Goal: Task Accomplishment & Management: Manage account settings

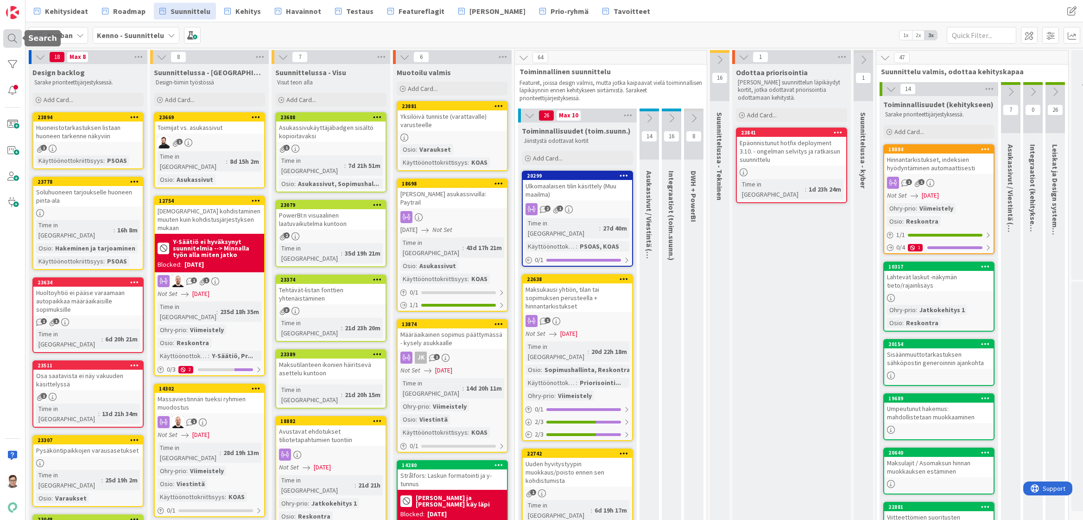
click at [9, 37] on div at bounding box center [12, 38] width 19 height 19
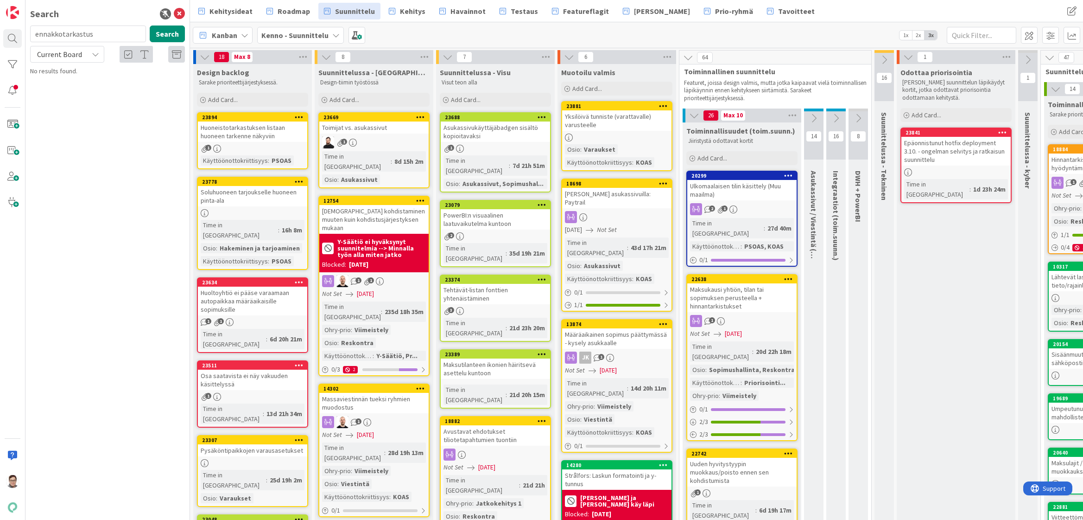
click at [63, 61] on div "Current Board" at bounding box center [67, 54] width 74 height 17
click at [73, 98] on span "All Boards" at bounding box center [83, 93] width 96 height 14
click at [104, 34] on input "ennakkotarkastus" at bounding box center [88, 33] width 116 height 17
click at [119, 34] on input "ennakkotarkastus´ksen" at bounding box center [88, 33] width 116 height 17
drag, startPoint x: 114, startPoint y: 34, endPoint x: 17, endPoint y: 31, distance: 97.4
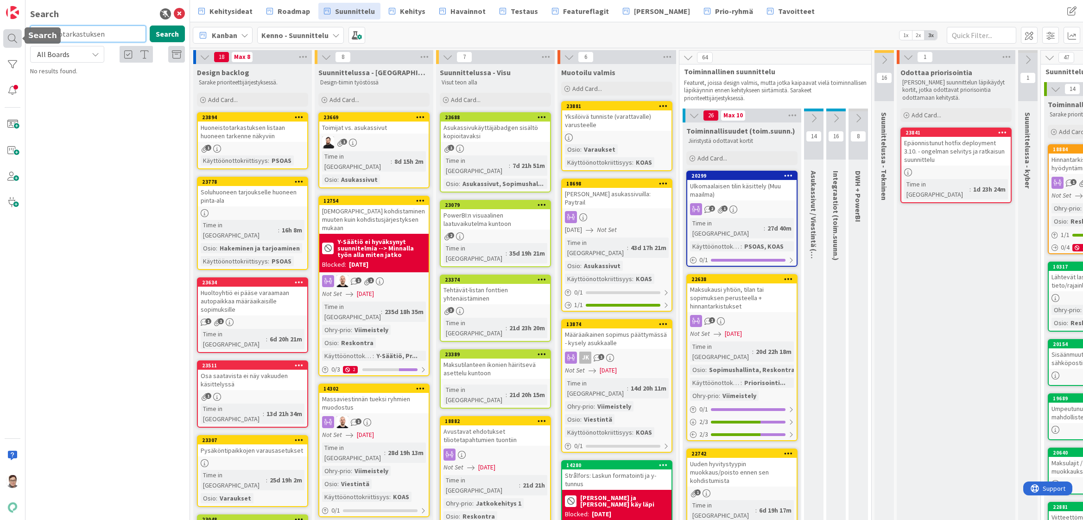
click at [17, 31] on div "Search ennakkotarkastuksen Search All Boards Current Board All Boards No result…" at bounding box center [95, 260] width 190 height 520
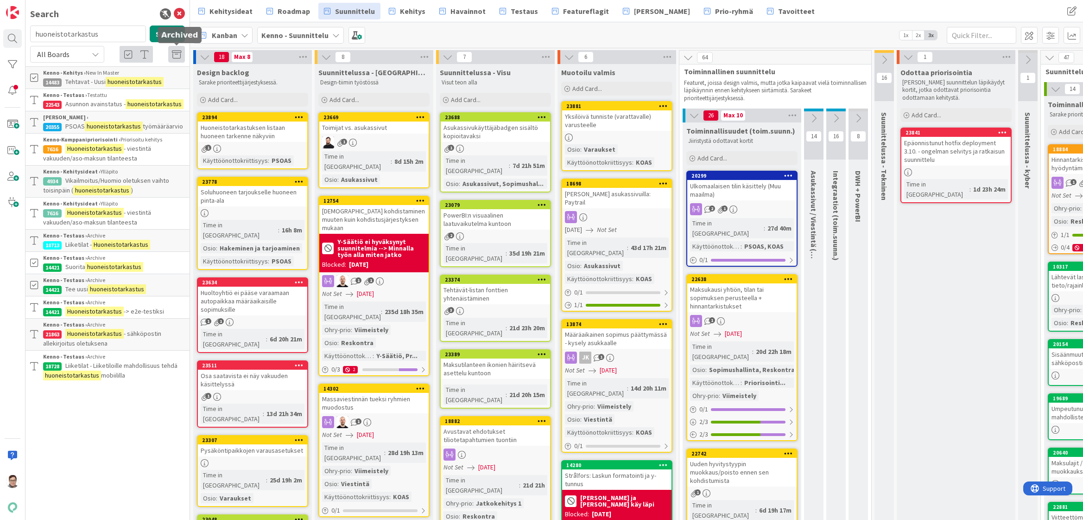
click at [177, 57] on icon at bounding box center [176, 54] width 9 height 9
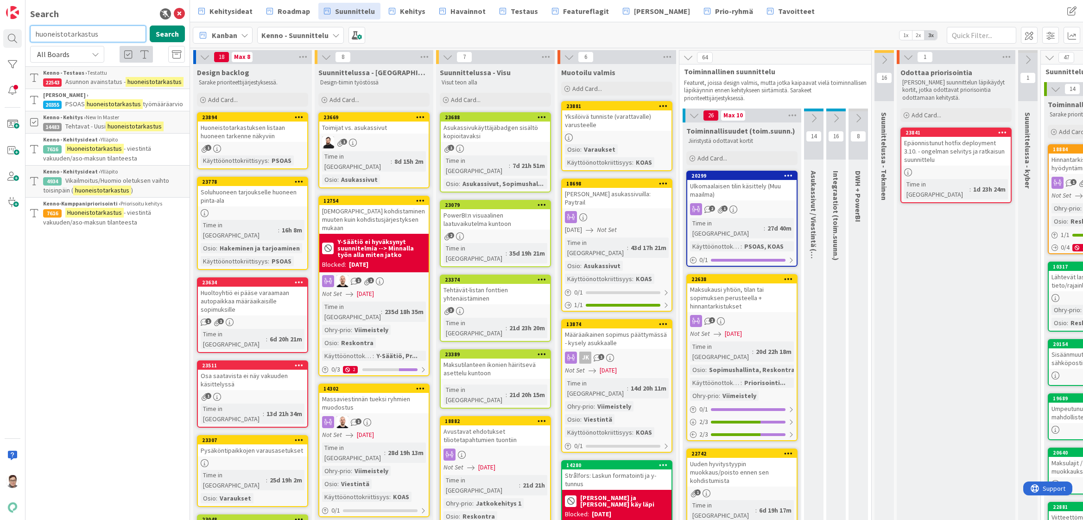
click at [102, 35] on input "huoneistotarkastus" at bounding box center [88, 33] width 116 height 17
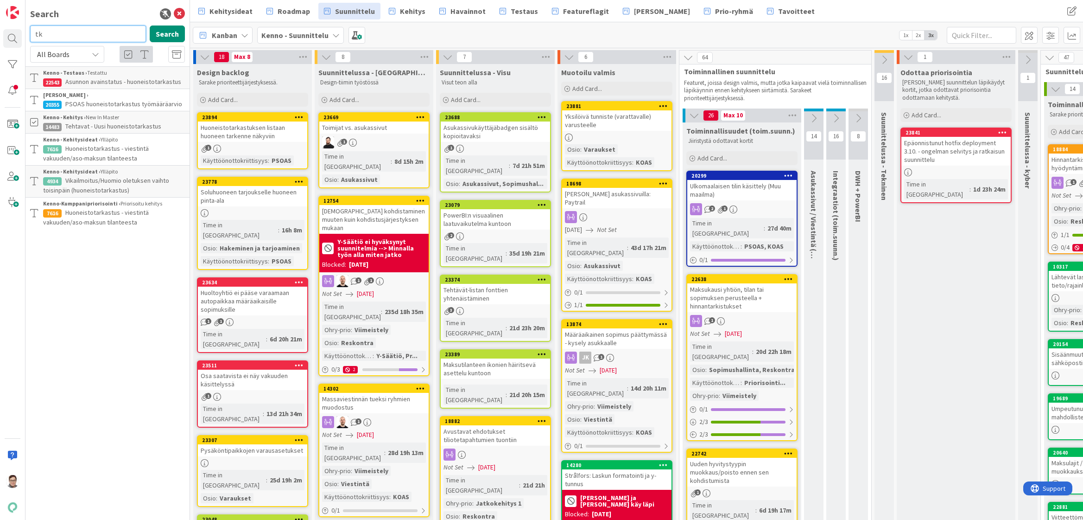
type input "t"
type input "kaksitasoinen"
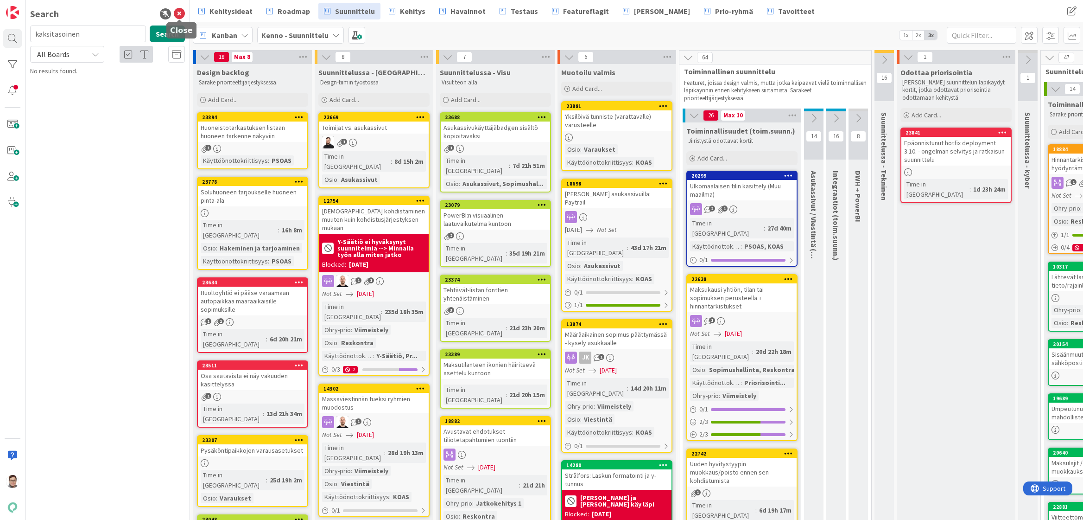
click at [179, 12] on icon at bounding box center [179, 13] width 11 height 11
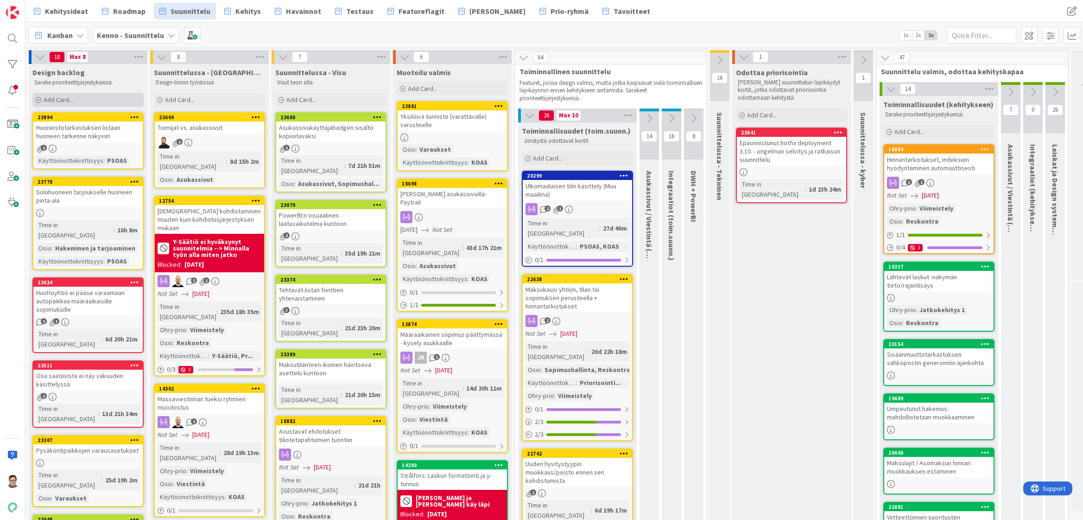
click at [60, 100] on span "Add Card..." at bounding box center [59, 99] width 30 height 8
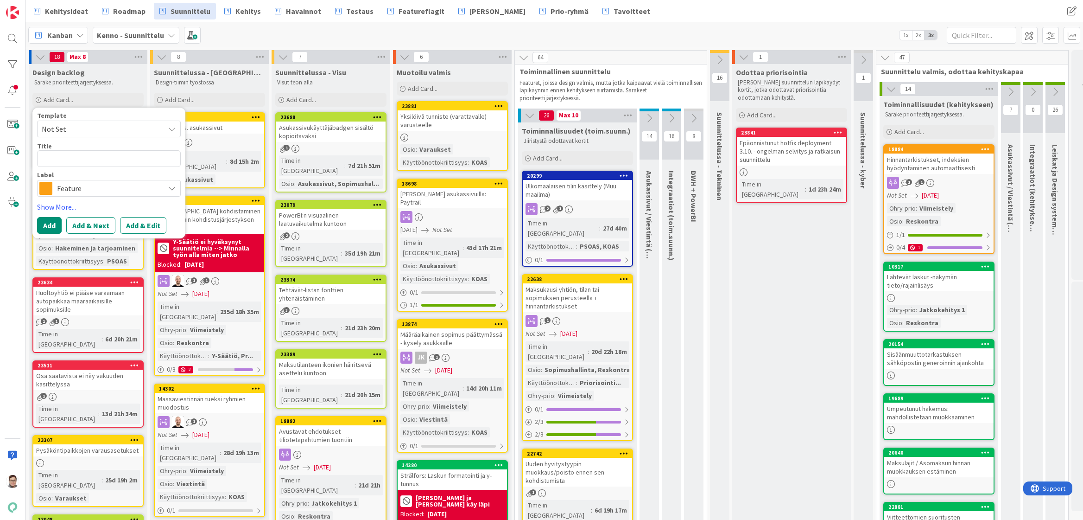
click at [74, 184] on span "Feature" at bounding box center [108, 188] width 103 height 13
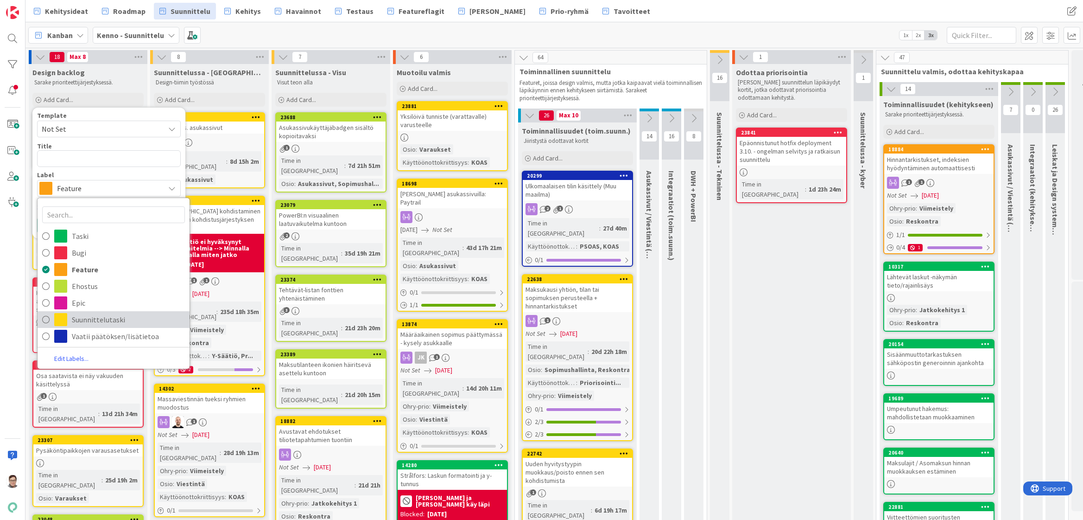
click at [76, 320] on span "Suunnittelutaski" at bounding box center [128, 319] width 113 height 14
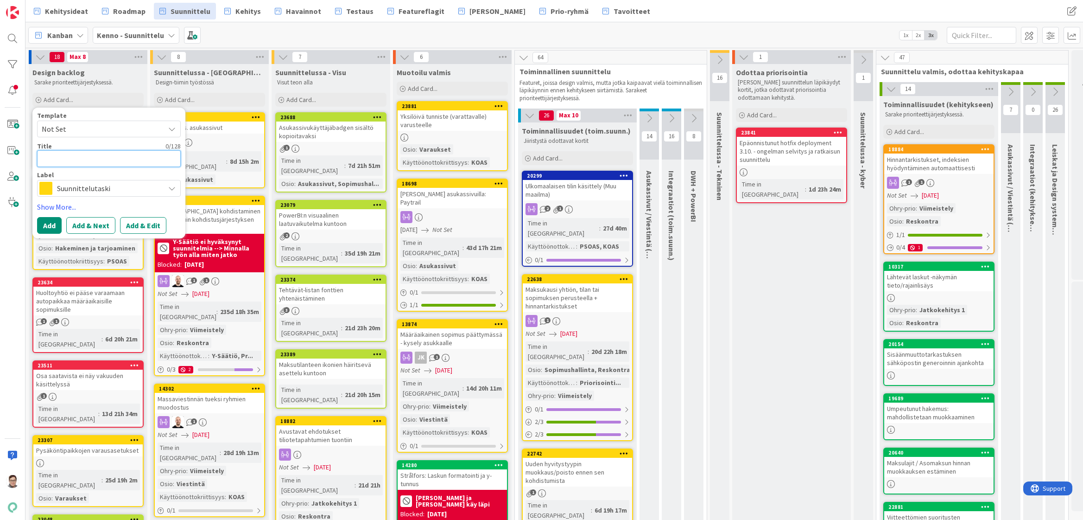
click at [70, 158] on textarea at bounding box center [109, 158] width 144 height 17
type textarea "x"
type textarea "K"
type textarea "x"
type textarea "Ka"
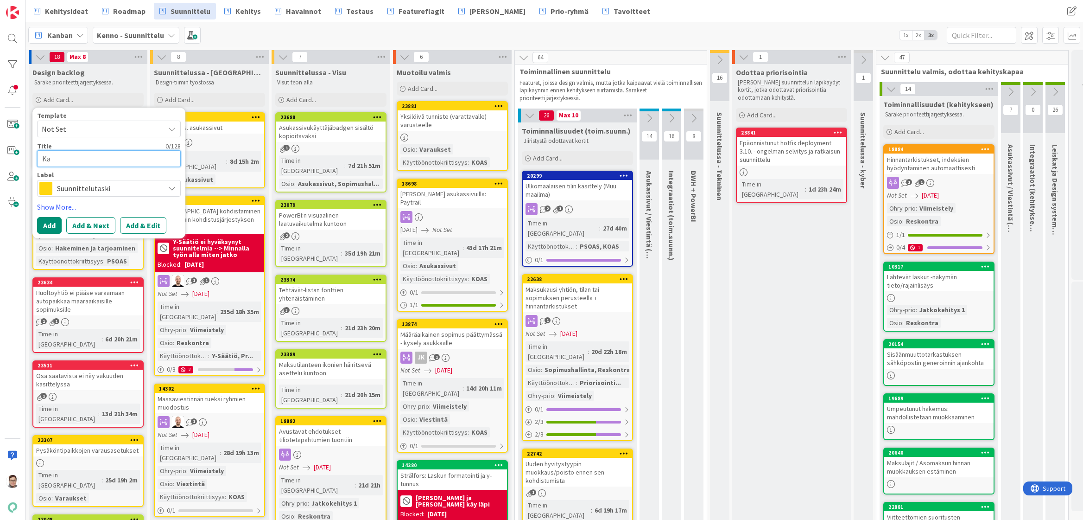
type textarea "x"
type textarea "Kak"
type textarea "x"
type textarea "Kaks"
type textarea "x"
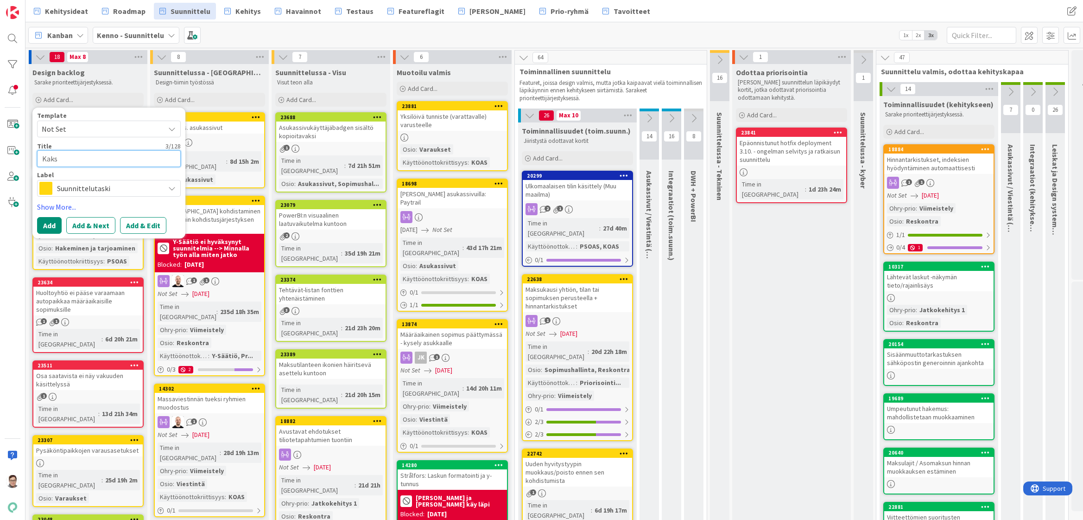
type textarea "Kaksi"
type textarea "x"
type textarea "Kaksita"
type textarea "x"
type textarea "Kaksitas"
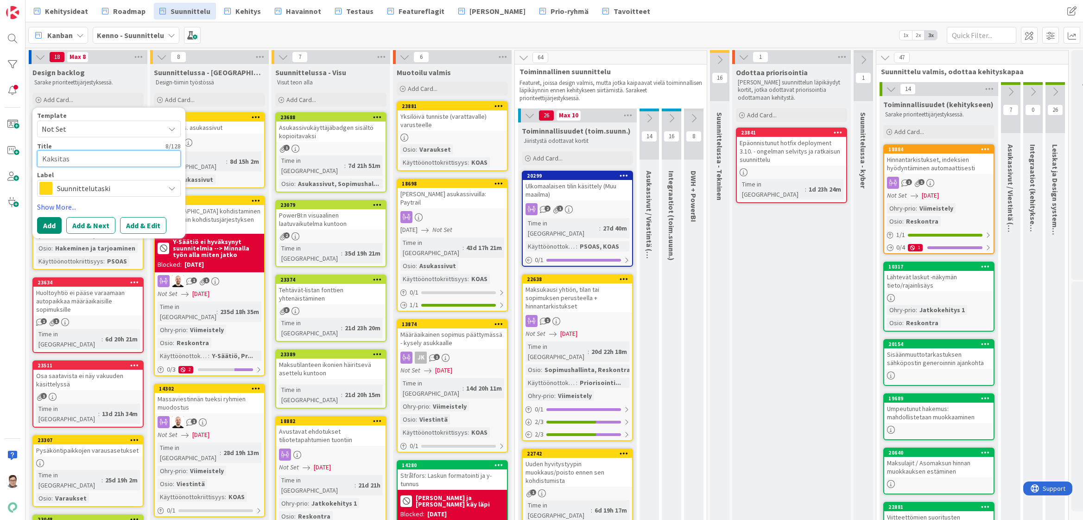
type textarea "x"
type textarea "Kaksitaso"
type textarea "x"
type textarea "Kaksitasoi"
type textarea "x"
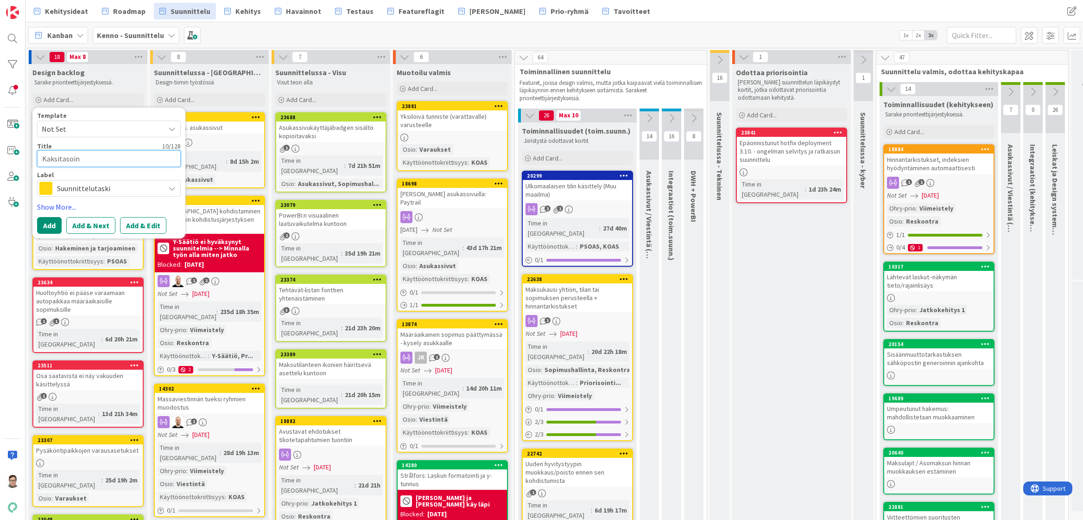
type textarea "Kaksitasoine"
type textarea "x"
type textarea "Kaksitasoinen"
type textarea "x"
type textarea "Kaksitasoinen"
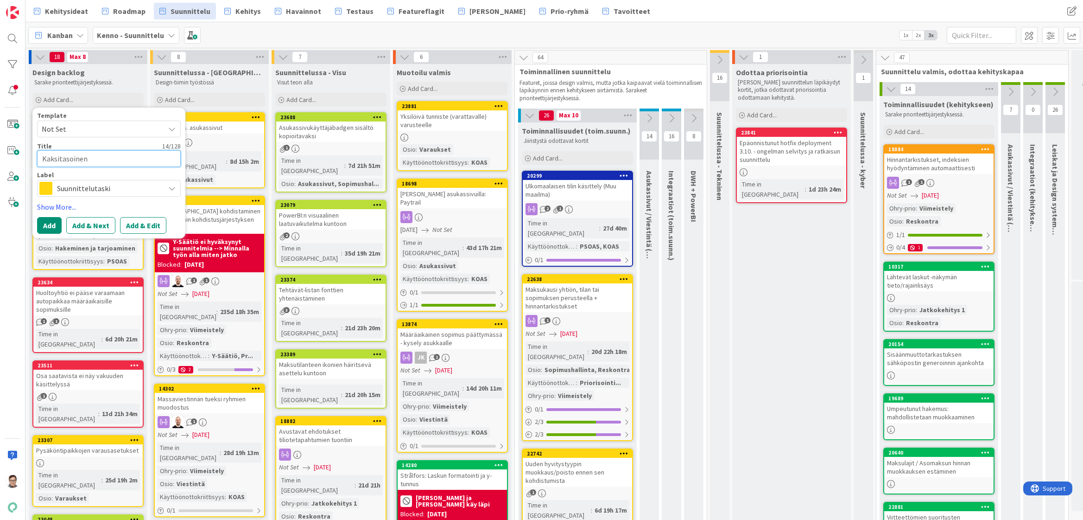
type textarea "x"
type textarea "Kaksitasoinen m"
type textarea "x"
type textarea "Kaksitasoinen mu"
type textarea "x"
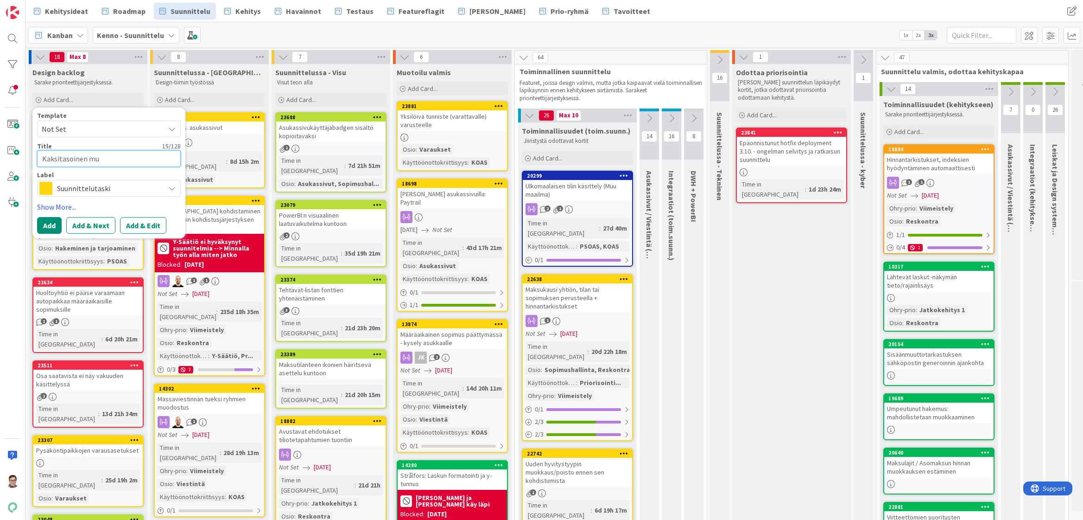
type textarea "Kaksitasoinen muu"
type textarea "x"
type textarea "Kaksitasoinen muut"
type textarea "x"
type textarea "Kaksitasoinen muutt"
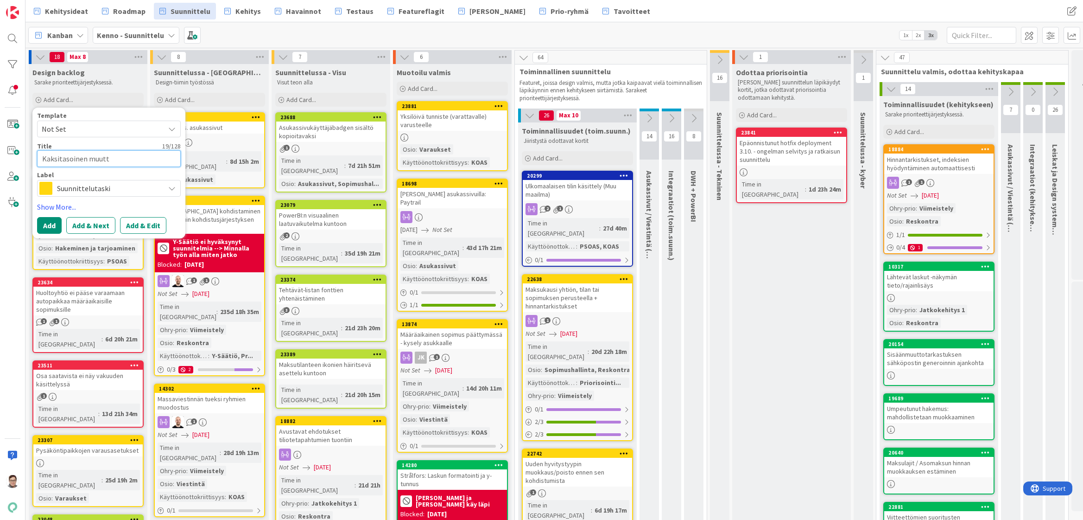
type textarea "x"
type textarea "Kaksitasoinen muutto"
type textarea "x"
type textarea "Kaksitasoinen muuttot"
type textarea "x"
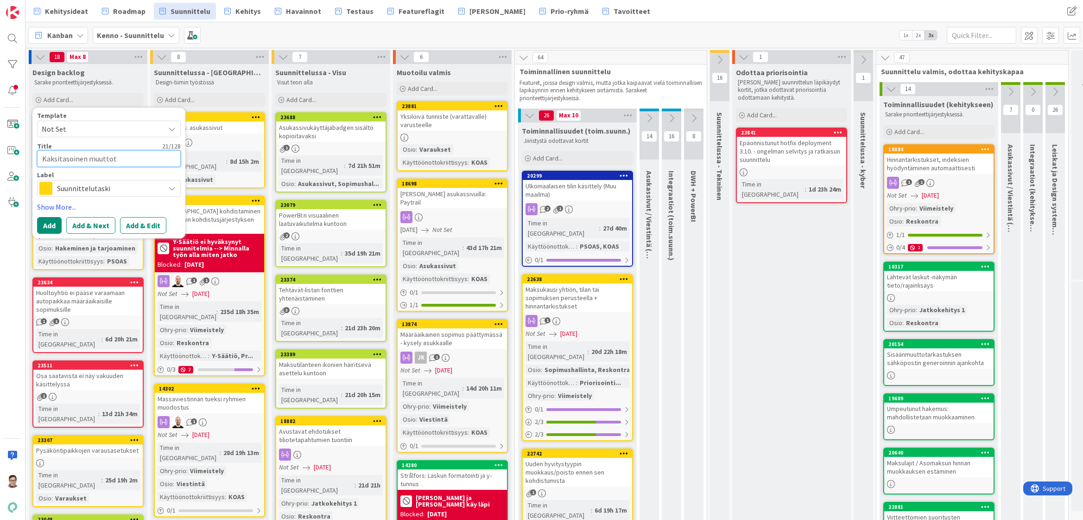
type textarea "Kaksitasoinen muuttota"
type textarea "x"
type textarea "Kaksitasoinen muuttotar"
type textarea "x"
type textarea "Kaksitasoinen muuttotark"
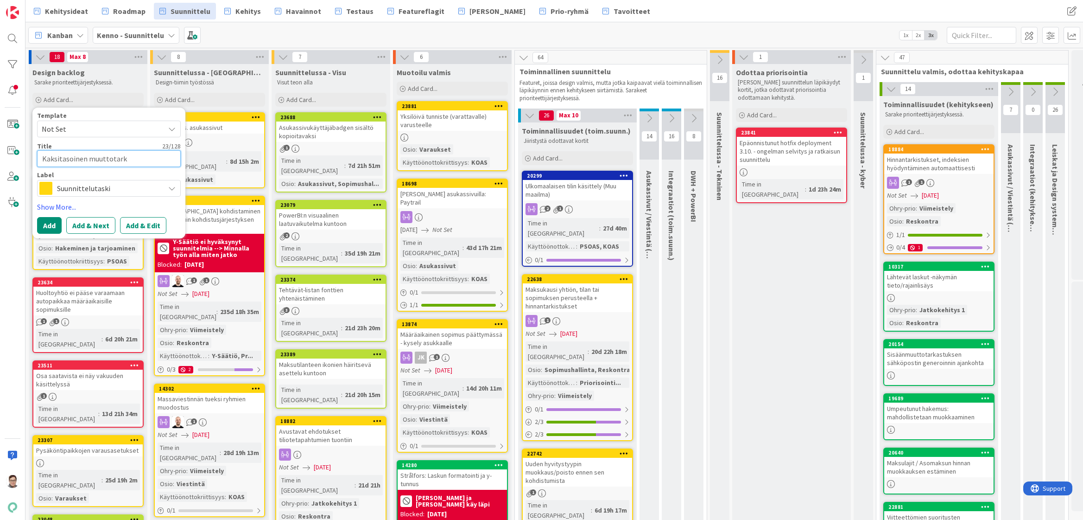
type textarea "x"
type textarea "Kaksitasoinen muuttotarka"
type textarea "x"
type textarea "Kaksitasoinen muuttotarkas"
type textarea "x"
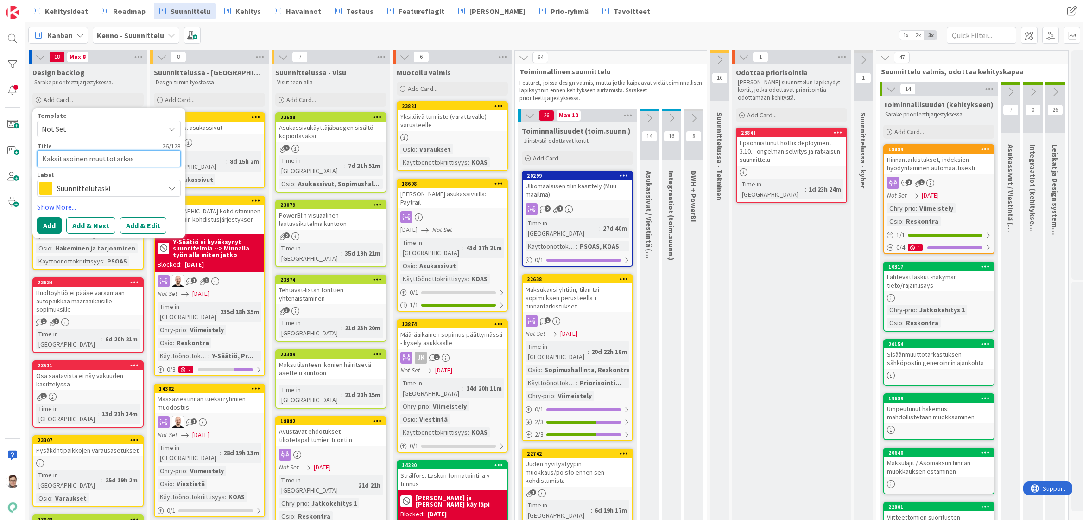
type textarea "Kaksitasoinen muuttotarkast"
type textarea "x"
type textarea "Kaksitasoinen muuttotarkastus"
type textarea "x"
type textarea "Kaksitasoinen muuttotarkastus"
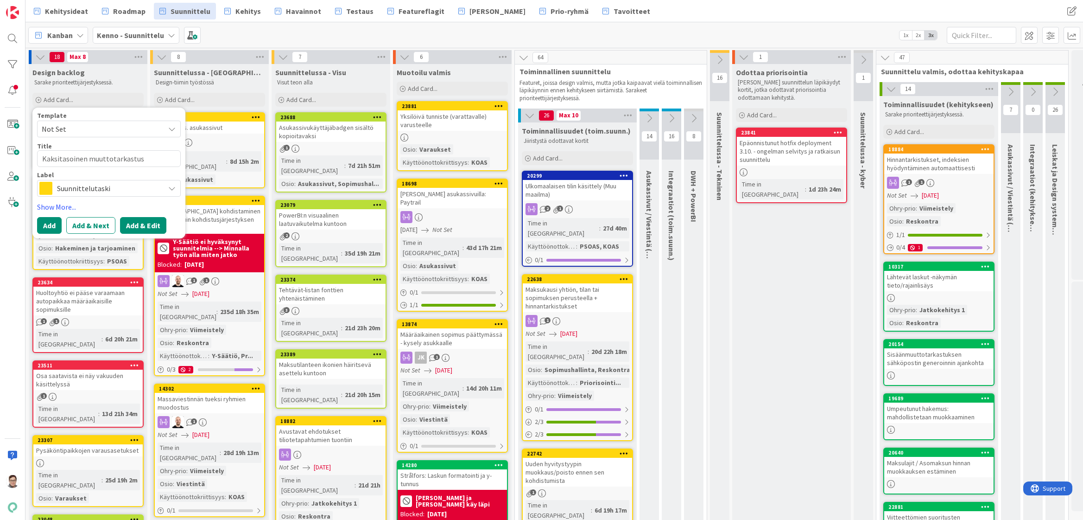
click at [143, 229] on button "Add & Edit" at bounding box center [143, 225] width 46 height 17
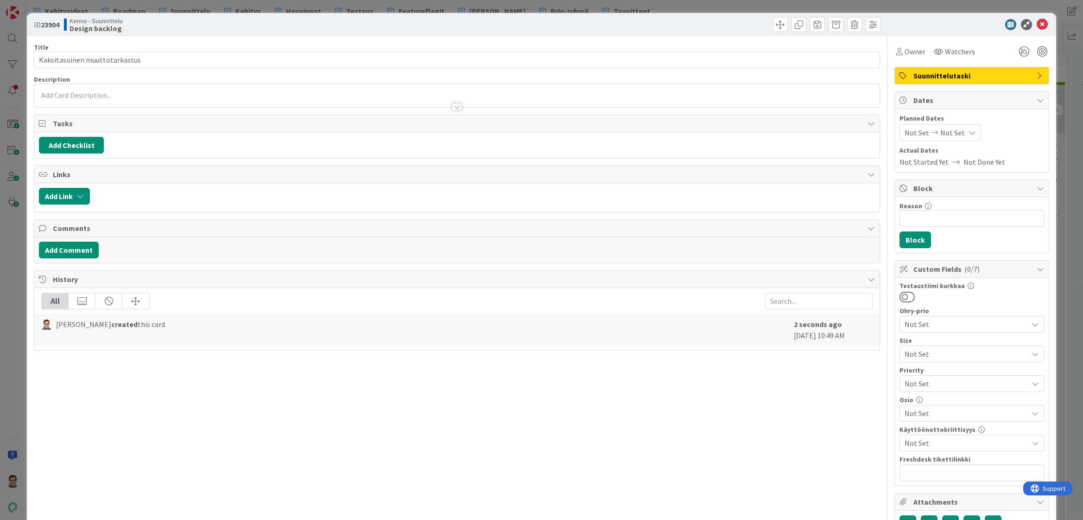
click at [127, 93] on p at bounding box center [457, 95] width 836 height 11
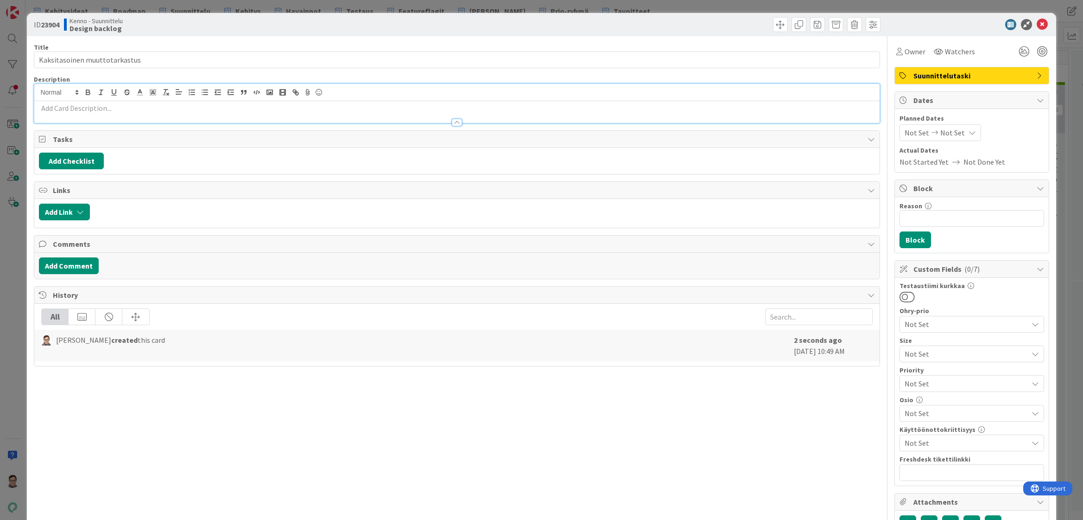
click at [111, 111] on p at bounding box center [457, 108] width 836 height 11
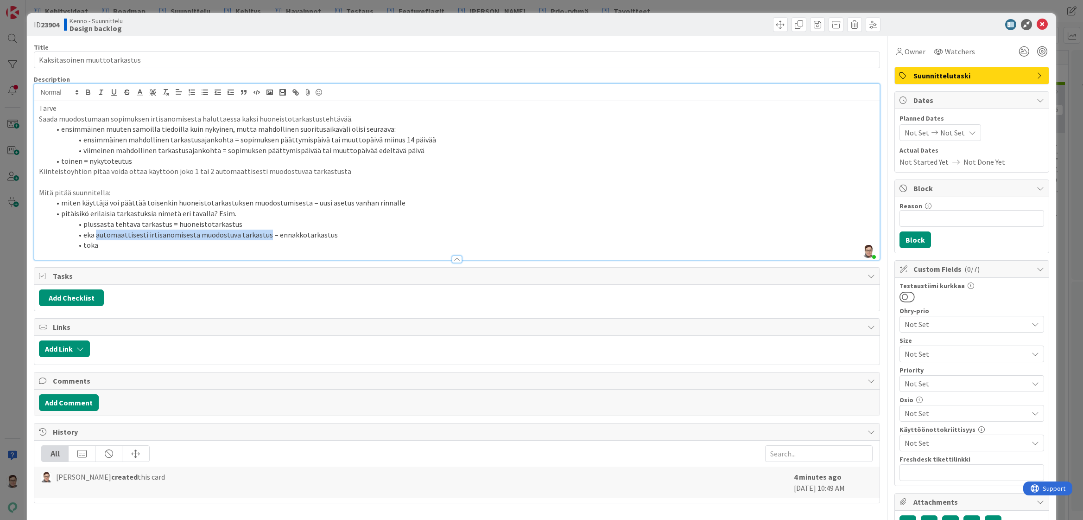
drag, startPoint x: 96, startPoint y: 236, endPoint x: 264, endPoint y: 233, distance: 167.8
click at [264, 233] on li "eka automaattisesti irtisanomisesta muodostuva tarkastus = ennakkotarkastus" at bounding box center [462, 234] width 825 height 11
copy li "automaattisesti irtisanomisesta muodostuva tarkastus"
click at [155, 241] on li "toka" at bounding box center [462, 245] width 825 height 11
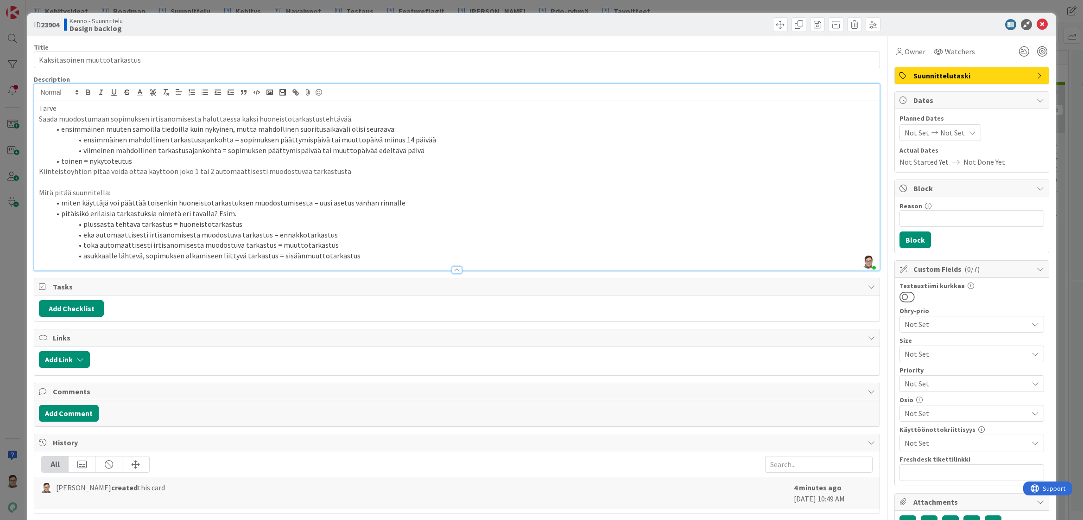
click at [206, 213] on li "pitäisikö erilaisia tarkastuksia nimetä eri tavalla? Esim." at bounding box center [462, 213] width 825 height 11
click at [359, 260] on li "asukkaalle lähtevä, sopimuksen alkamiseen liittyvä tarkastus = sisäänmuuttotark…" at bounding box center [462, 255] width 825 height 11
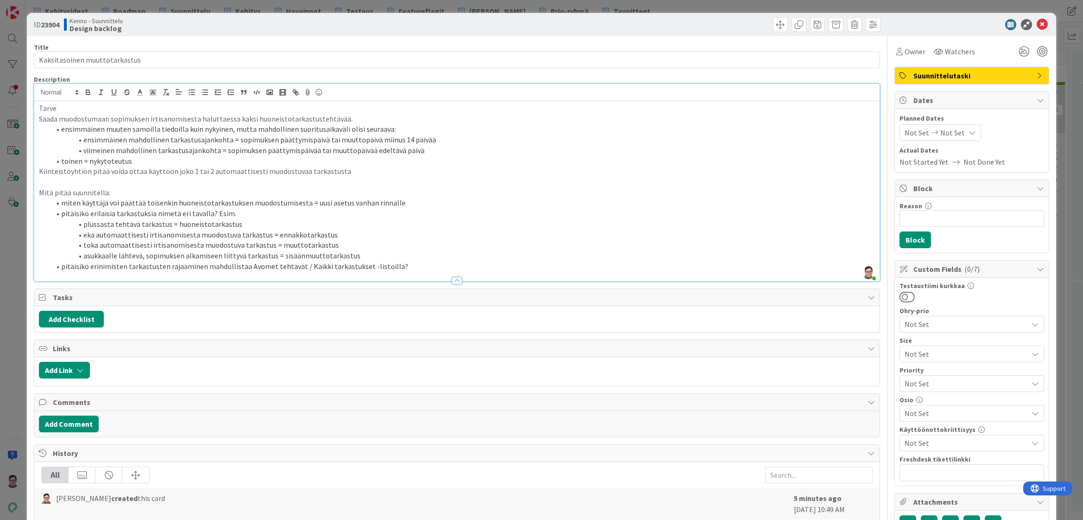
click at [452, 279] on div at bounding box center [457, 280] width 10 height 7
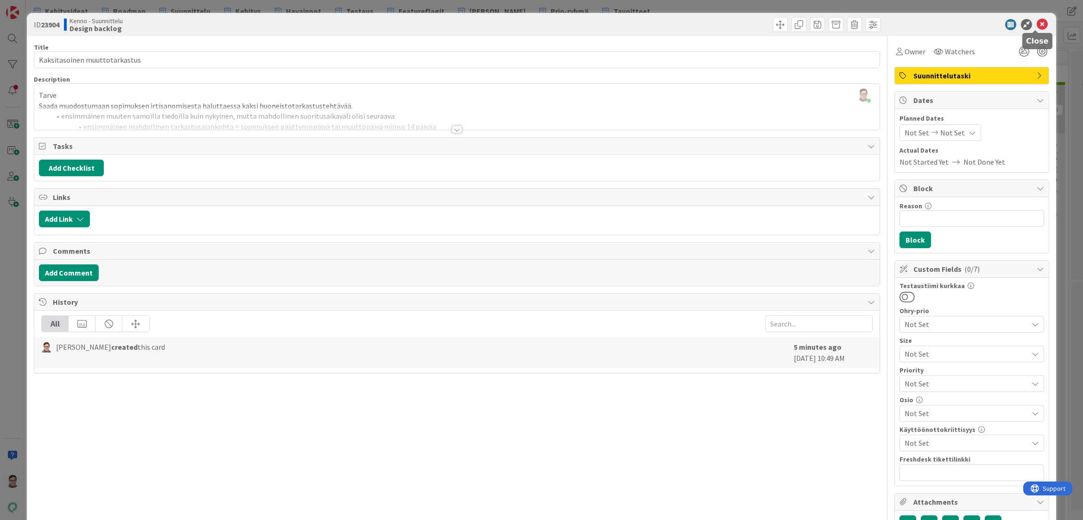
click at [1038, 26] on icon at bounding box center [1042, 24] width 11 height 11
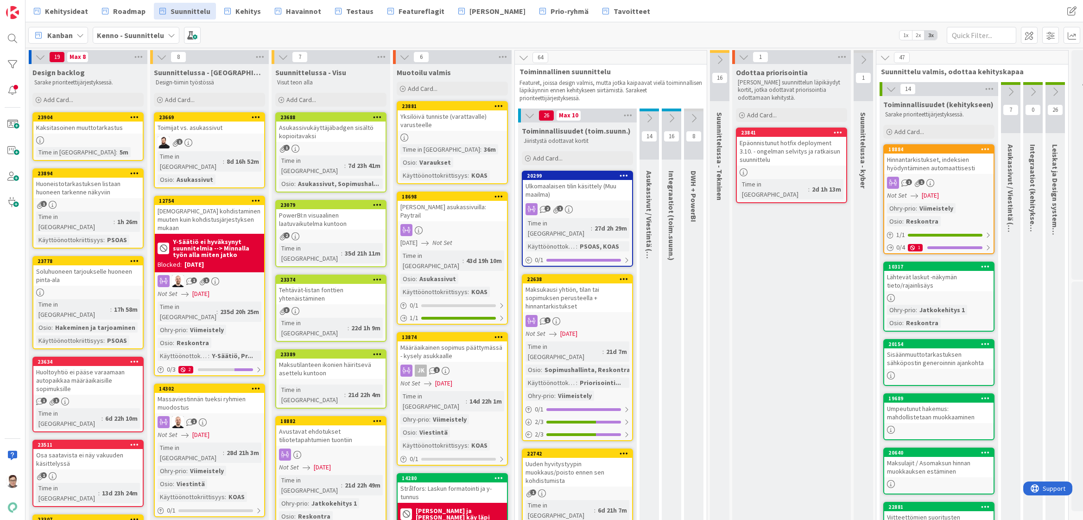
click at [75, 129] on div "Kaksitasoinen muuttotarkastus" at bounding box center [87, 127] width 109 height 12
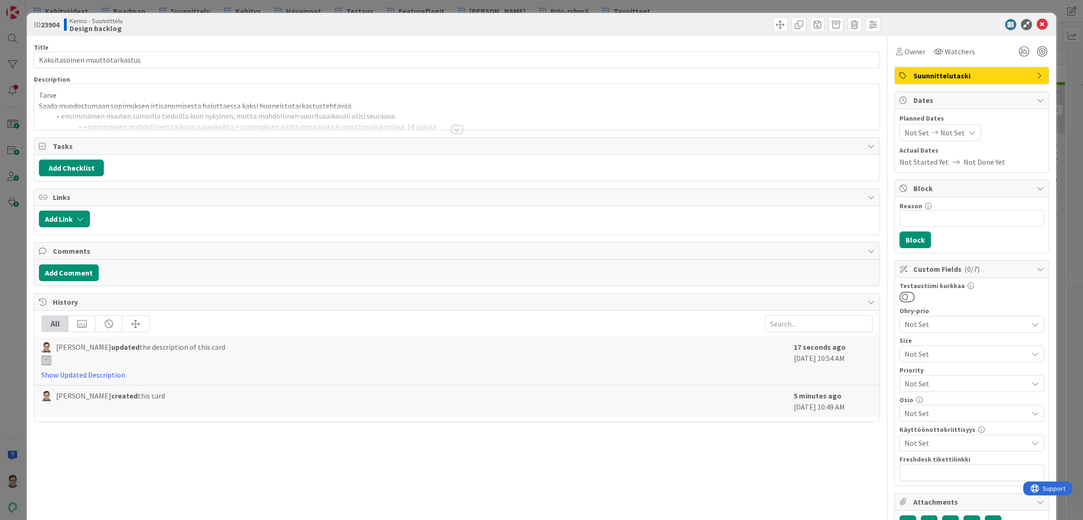
click at [927, 445] on span "Not Set" at bounding box center [966, 442] width 123 height 11
click at [913, 348] on span "PSOAS" at bounding box center [923, 354] width 21 height 14
click at [824, 475] on div "Title 29 / 128 Kaksitasoinen muuttotarkastus Description [PERSON_NAME] just joi…" at bounding box center [457, 428] width 846 height 785
click at [1037, 21] on icon at bounding box center [1042, 24] width 11 height 11
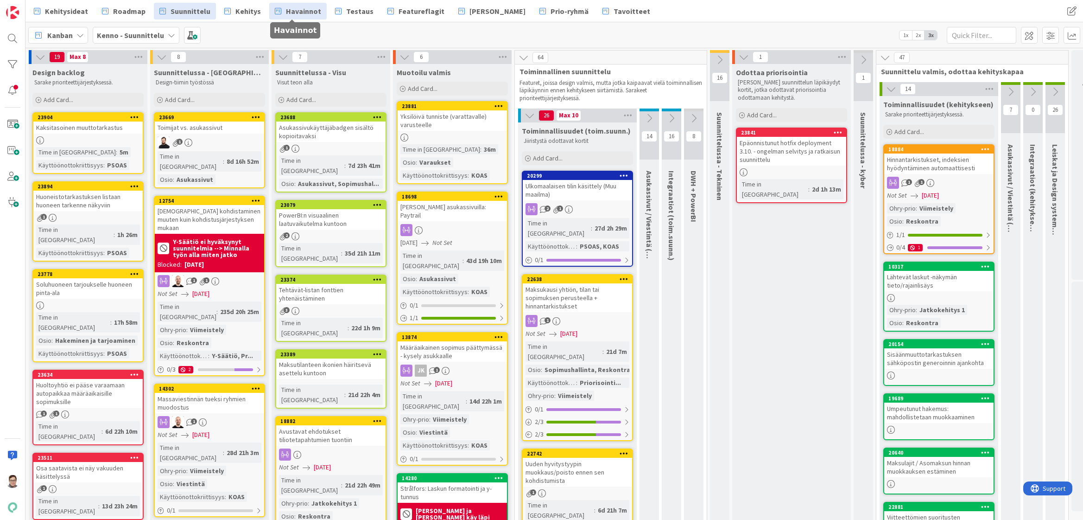
click at [295, 10] on span "Havainnot" at bounding box center [303, 11] width 35 height 11
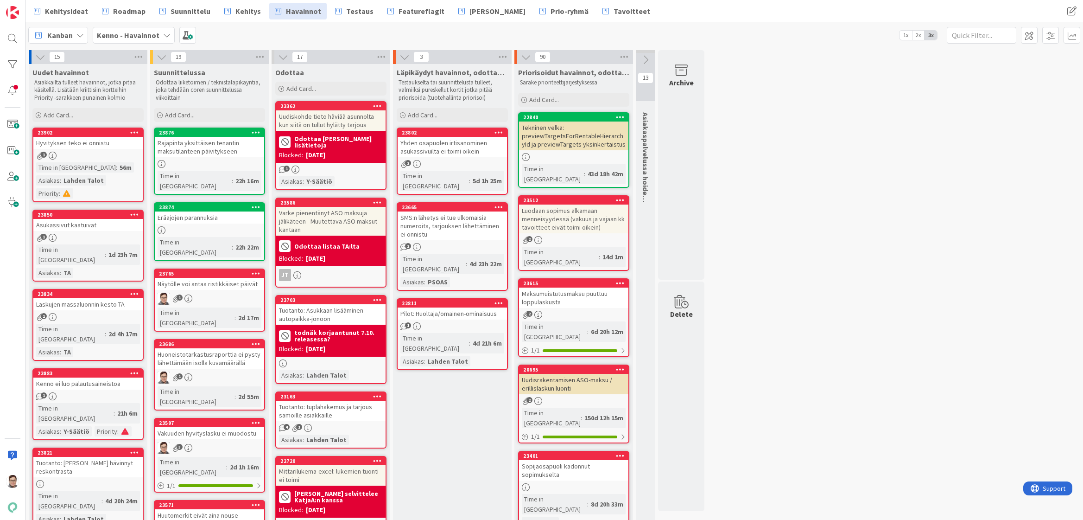
click at [205, 278] on div "Näytölle voi antaa ristikkäiset päivät" at bounding box center [209, 284] width 109 height 12
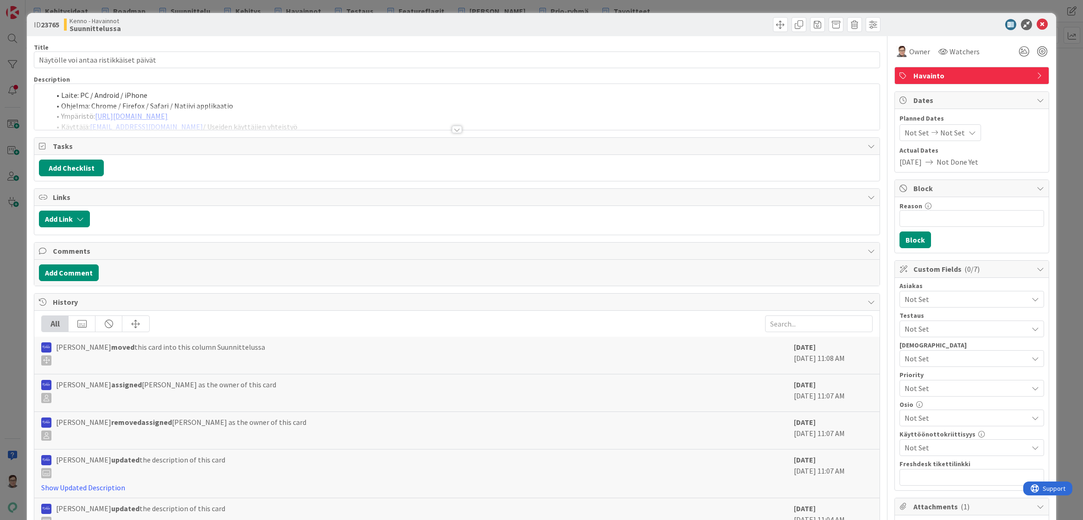
click at [455, 129] on div at bounding box center [457, 129] width 10 height 7
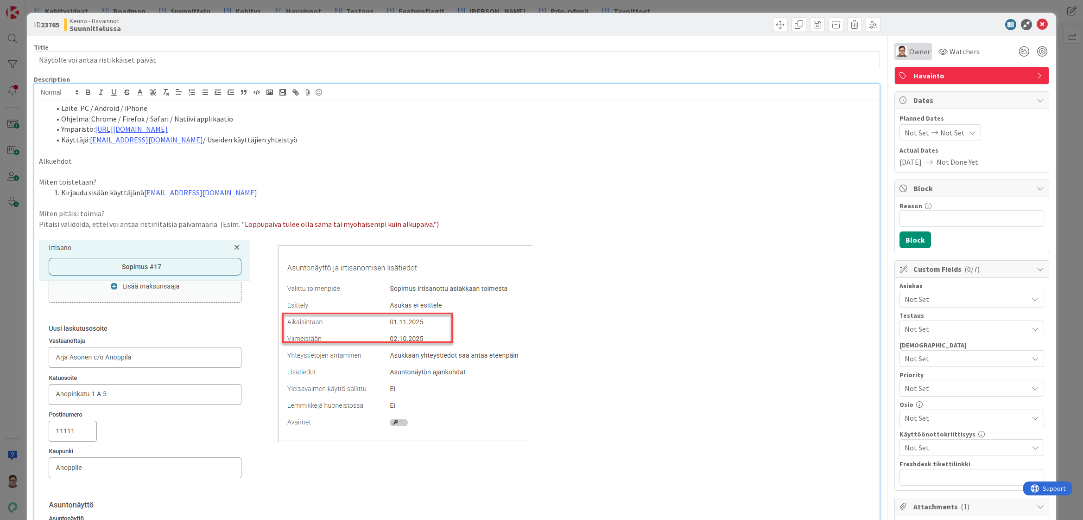
click at [909, 52] on span "Owner" at bounding box center [919, 51] width 21 height 11
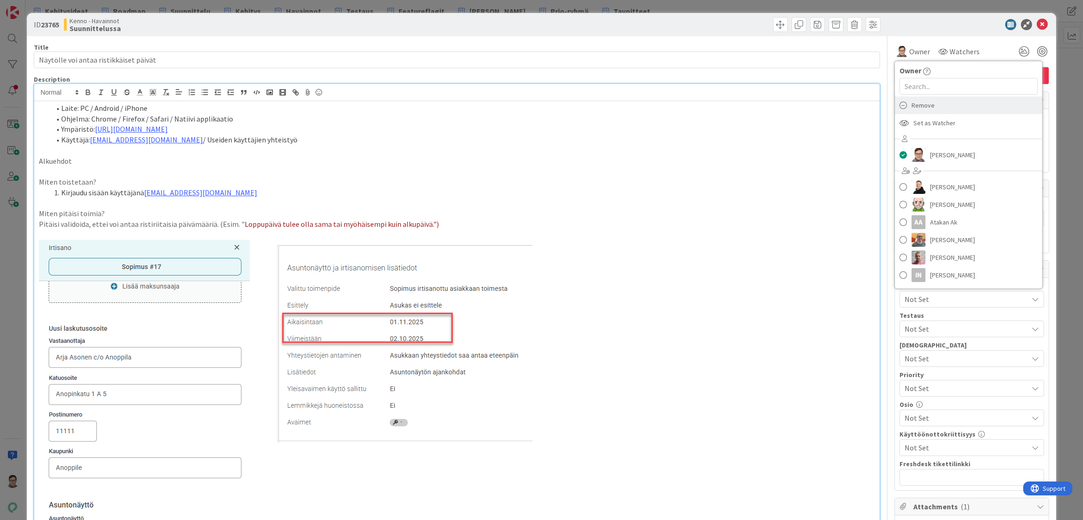
click at [916, 105] on span "Remove" at bounding box center [923, 105] width 23 height 14
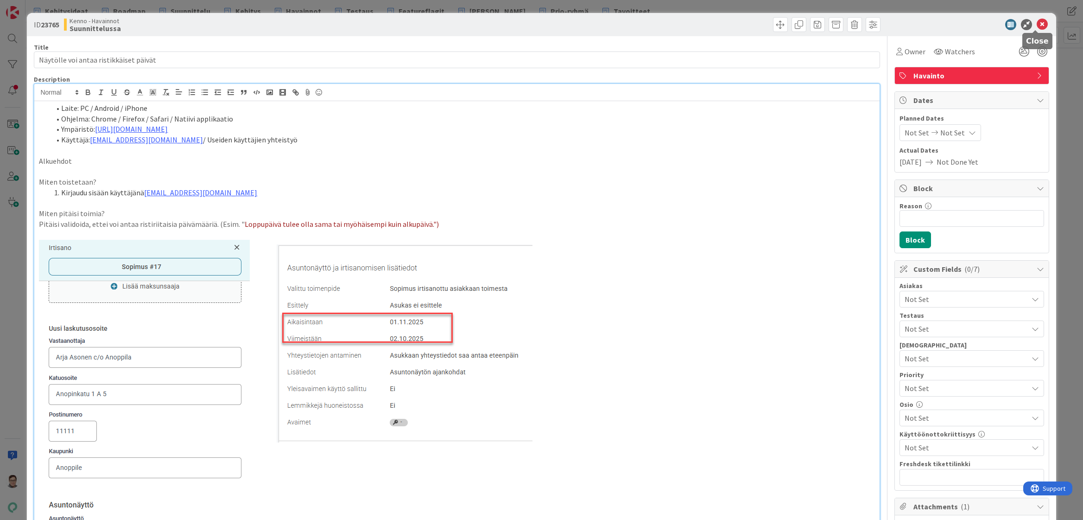
click at [1037, 25] on icon at bounding box center [1042, 24] width 11 height 11
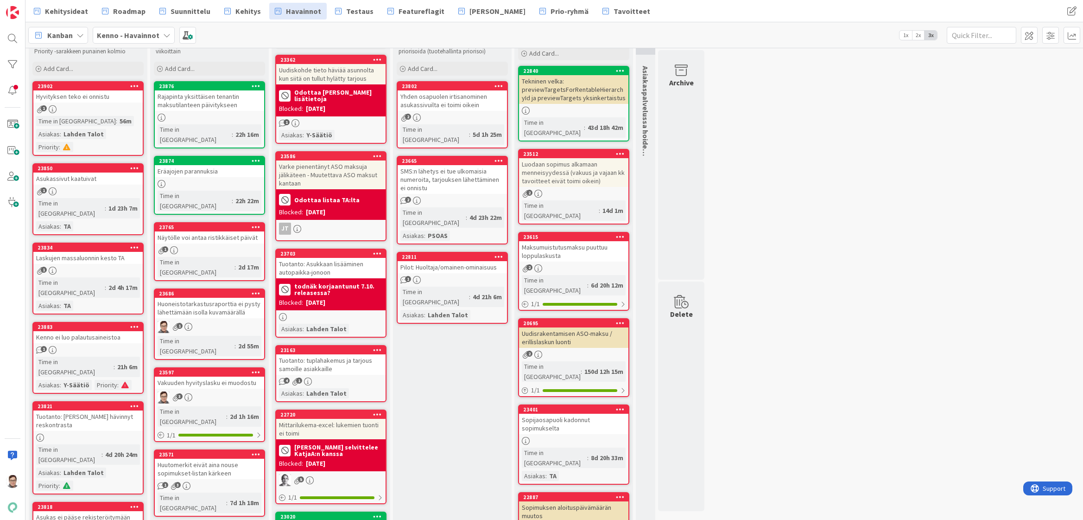
click at [202, 298] on div "Huoneistotarkastusraporttia ei pysty lähettämään isolla kuvamäärällä" at bounding box center [209, 308] width 109 height 20
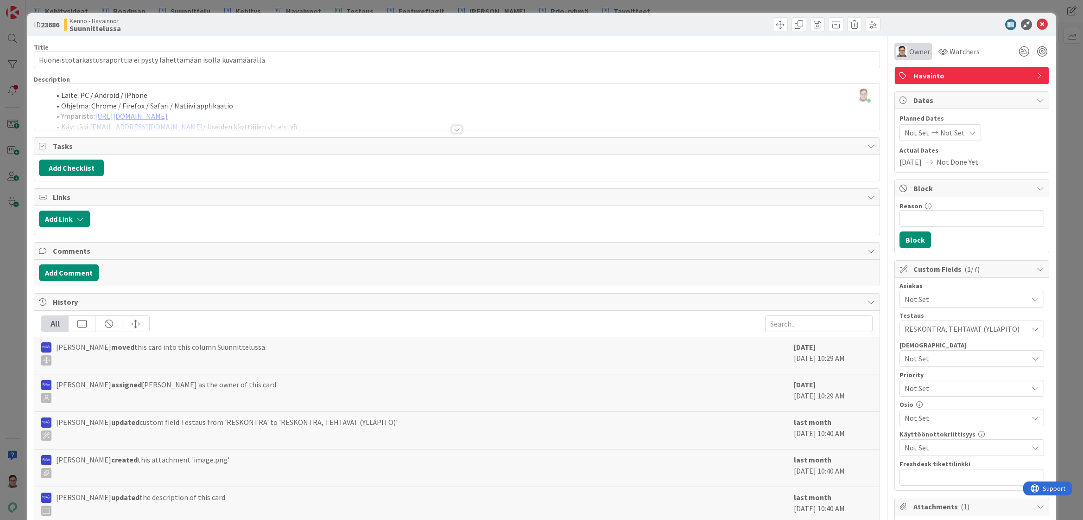
click at [910, 49] on span "Owner" at bounding box center [919, 51] width 21 height 11
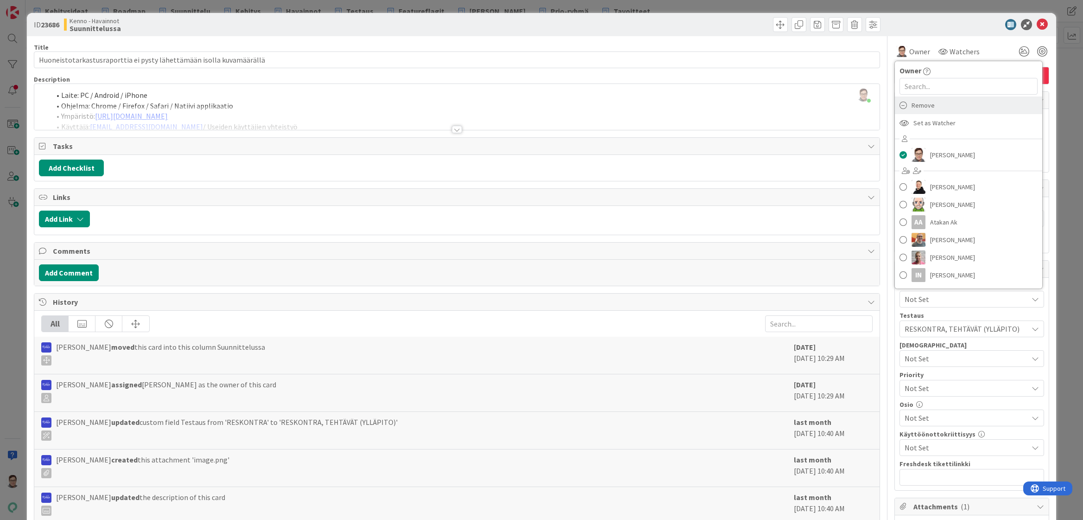
click at [926, 104] on span "Remove" at bounding box center [923, 105] width 23 height 14
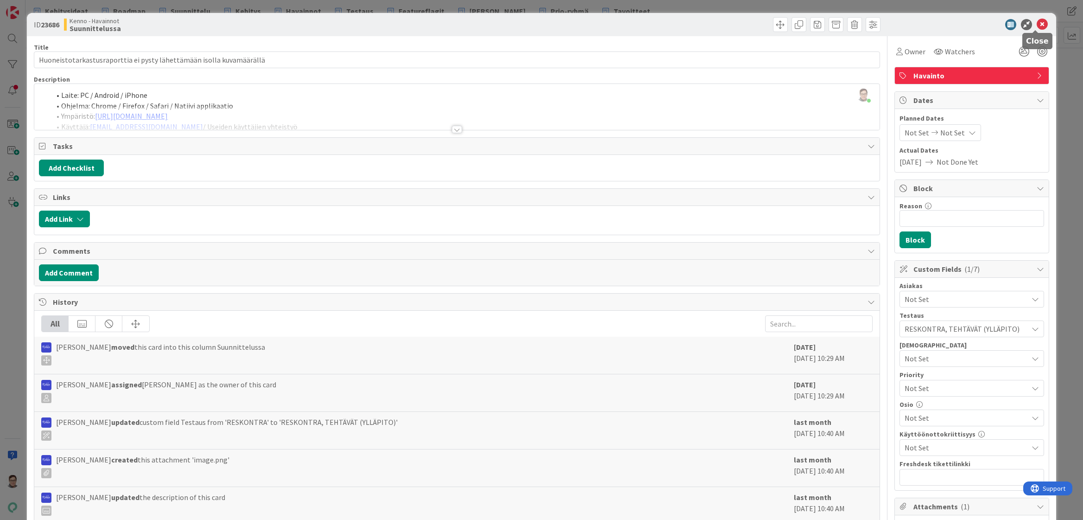
click at [1037, 25] on icon at bounding box center [1042, 24] width 11 height 11
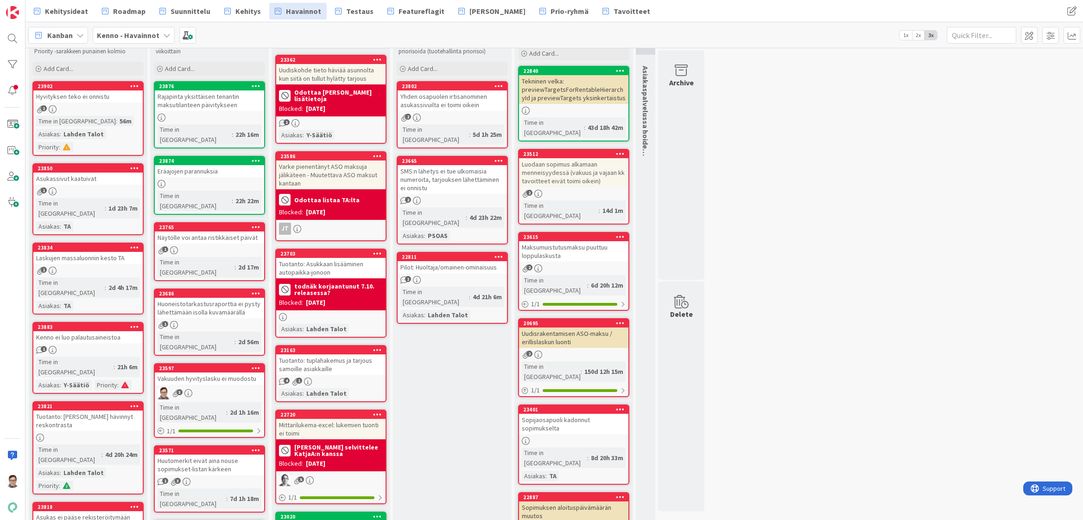
click at [208, 372] on div "Vakuuden hyvityslasku ei muodostu" at bounding box center [209, 378] width 109 height 12
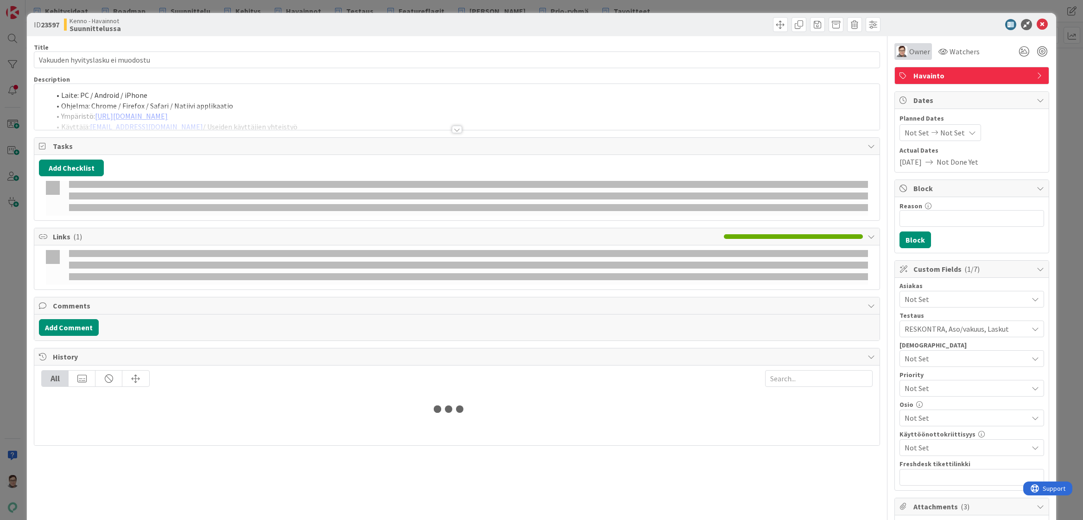
click at [915, 50] on span "Owner" at bounding box center [919, 51] width 21 height 11
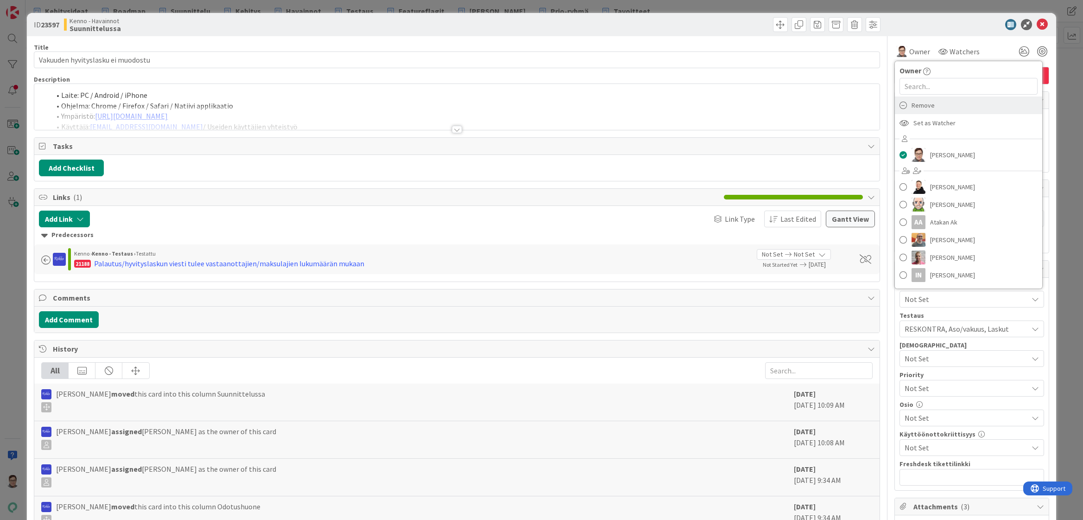
click at [918, 108] on span "Remove" at bounding box center [923, 105] width 23 height 14
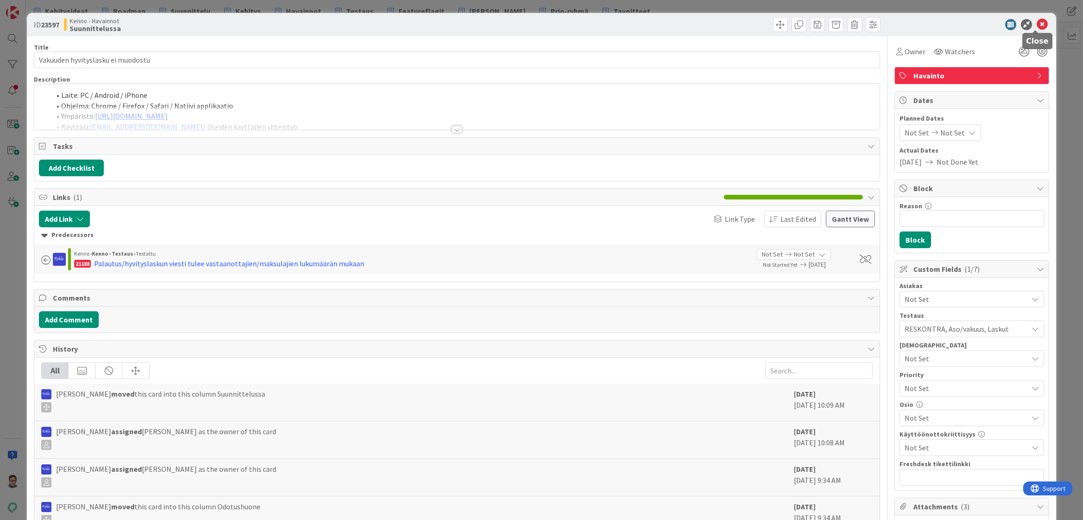
click at [1037, 25] on icon at bounding box center [1042, 24] width 11 height 11
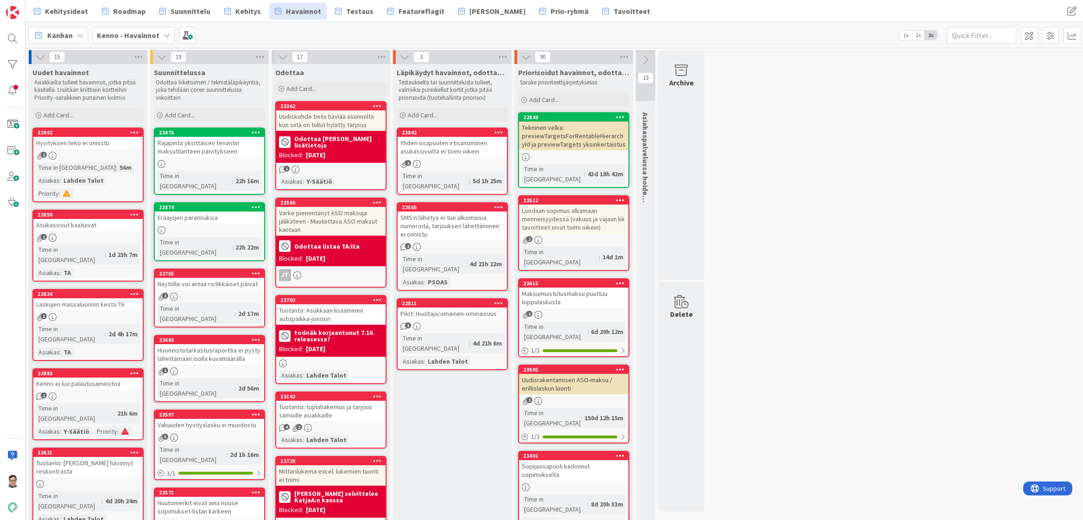
click at [497, 131] on icon at bounding box center [499, 132] width 9 height 6
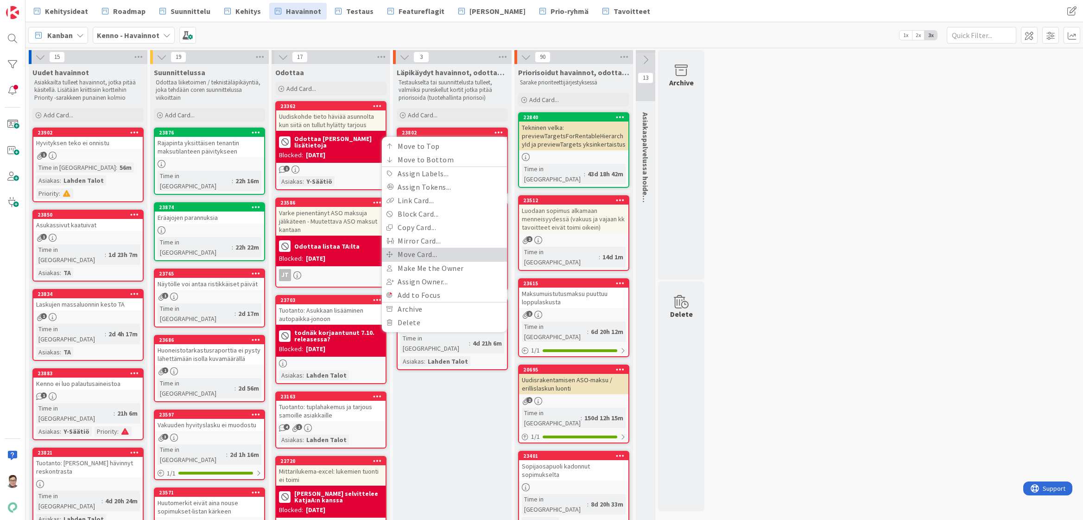
click at [415, 255] on link "Move Card..." at bounding box center [444, 253] width 125 height 13
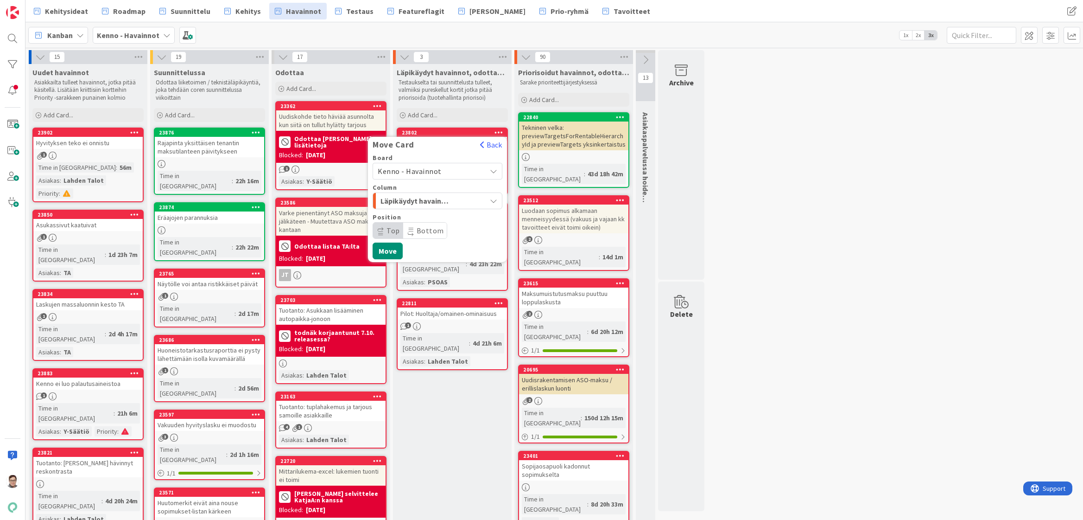
click at [411, 169] on span "Kenno - Havainnot" at bounding box center [410, 170] width 64 height 9
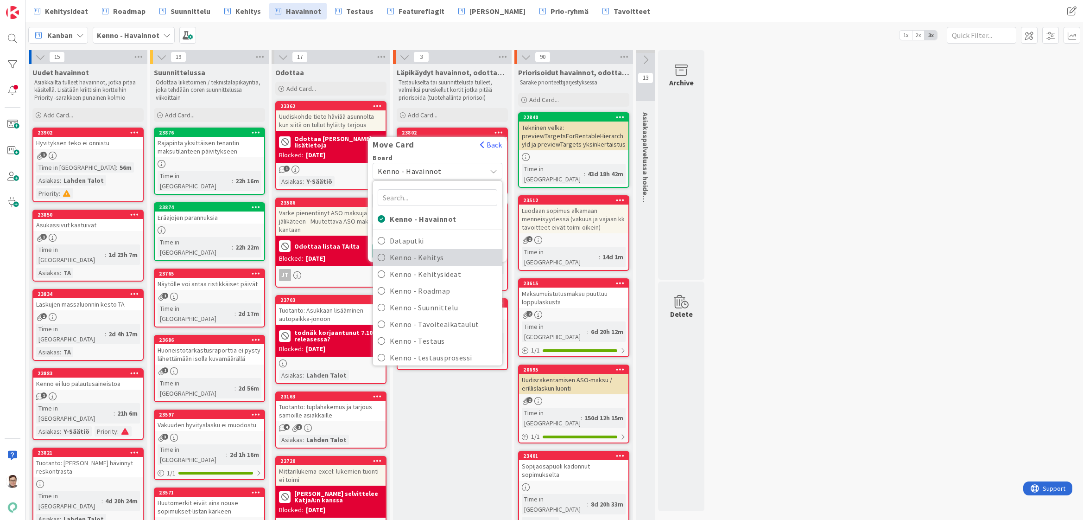
click at [436, 257] on span "Kenno - Kehitys" at bounding box center [444, 257] width 108 height 14
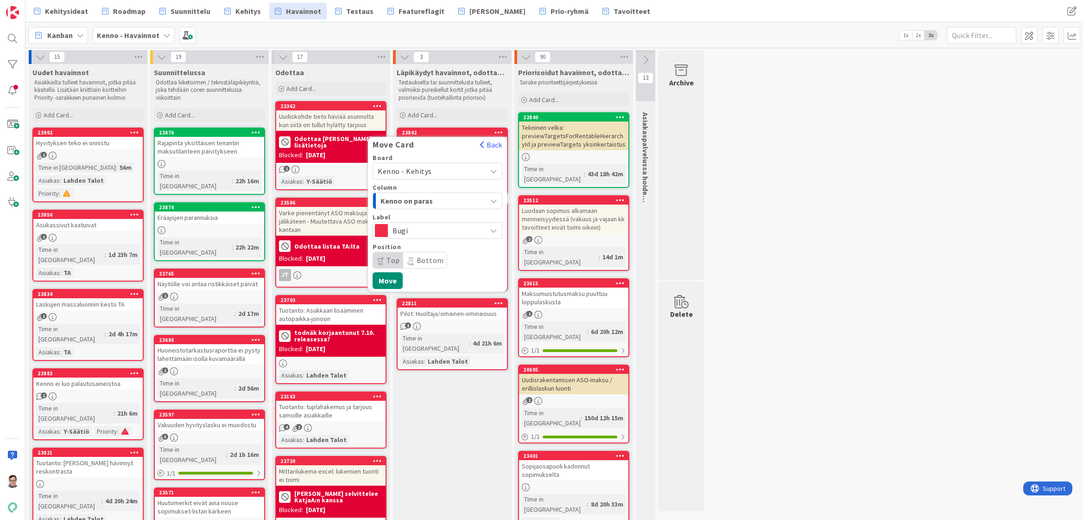
click at [432, 198] on span "Kenno on paras" at bounding box center [416, 201] width 70 height 12
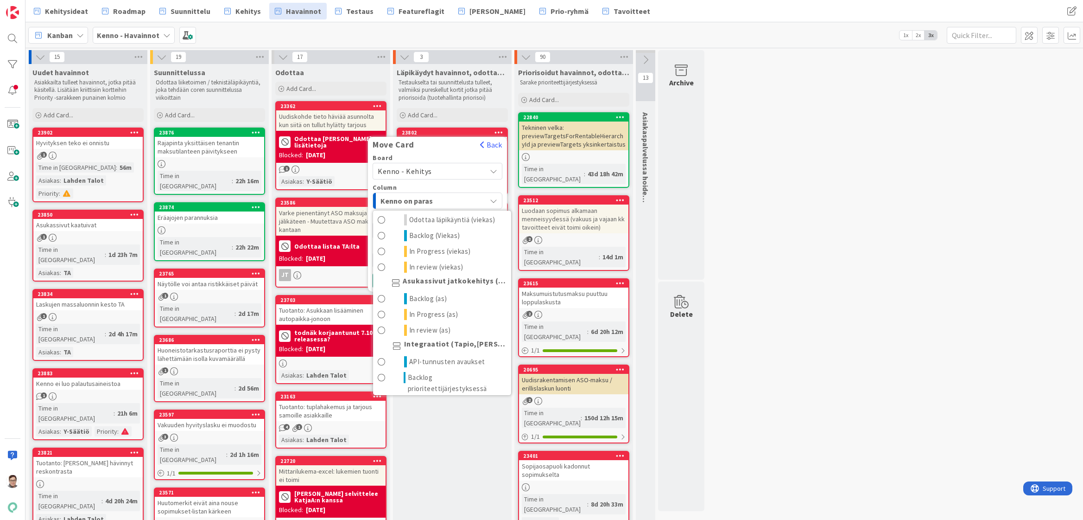
scroll to position [603, 0]
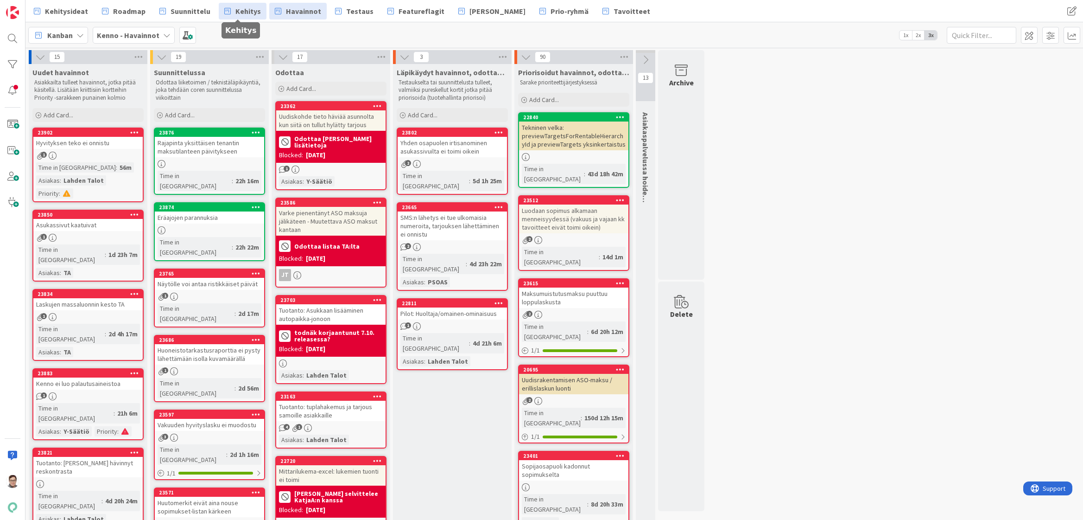
click at [249, 13] on span "Kehitys" at bounding box center [247, 11] width 25 height 11
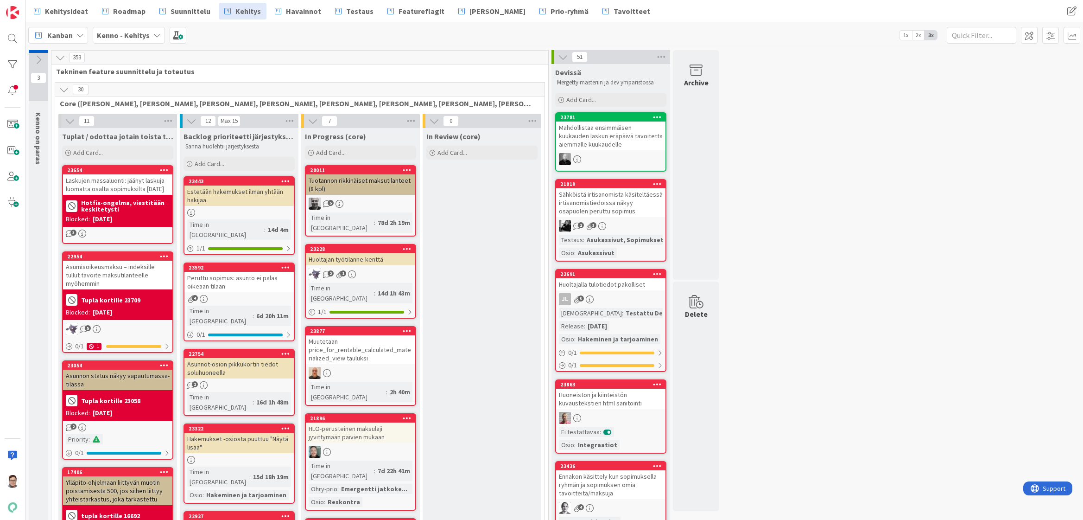
click at [63, 91] on icon at bounding box center [64, 89] width 10 height 10
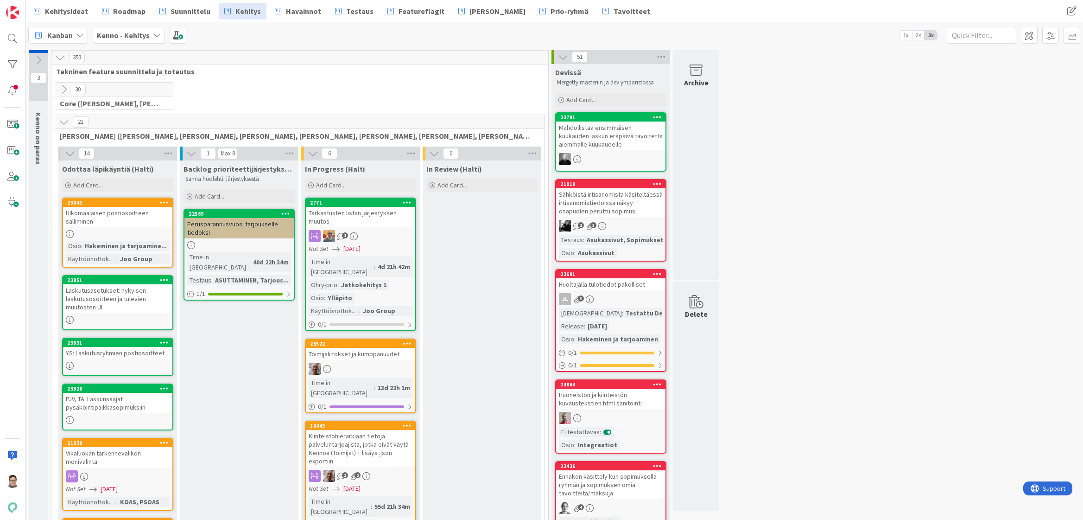
click at [63, 123] on icon at bounding box center [64, 122] width 10 height 10
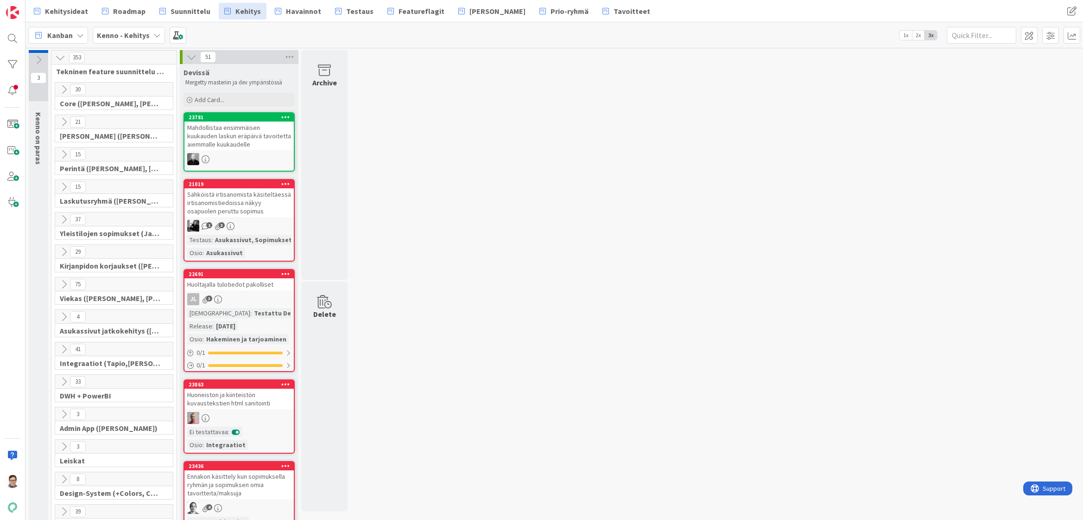
click at [63, 316] on icon at bounding box center [64, 316] width 10 height 10
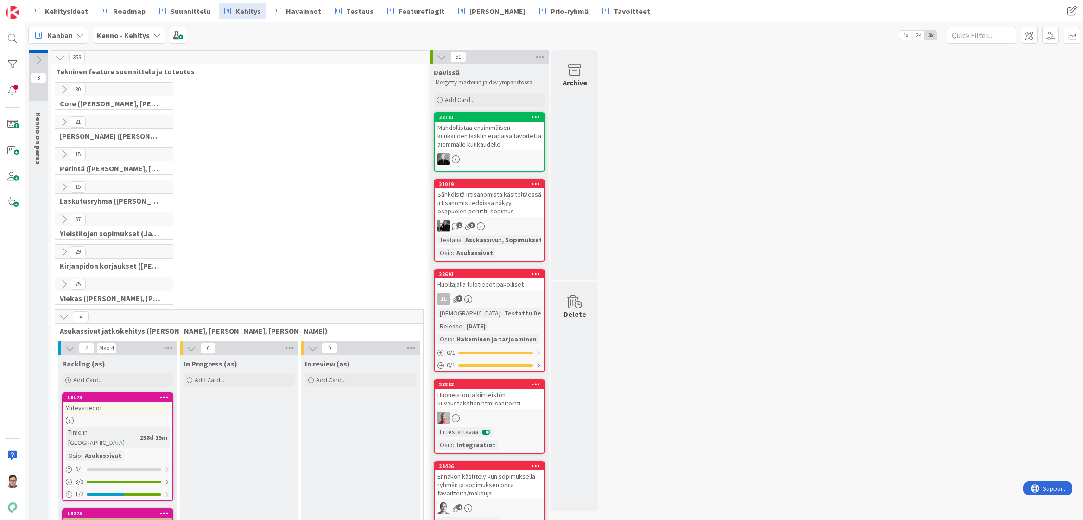
click at [62, 319] on icon at bounding box center [64, 316] width 10 height 10
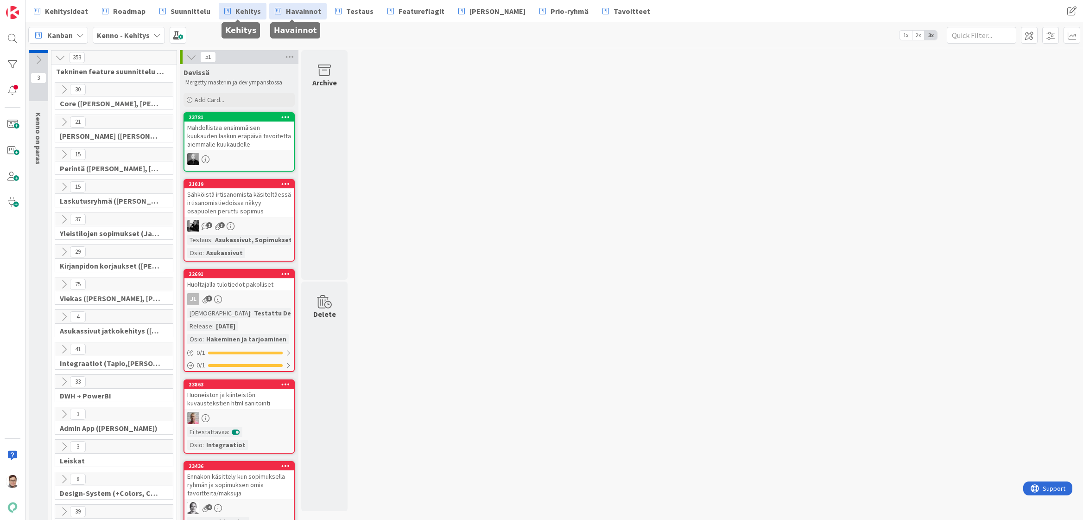
click at [290, 13] on span "Havainnot" at bounding box center [303, 11] width 35 height 11
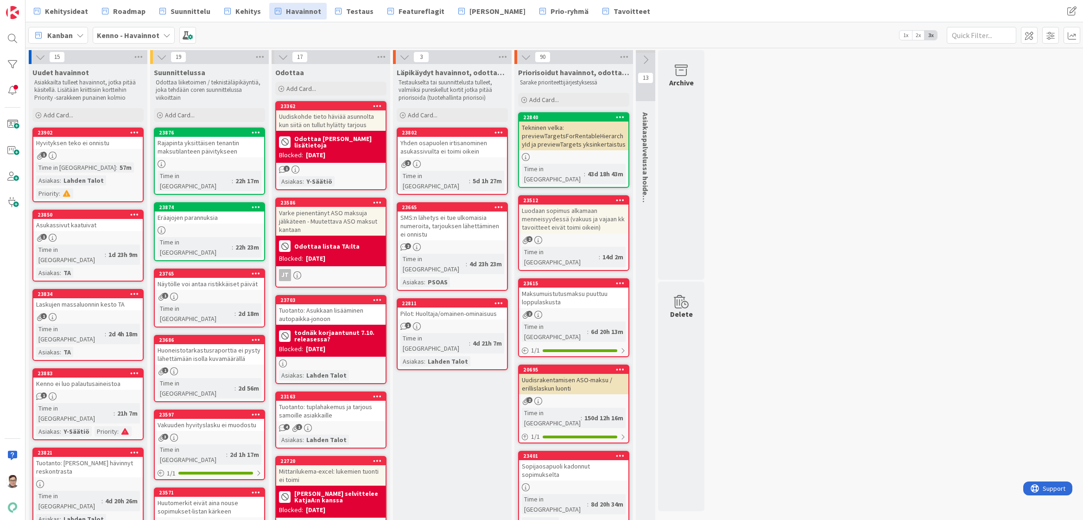
click at [499, 132] on icon at bounding box center [499, 132] width 9 height 6
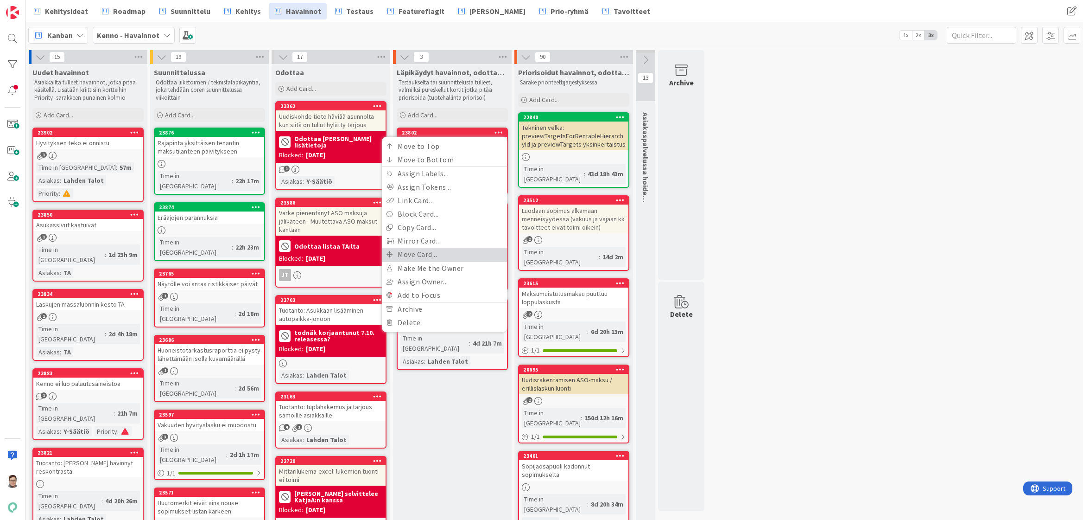
click at [416, 254] on link "Move Card..." at bounding box center [444, 253] width 125 height 13
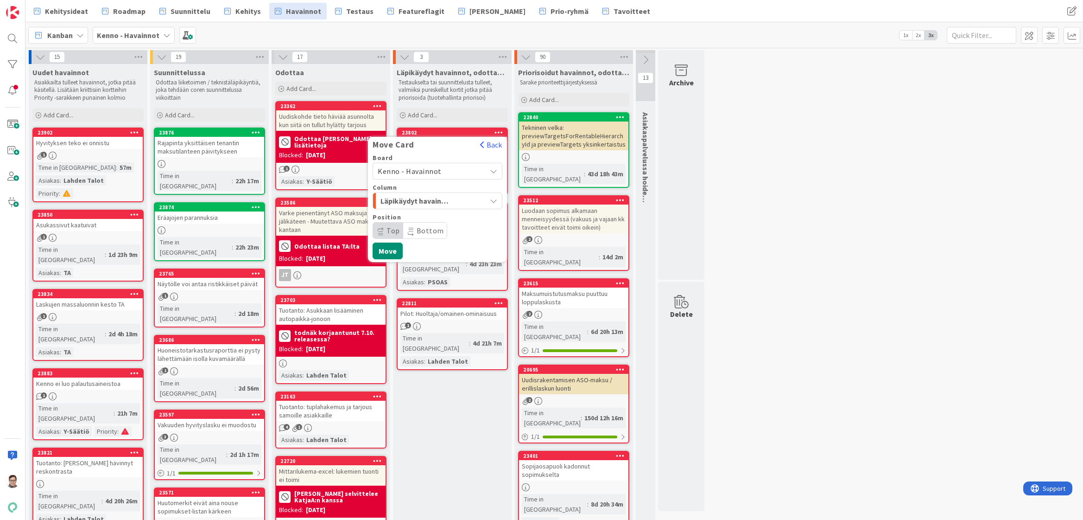
click at [413, 170] on span "Kenno - Havainnot" at bounding box center [410, 170] width 64 height 9
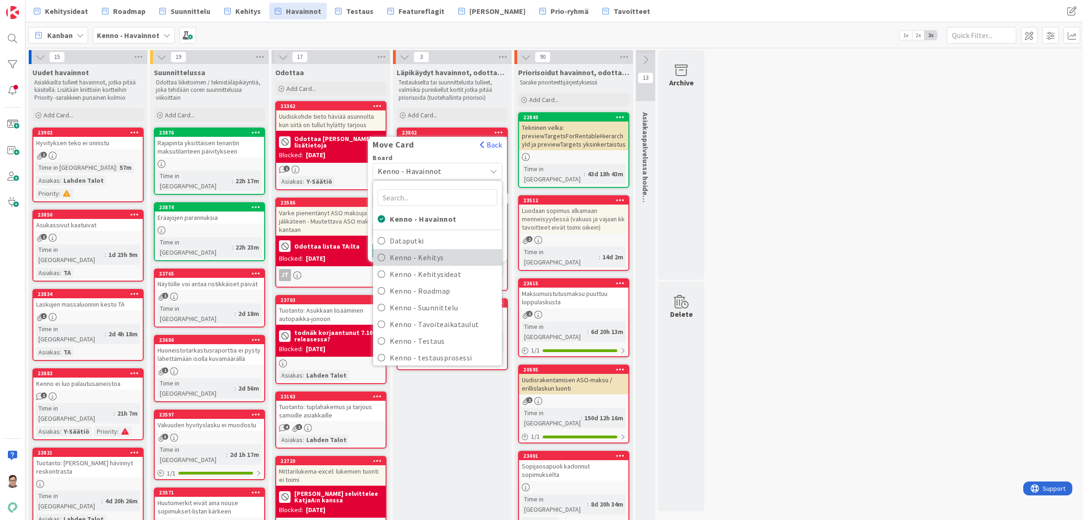
click at [425, 258] on span "Kenno - Kehitys" at bounding box center [444, 257] width 108 height 14
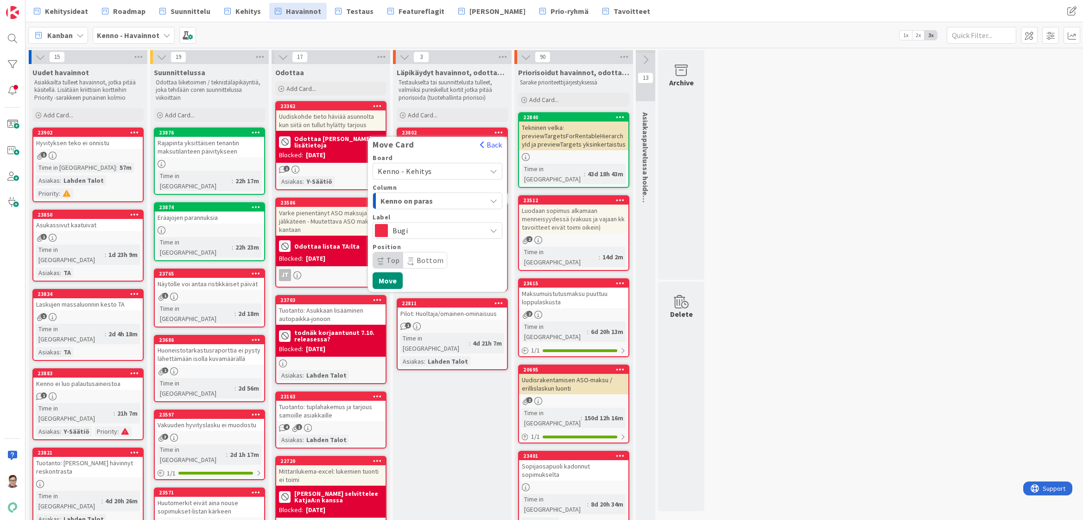
click at [425, 199] on span "Kenno on paras" at bounding box center [416, 201] width 70 height 12
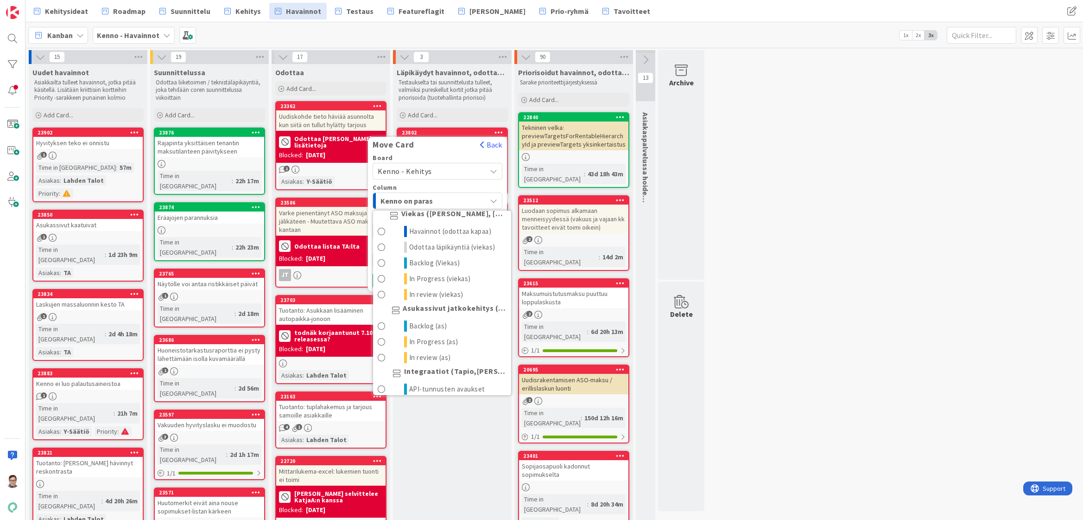
scroll to position [556, 0]
click at [425, 252] on span "Odottaa läpikäyntiä (viekas)" at bounding box center [452, 246] width 86 height 11
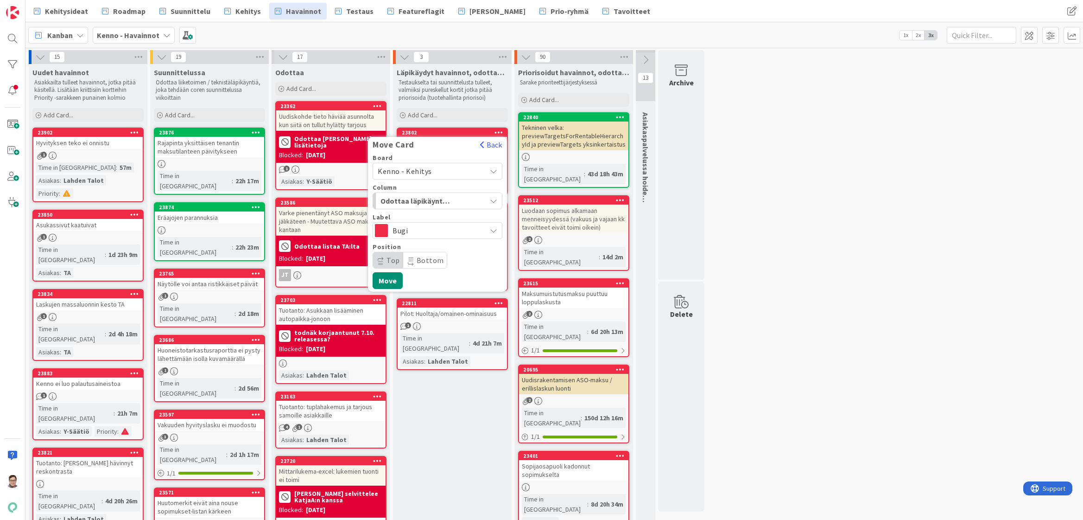
click at [389, 263] on span "Top" at bounding box center [393, 259] width 13 height 9
click at [390, 283] on button "Move" at bounding box center [388, 280] width 30 height 17
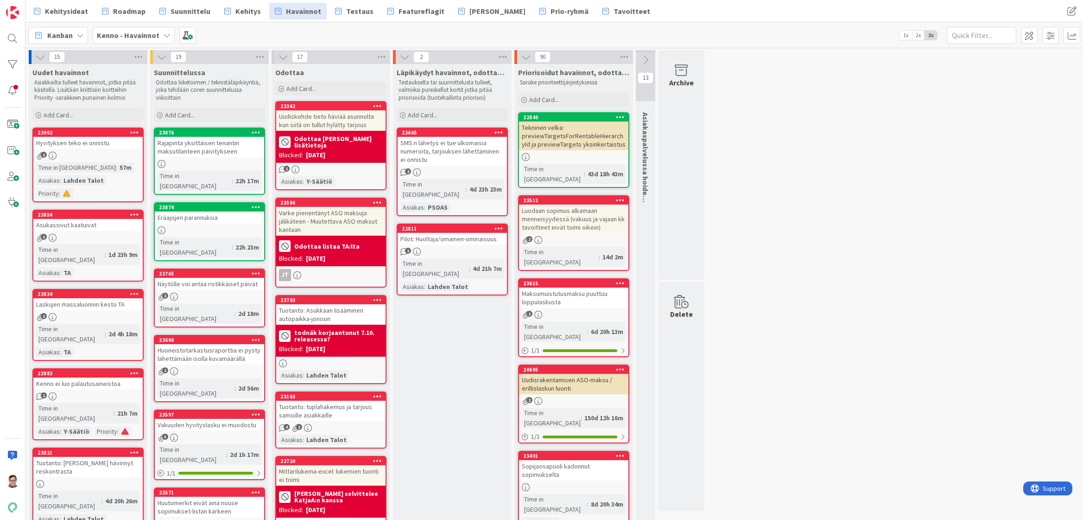
click at [497, 130] on icon at bounding box center [499, 132] width 9 height 6
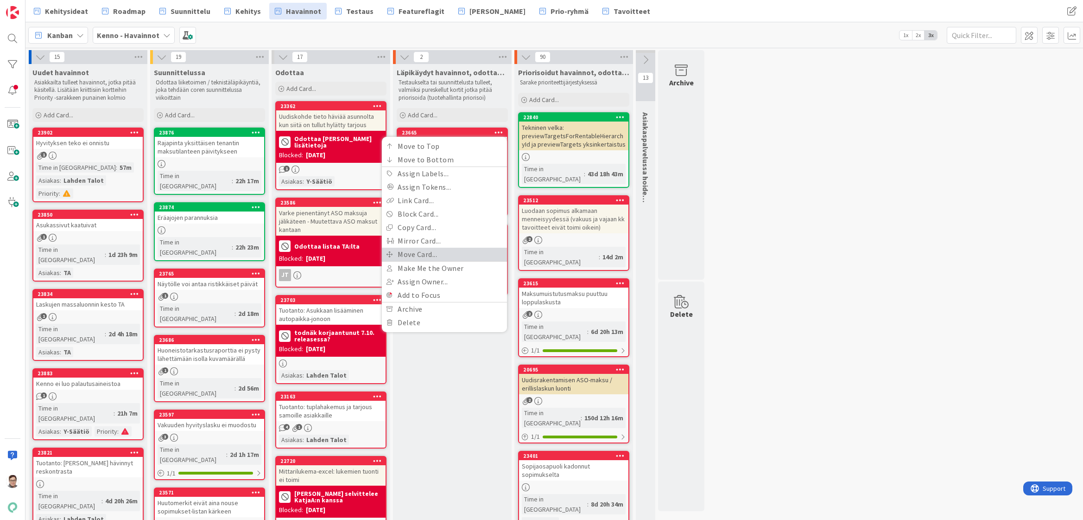
click at [406, 253] on link "Move Card..." at bounding box center [444, 253] width 125 height 13
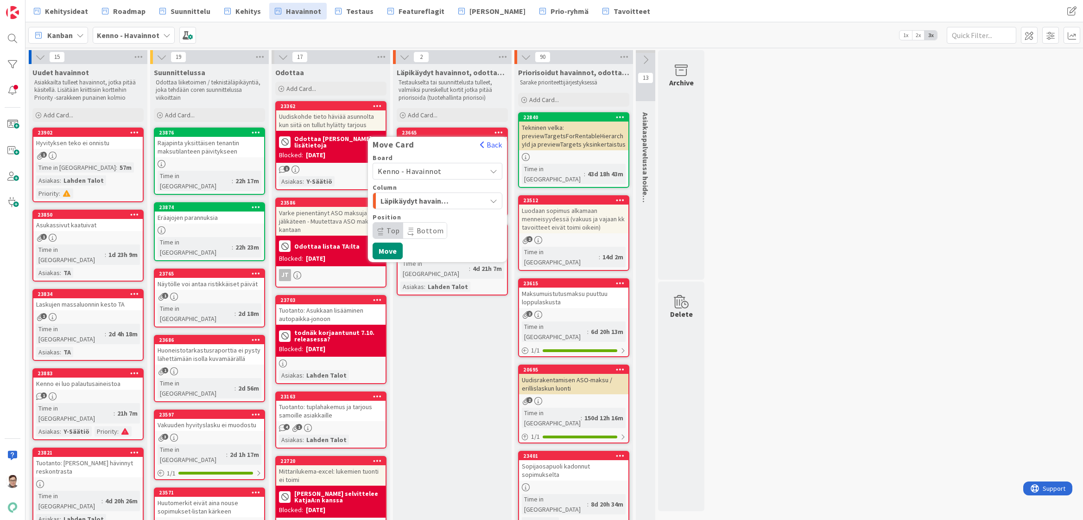
click at [421, 171] on span "Kenno - Havainnot" at bounding box center [410, 170] width 64 height 9
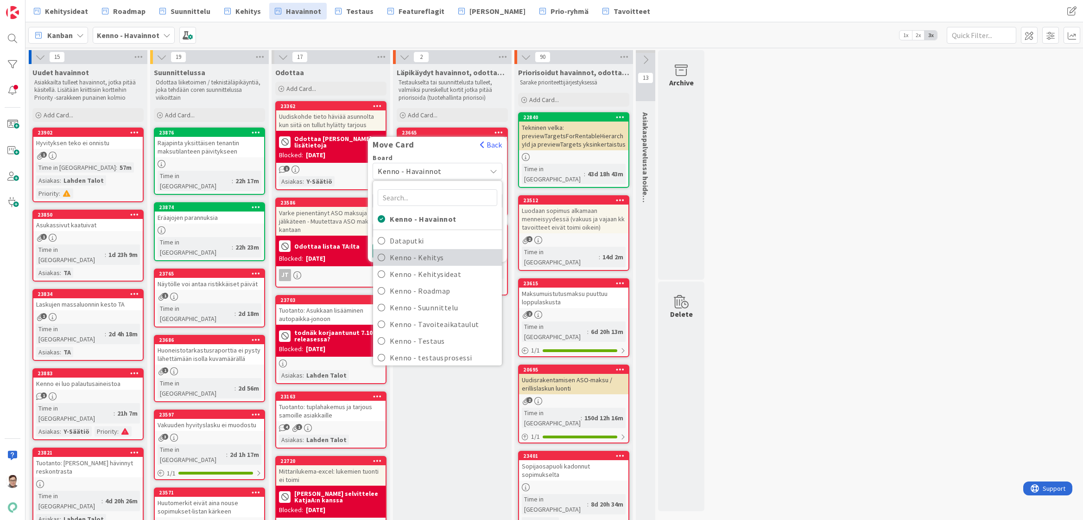
click at [424, 258] on span "Kenno - Kehitys" at bounding box center [444, 257] width 108 height 14
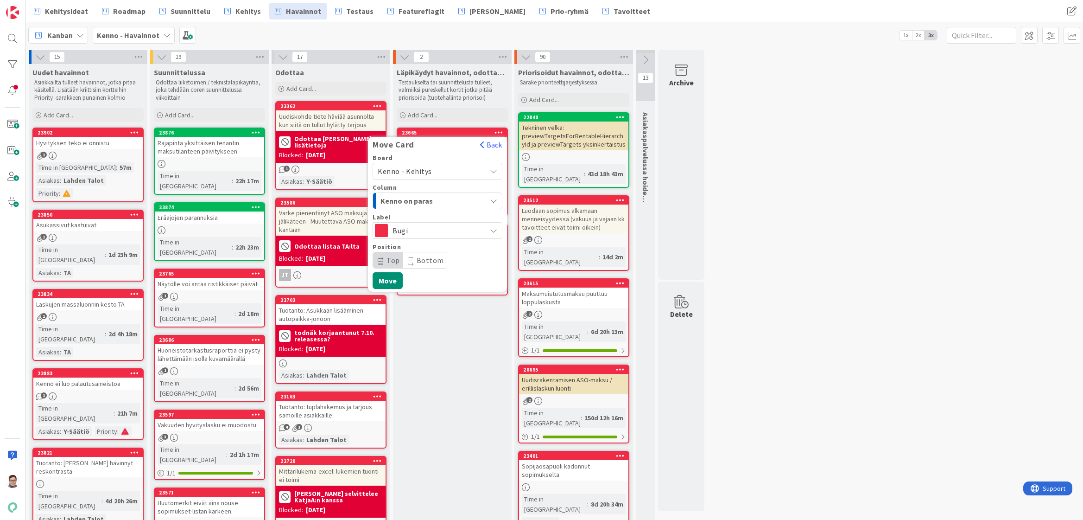
click at [410, 197] on span "Kenno on paras" at bounding box center [416, 201] width 70 height 12
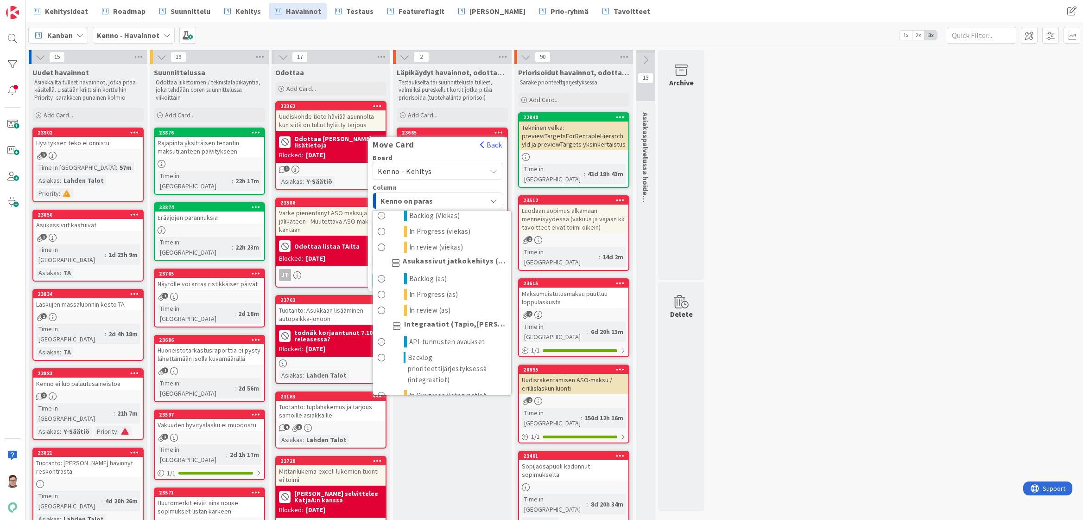
scroll to position [695, 0]
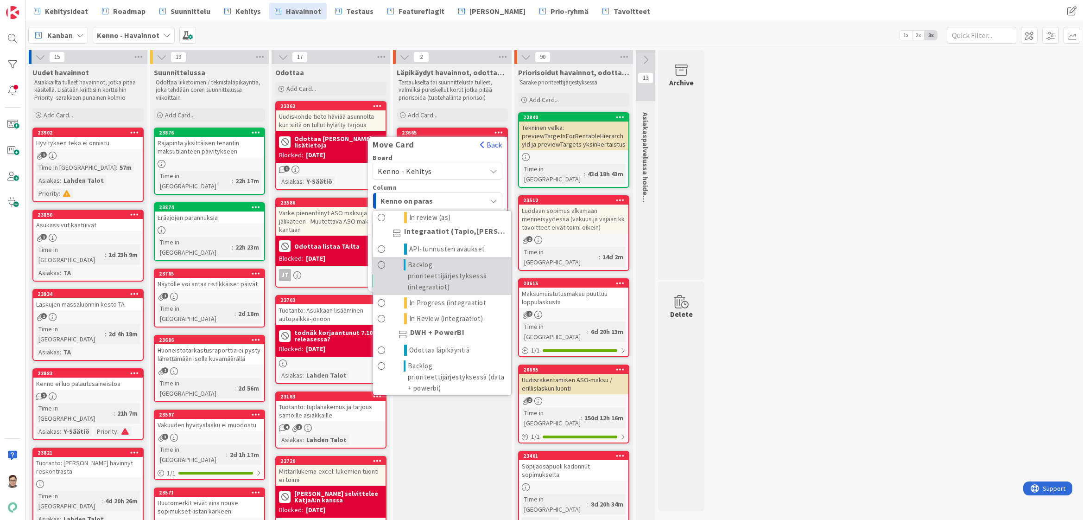
click at [422, 282] on span "Backlog prioriteettijärjestyksessä (integraatiot)" at bounding box center [457, 275] width 99 height 33
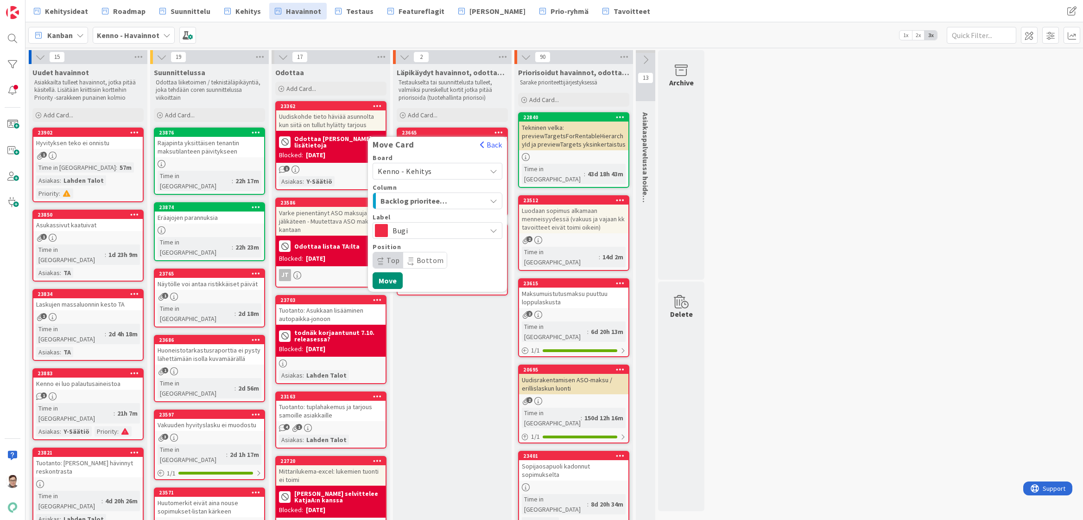
click at [422, 261] on span "Bottom" at bounding box center [430, 259] width 27 height 9
click at [390, 279] on button "Move" at bounding box center [388, 280] width 30 height 17
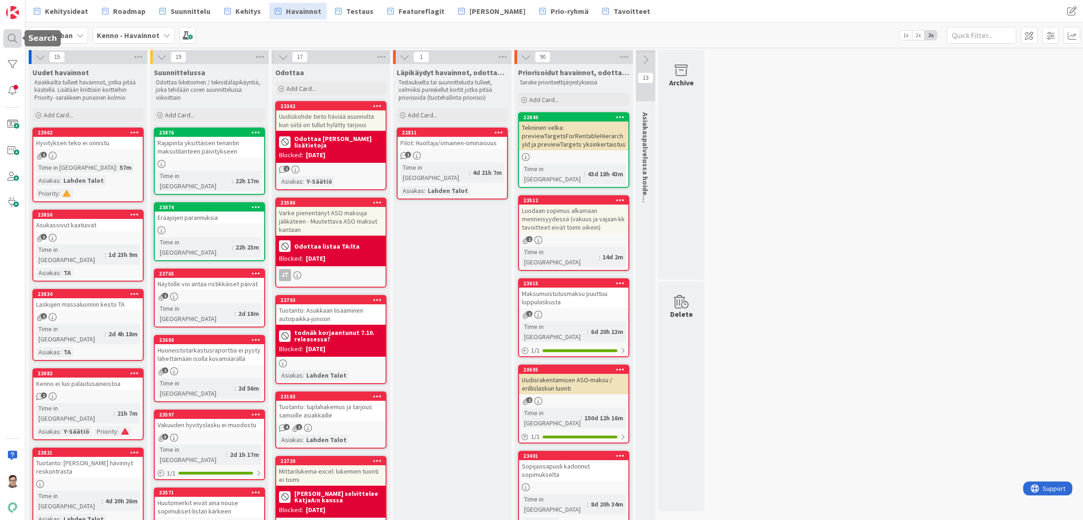
click at [11, 35] on div at bounding box center [12, 38] width 19 height 19
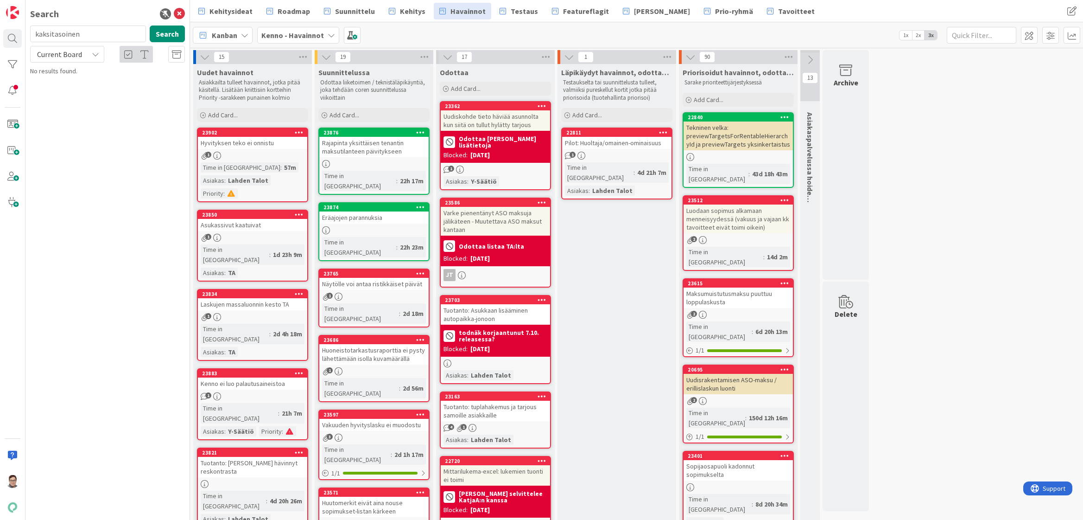
click at [88, 32] on input "kaksitasoinen" at bounding box center [88, 33] width 116 height 17
type input "omaisen"
click at [63, 55] on span "Current Board" at bounding box center [59, 54] width 45 height 9
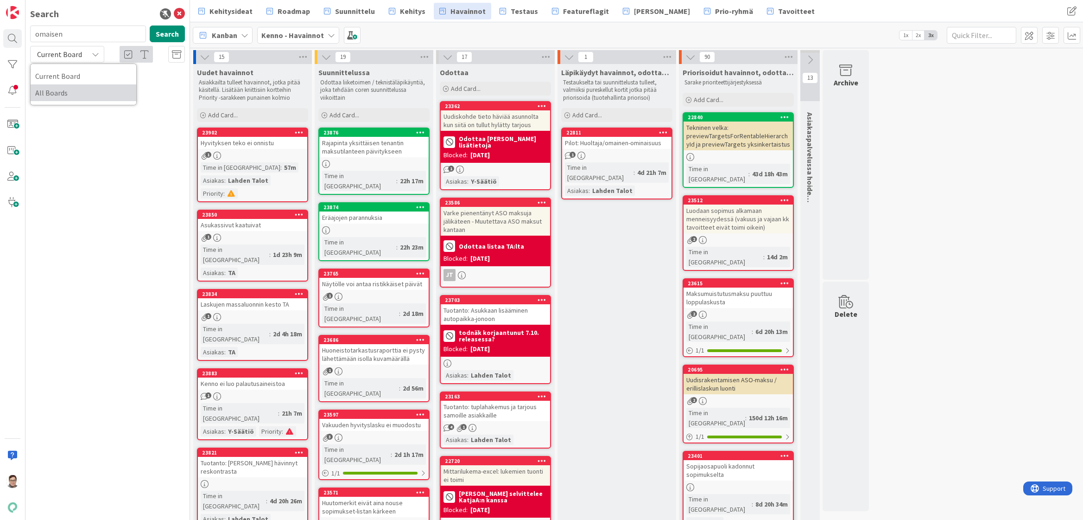
click at [63, 91] on span "All Boards" at bounding box center [83, 93] width 96 height 14
click at [178, 13] on icon at bounding box center [179, 13] width 11 height 11
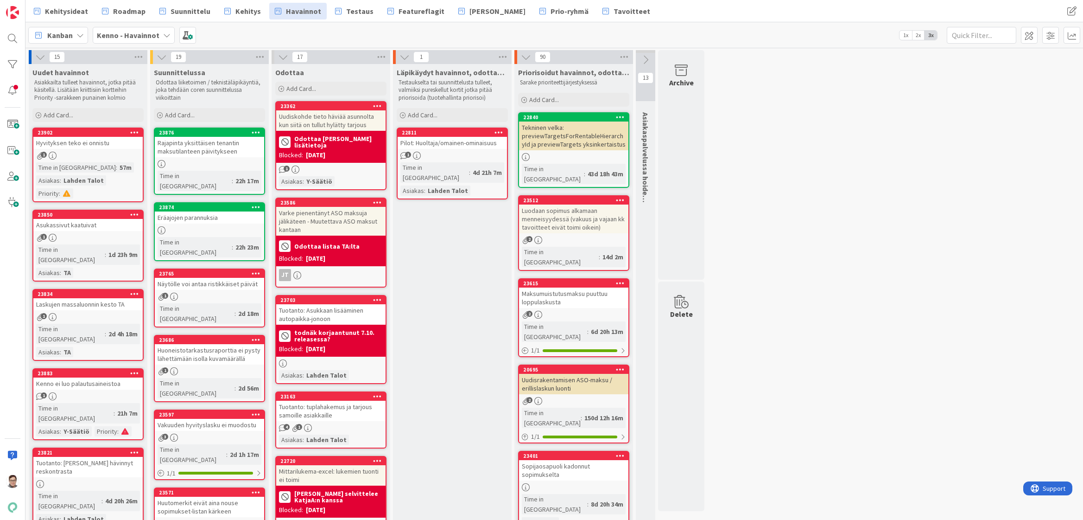
click at [443, 155] on div "1" at bounding box center [452, 156] width 109 height 8
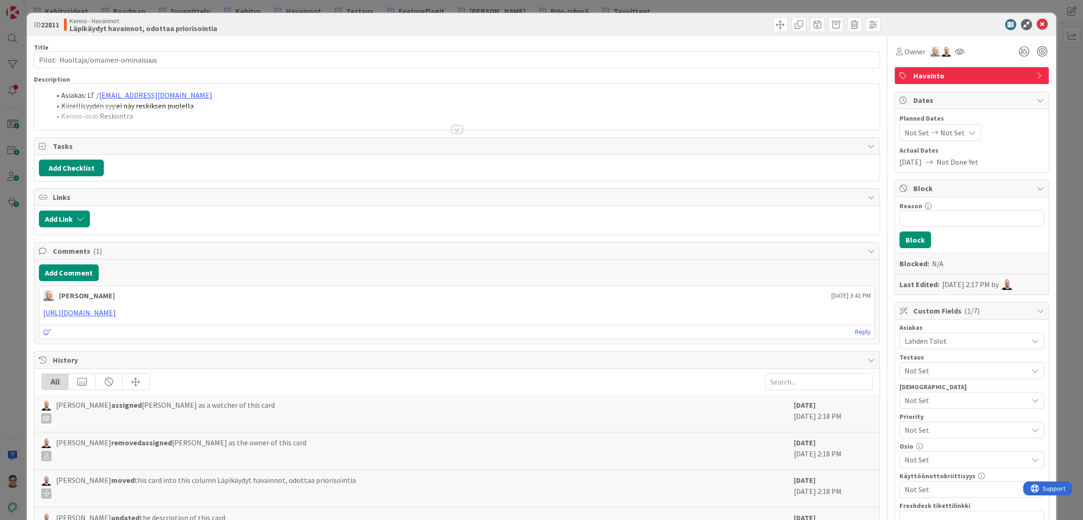
click at [454, 129] on div at bounding box center [457, 129] width 10 height 7
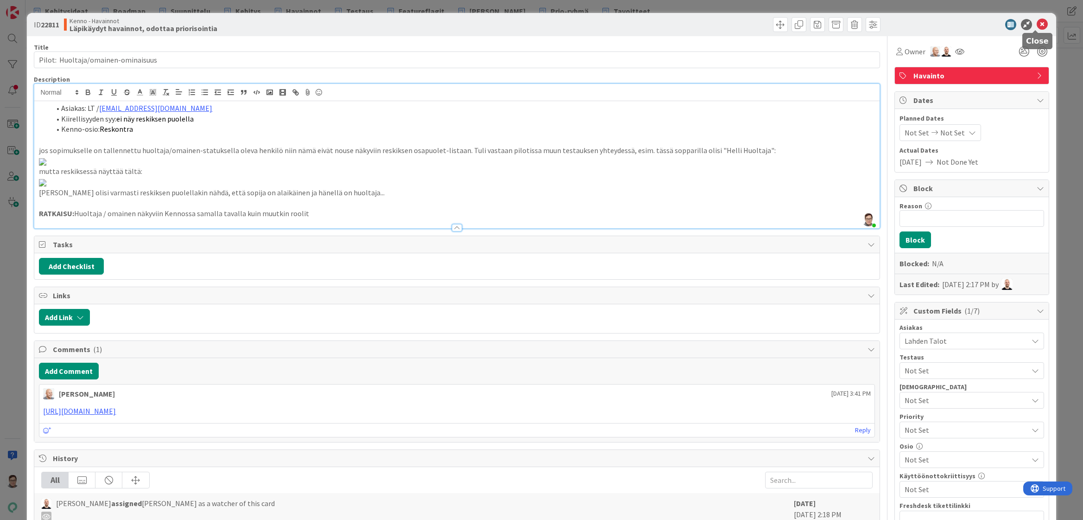
click at [1037, 26] on icon at bounding box center [1042, 24] width 11 height 11
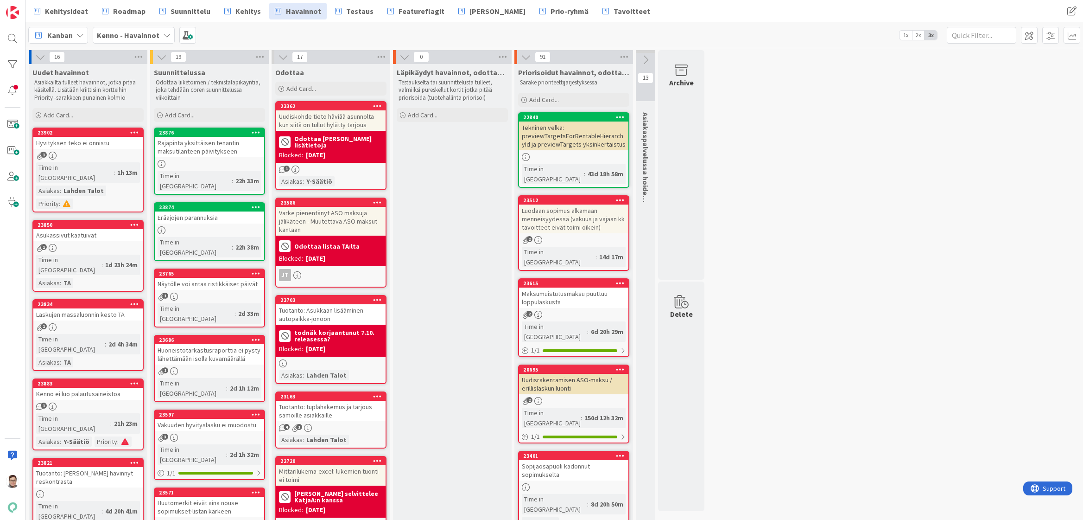
drag, startPoint x: 442, startPoint y: 514, endPoint x: 441, endPoint y: 519, distance: 4.8
click at [195, 278] on div "Näytölle voi antaa ristikkäiset päivät" at bounding box center [209, 284] width 109 height 12
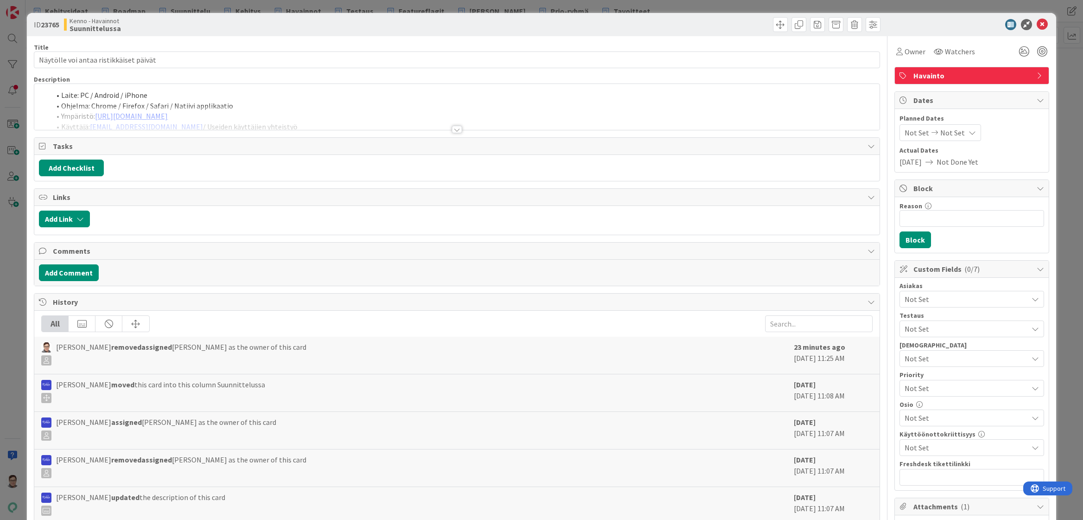
click at [452, 127] on div at bounding box center [457, 129] width 10 height 7
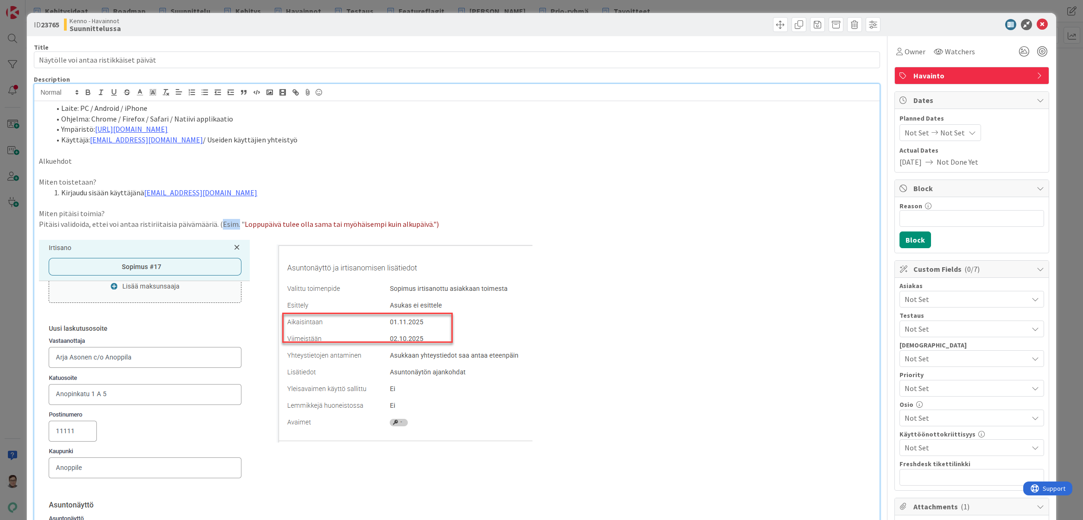
drag, startPoint x: 234, startPoint y: 223, endPoint x: 217, endPoint y: 223, distance: 16.7
click at [217, 223] on p "Pitäisi validoida, ettei voi antaa ristiriitaisia päivämääriä. (Esim. " Loppupä…" at bounding box center [457, 224] width 836 height 11
click at [1037, 27] on icon at bounding box center [1042, 24] width 11 height 11
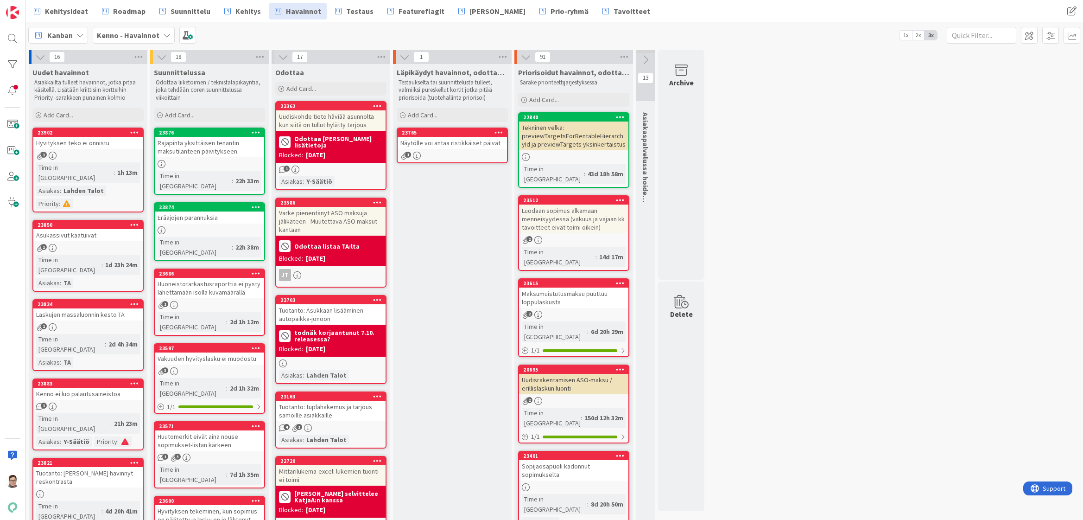
click at [206, 278] on div "Huoneistotarkastusraporttia ei pysty lähettämään isolla kuvamäärällä" at bounding box center [209, 288] width 109 height 20
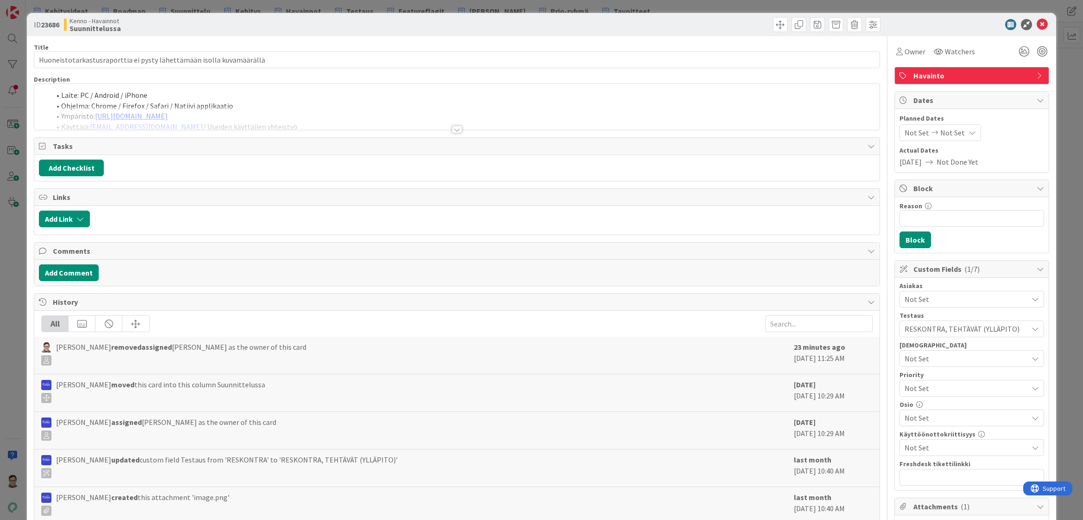
click at [452, 126] on div at bounding box center [457, 129] width 10 height 7
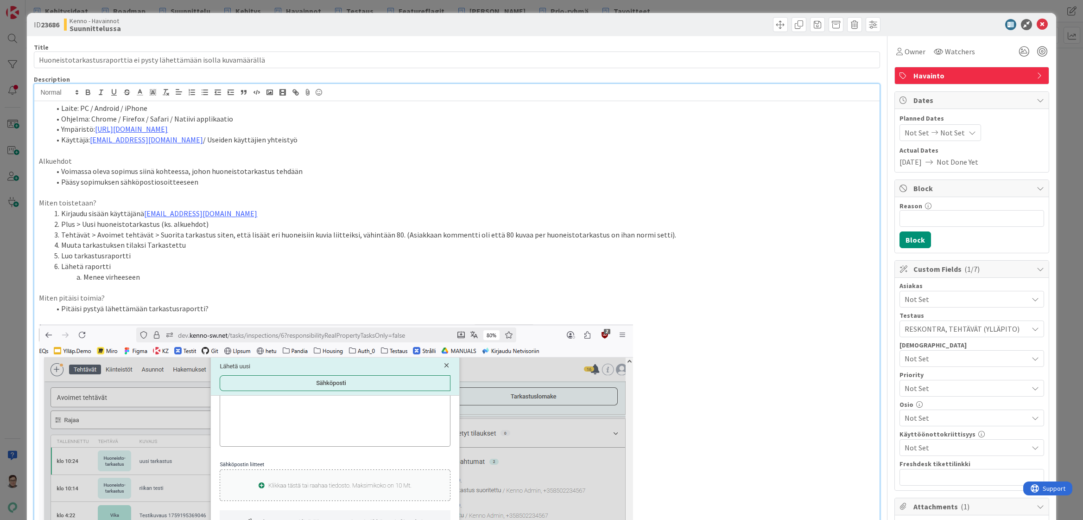
click at [206, 305] on li "Pitäisi pystyä lähettämään tarkastusraportti?" at bounding box center [462, 308] width 825 height 11
click at [1037, 22] on icon at bounding box center [1042, 24] width 11 height 11
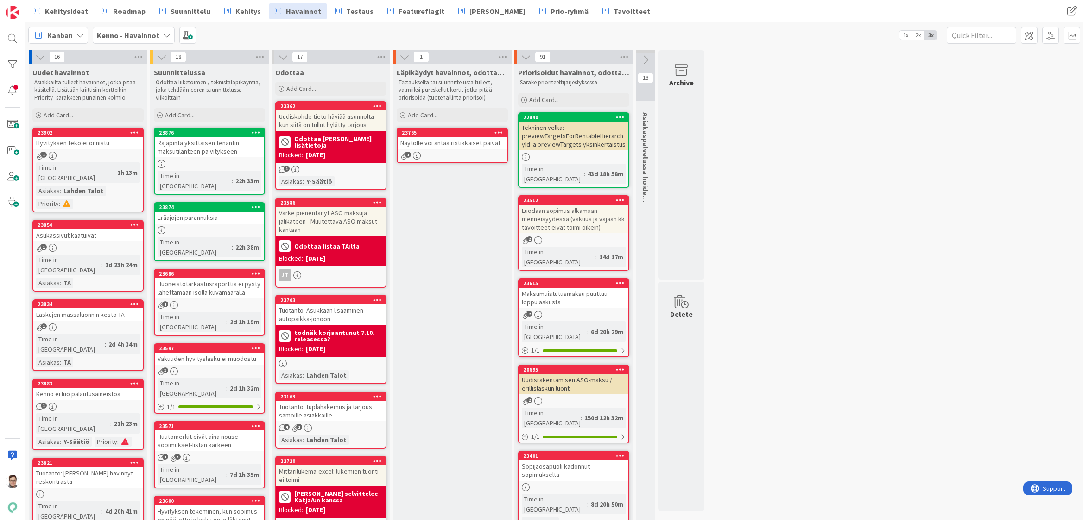
click at [199, 367] on div "3" at bounding box center [209, 371] width 109 height 8
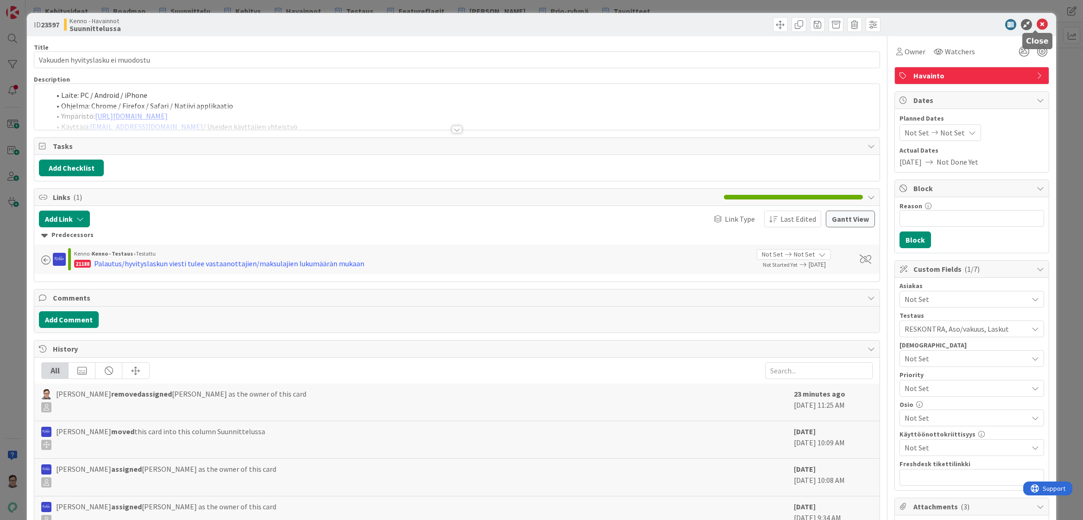
click at [1039, 25] on icon at bounding box center [1042, 24] width 11 height 11
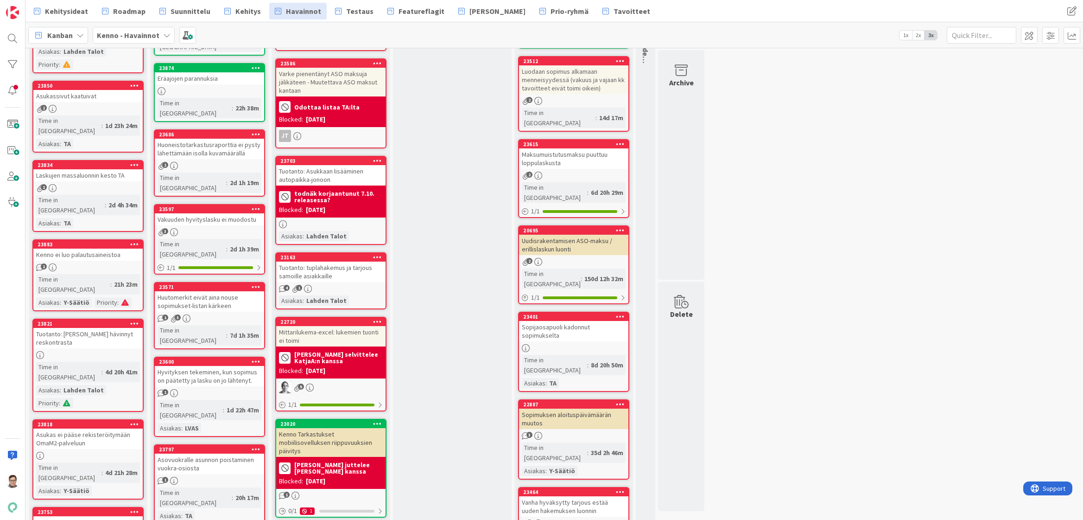
click at [204, 291] on div "Huutomerkit eivät aina nouse sopimukset-listan kärkeen" at bounding box center [209, 301] width 109 height 20
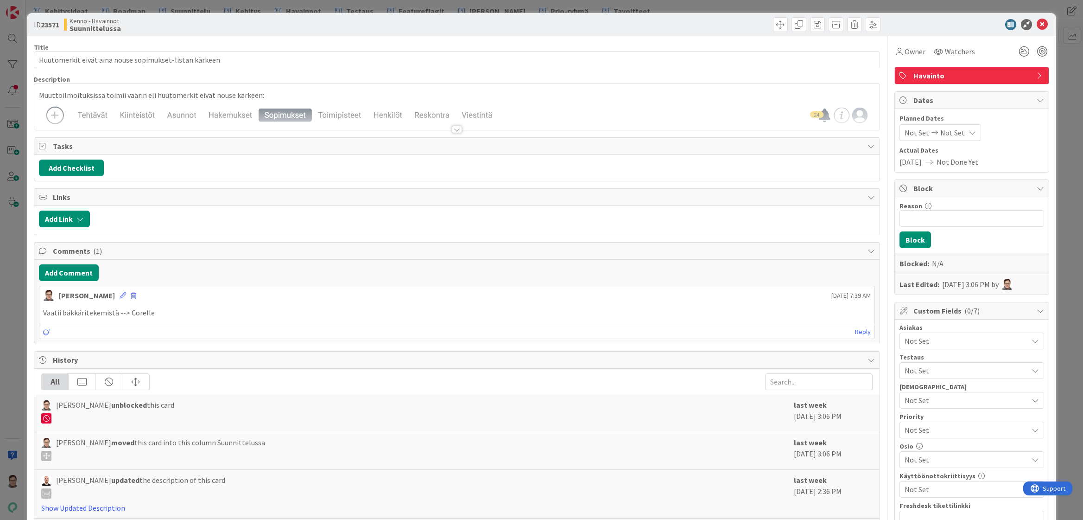
click at [453, 124] on div at bounding box center [456, 118] width 845 height 24
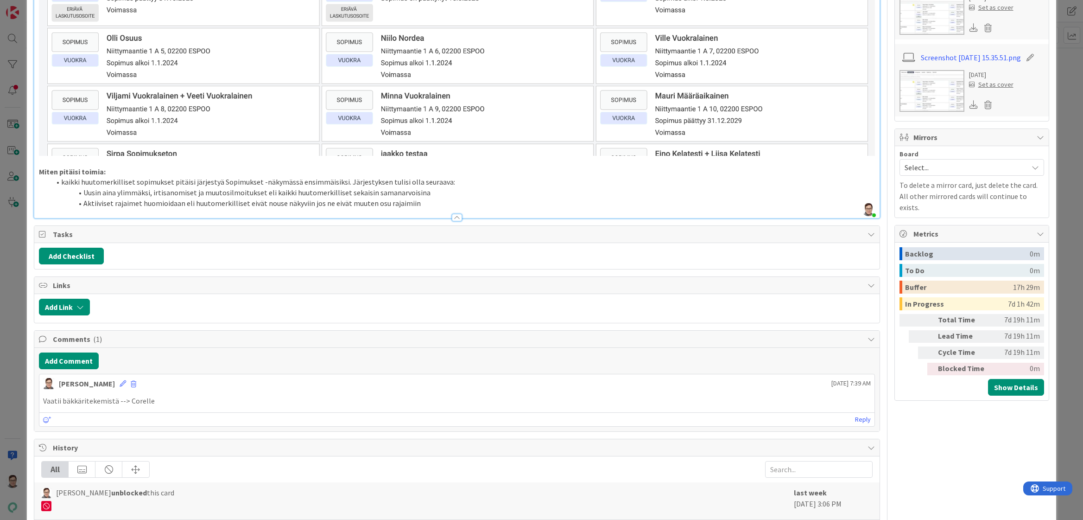
scroll to position [695, 0]
click at [454, 212] on div at bounding box center [457, 215] width 10 height 7
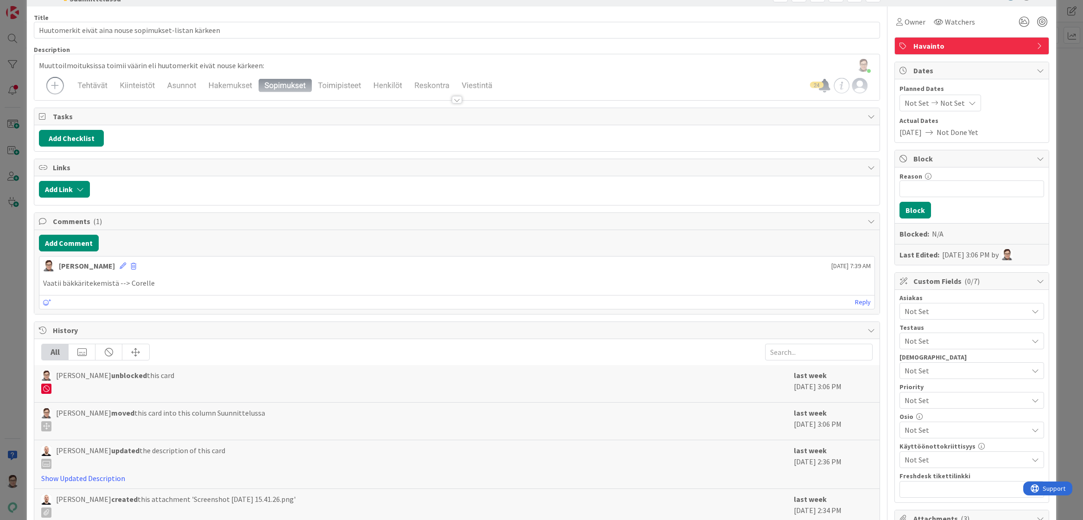
scroll to position [0, 0]
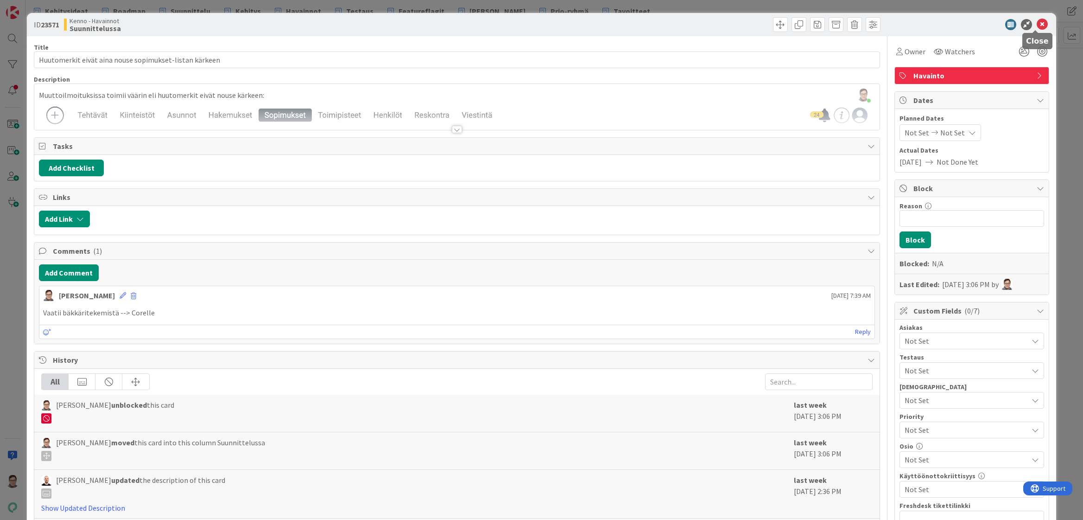
click at [1037, 23] on icon at bounding box center [1042, 24] width 11 height 11
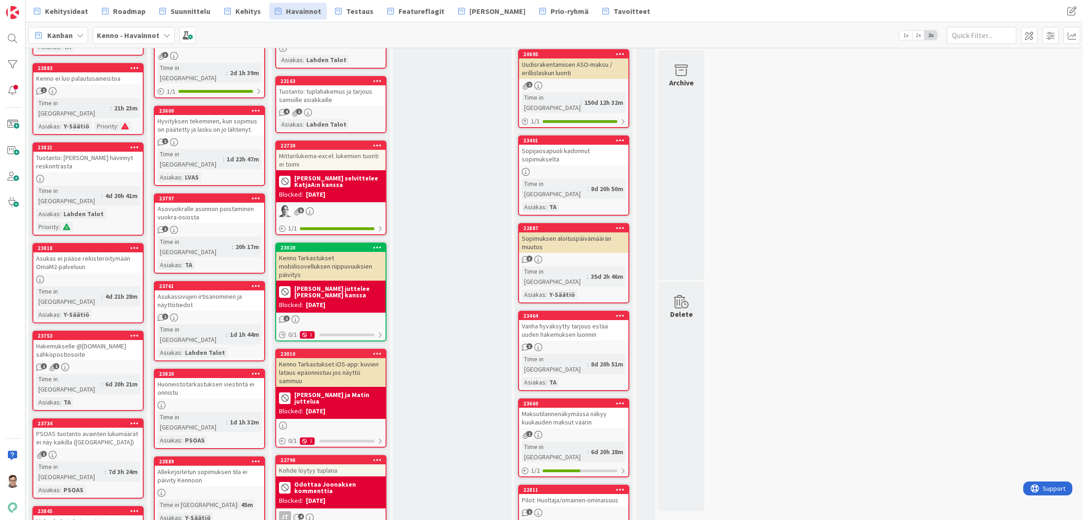
scroll to position [324, 0]
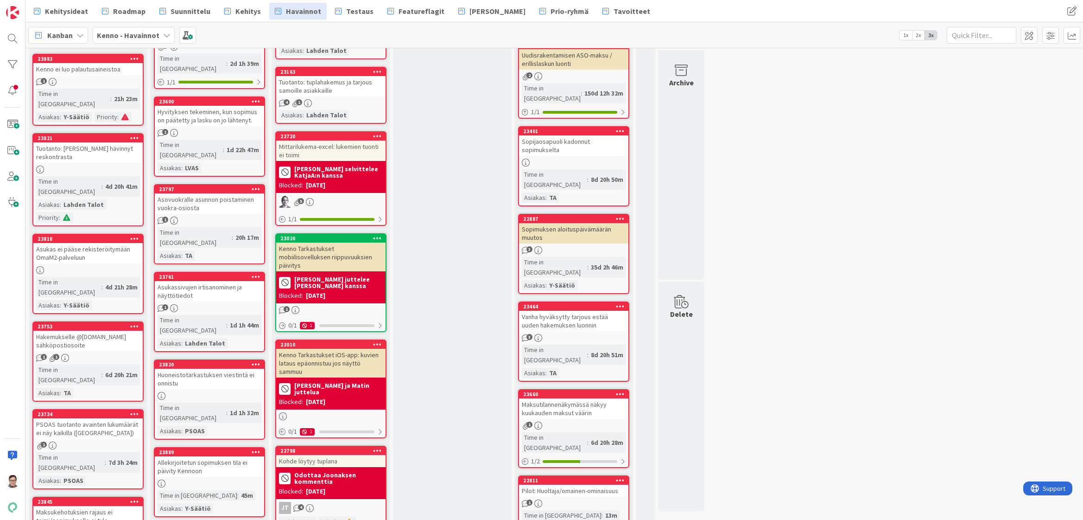
click at [255, 273] on icon at bounding box center [256, 276] width 9 height 6
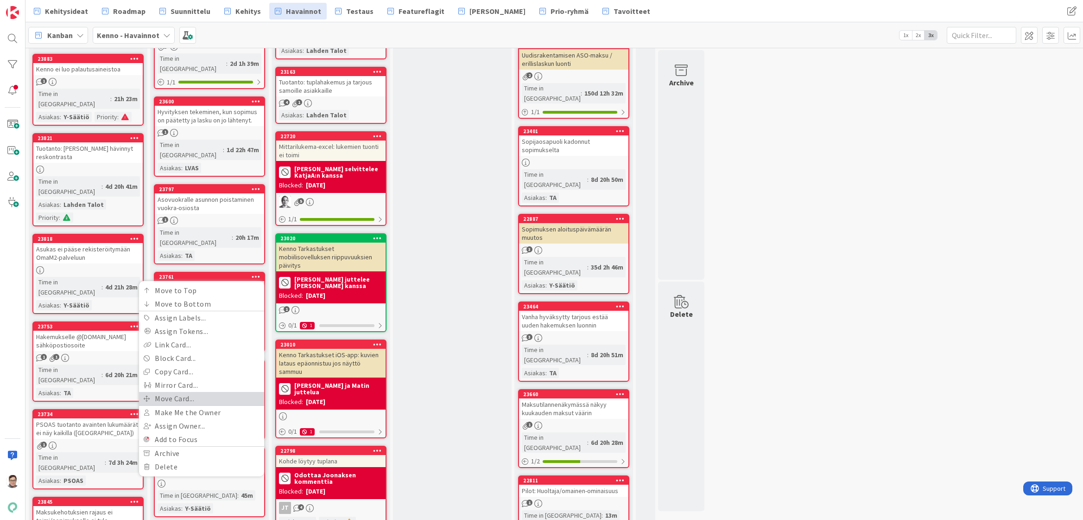
click at [181, 392] on link "Move Card..." at bounding box center [201, 398] width 125 height 13
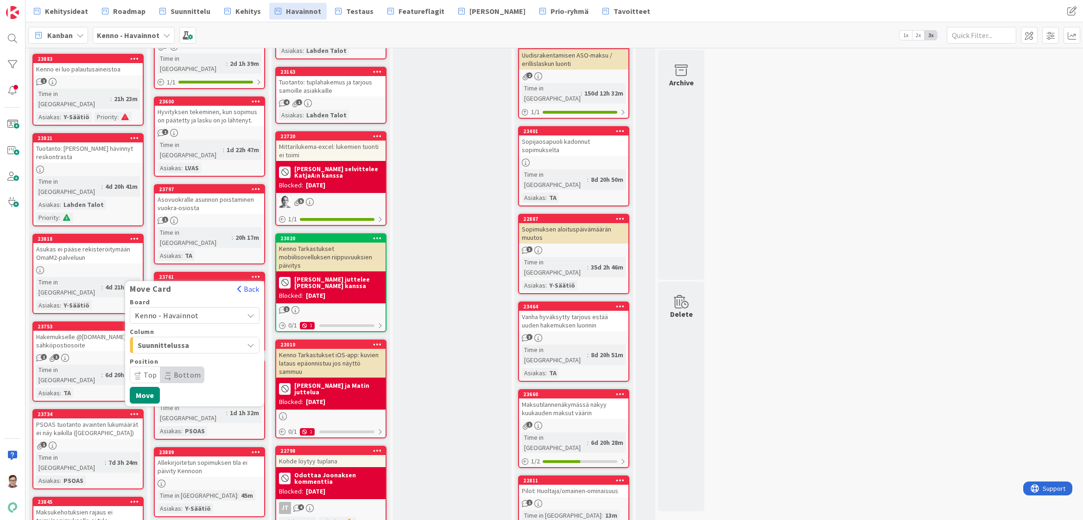
click at [175, 311] on span "Kenno - Havainnot" at bounding box center [167, 315] width 64 height 9
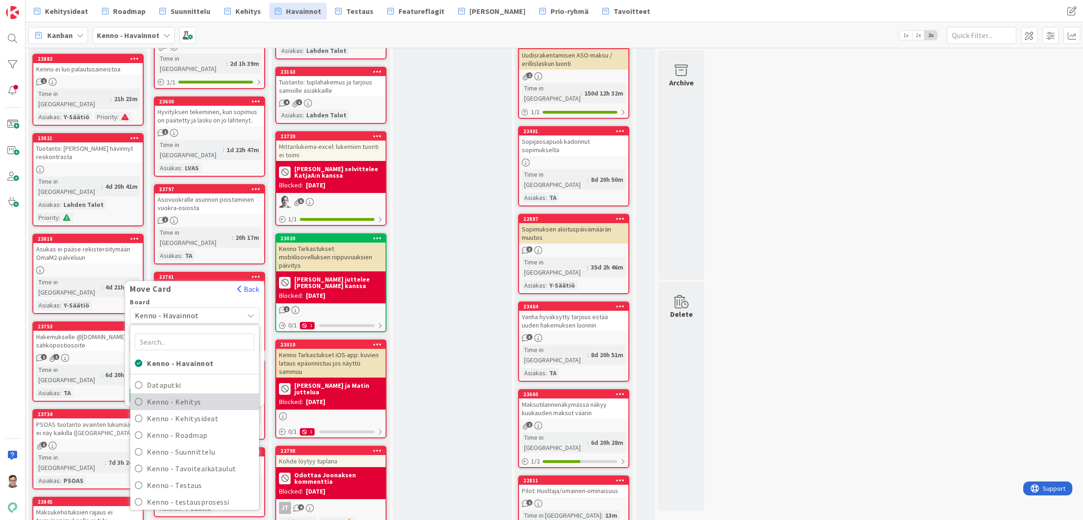
click at [186, 394] on span "Kenno - Kehitys" at bounding box center [201, 401] width 108 height 14
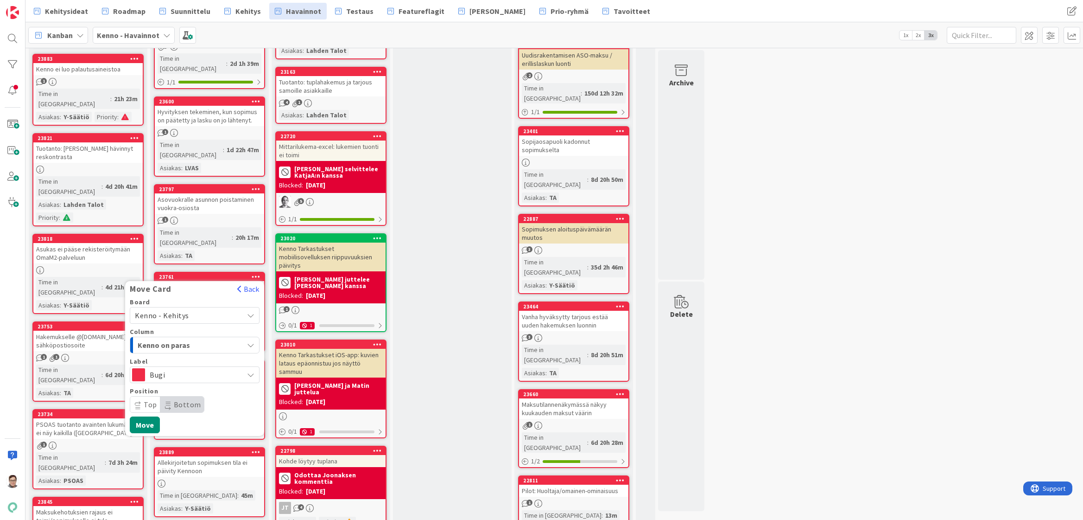
click at [183, 339] on span "Kenno on paras" at bounding box center [173, 345] width 70 height 12
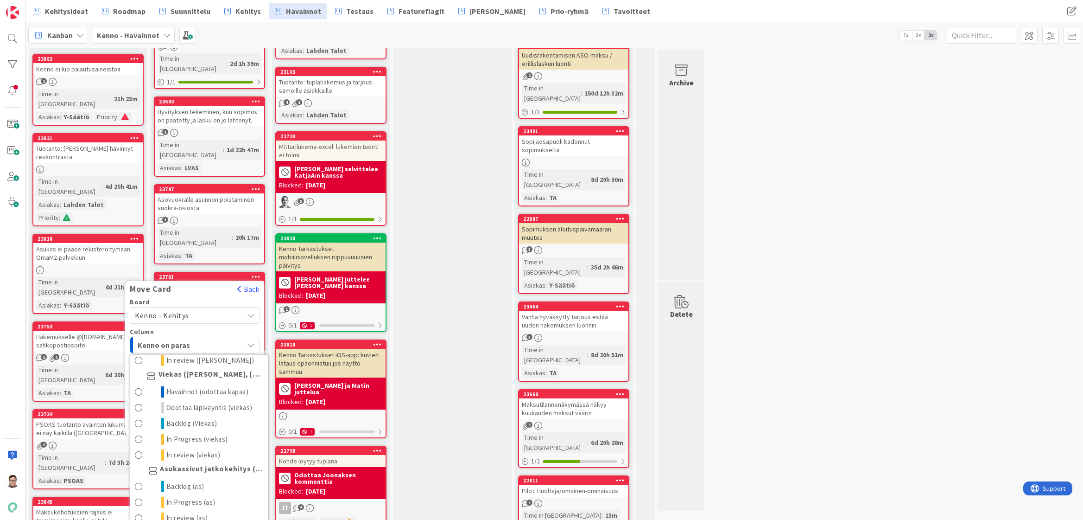
scroll to position [556, 0]
click at [192, 385] on span "Odottaa läpikäyntiä (viekas)" at bounding box center [209, 390] width 86 height 11
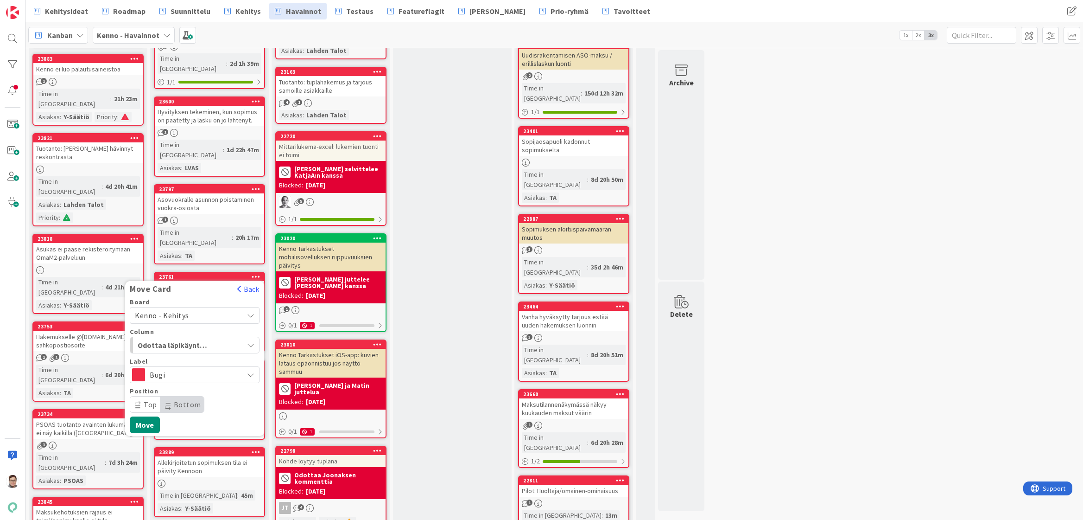
click at [176, 400] on span "Bottom" at bounding box center [187, 404] width 27 height 9
click at [152, 416] on button "Move" at bounding box center [145, 424] width 30 height 17
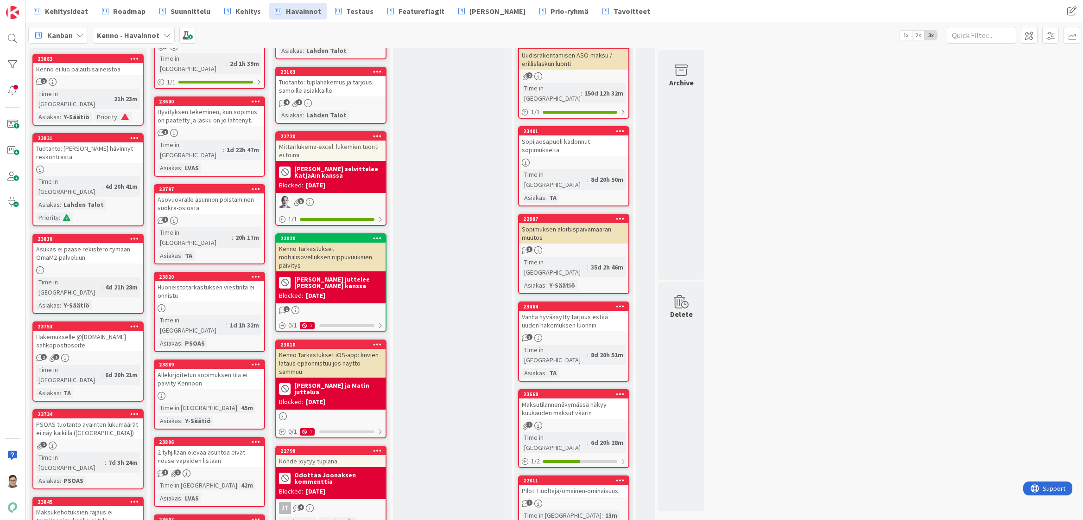
click at [240, 7] on span "Kehitys" at bounding box center [247, 11] width 25 height 11
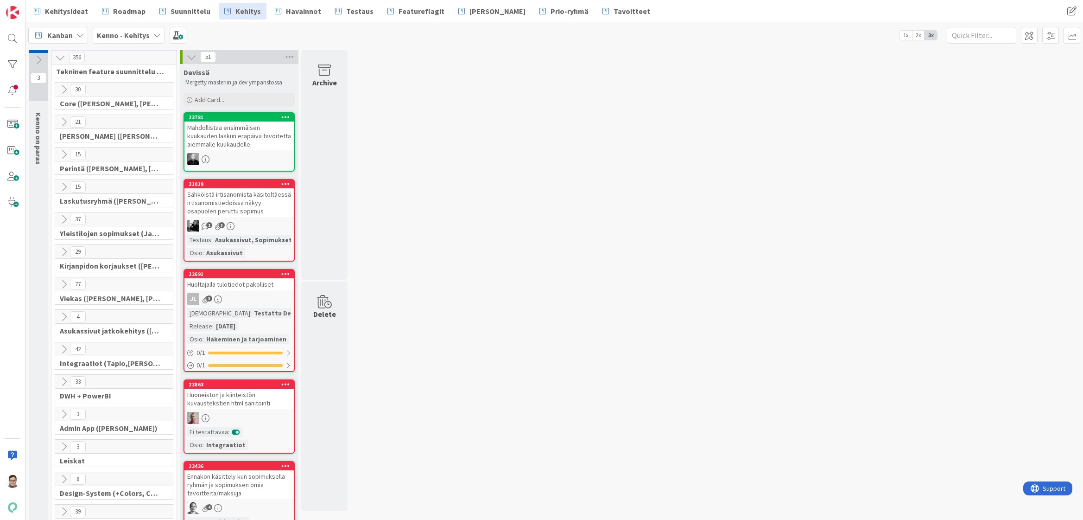
click at [63, 285] on icon at bounding box center [64, 284] width 10 height 10
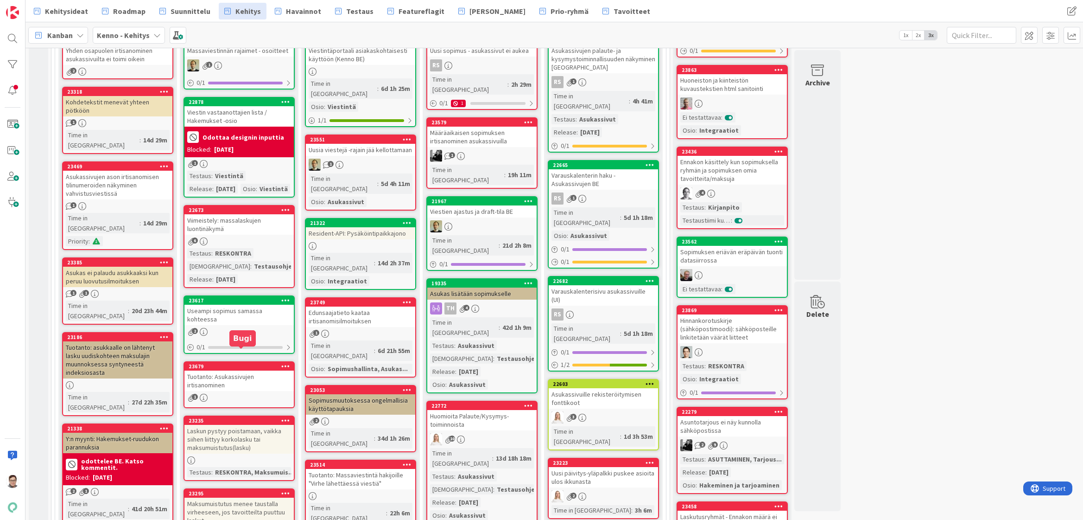
scroll to position [417, 0]
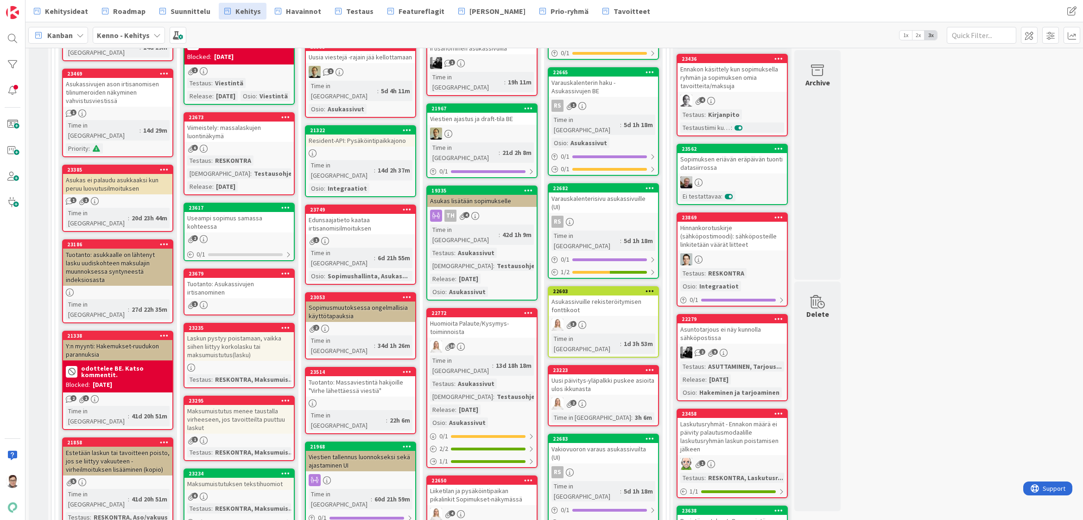
click at [241, 298] on div "Tuotanto: Asukassivujen irtisanominen" at bounding box center [238, 288] width 109 height 20
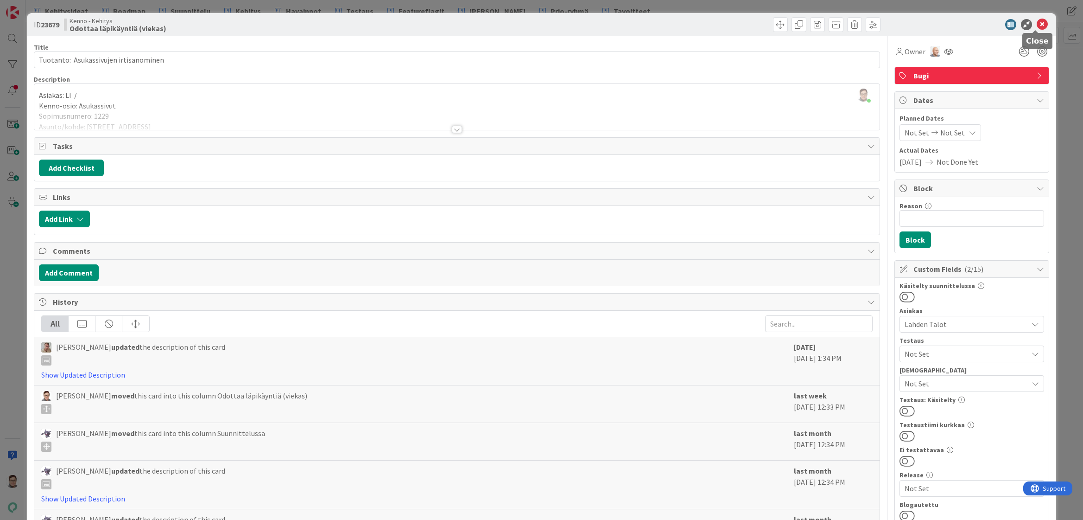
click at [1037, 26] on icon at bounding box center [1042, 24] width 11 height 11
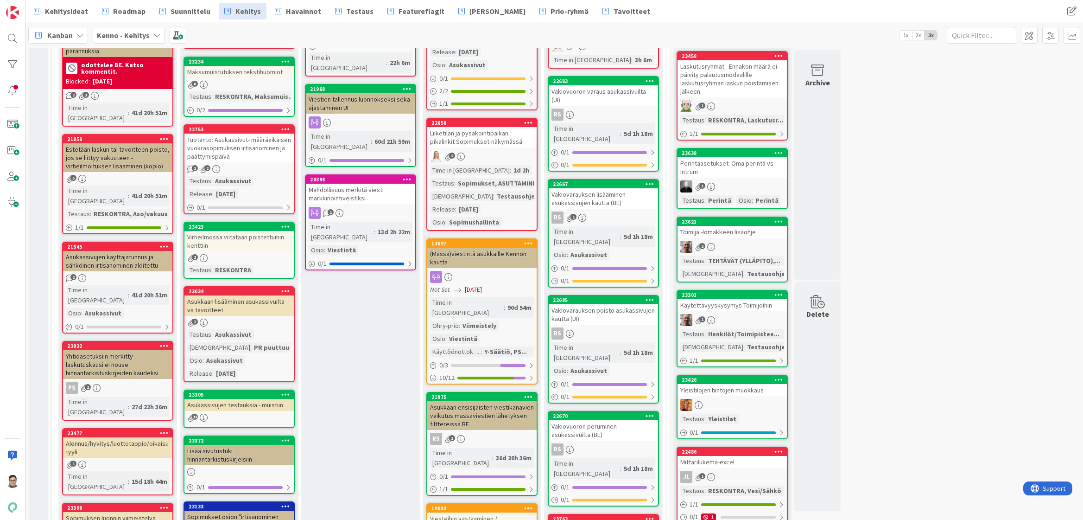
scroll to position [774, 0]
click at [292, 15] on span "Havainnot" at bounding box center [303, 11] width 35 height 11
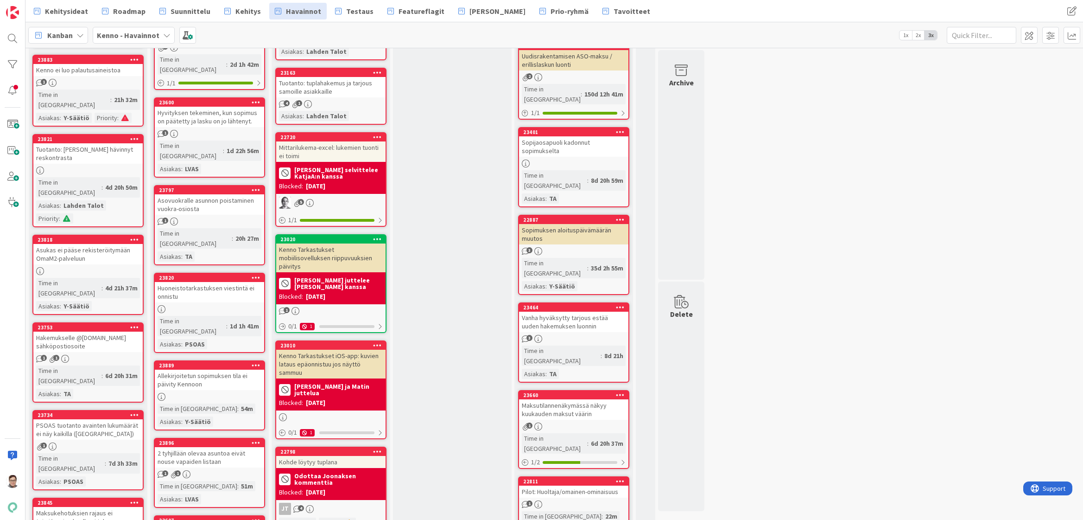
scroll to position [324, 0]
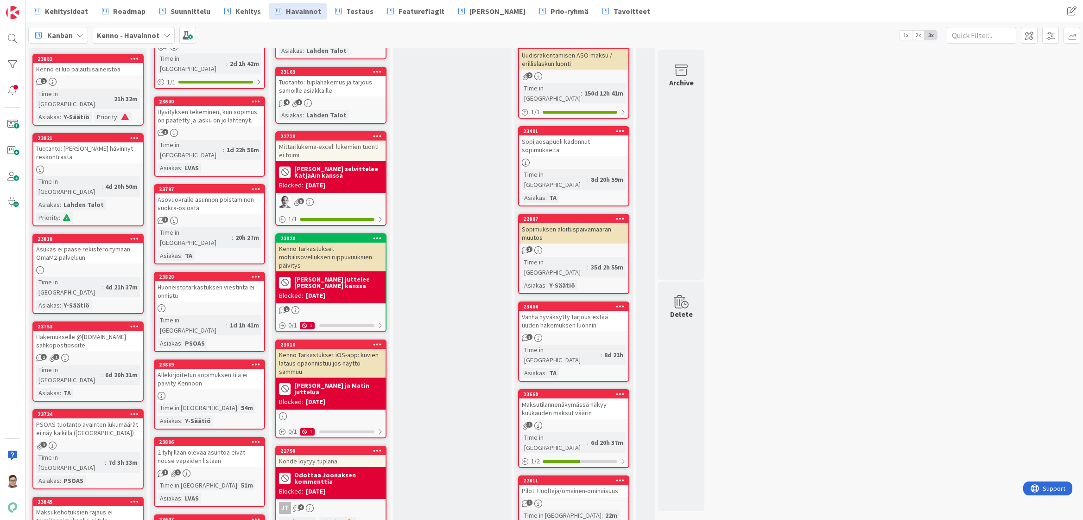
click at [215, 281] on div "Huoneistotarkastuksen viestintä ei onnistu" at bounding box center [209, 291] width 109 height 20
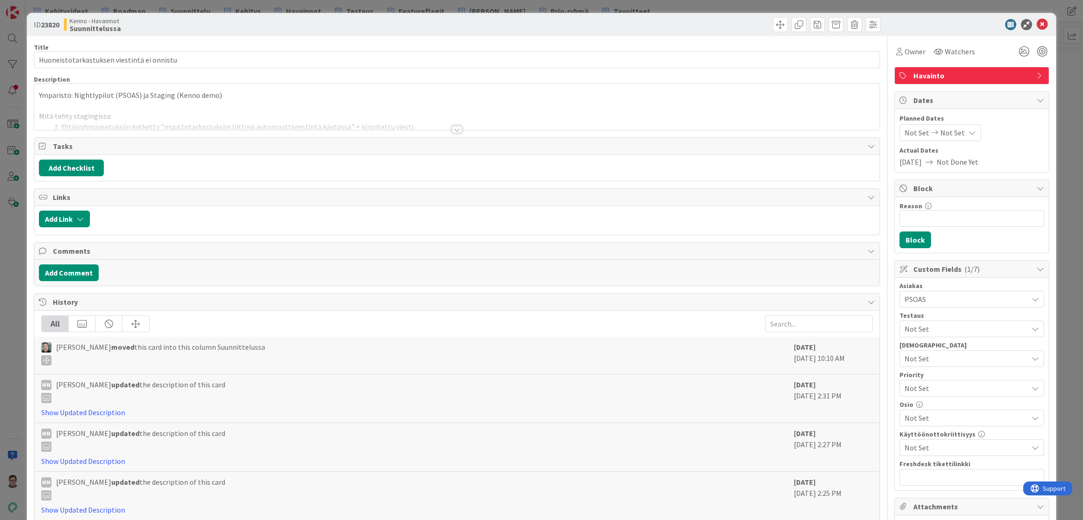
click at [456, 128] on div at bounding box center [457, 129] width 10 height 7
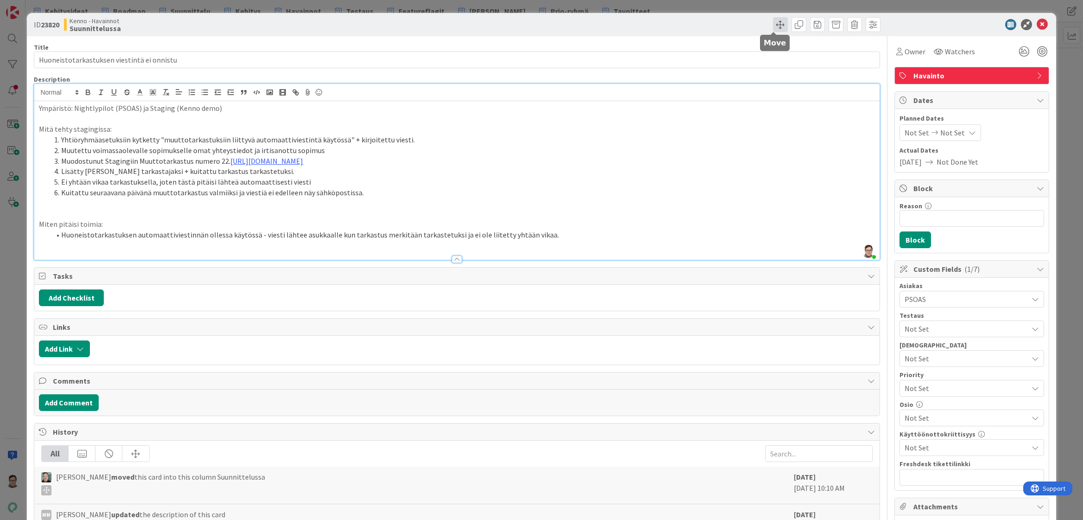
click at [773, 27] on span at bounding box center [780, 24] width 15 height 15
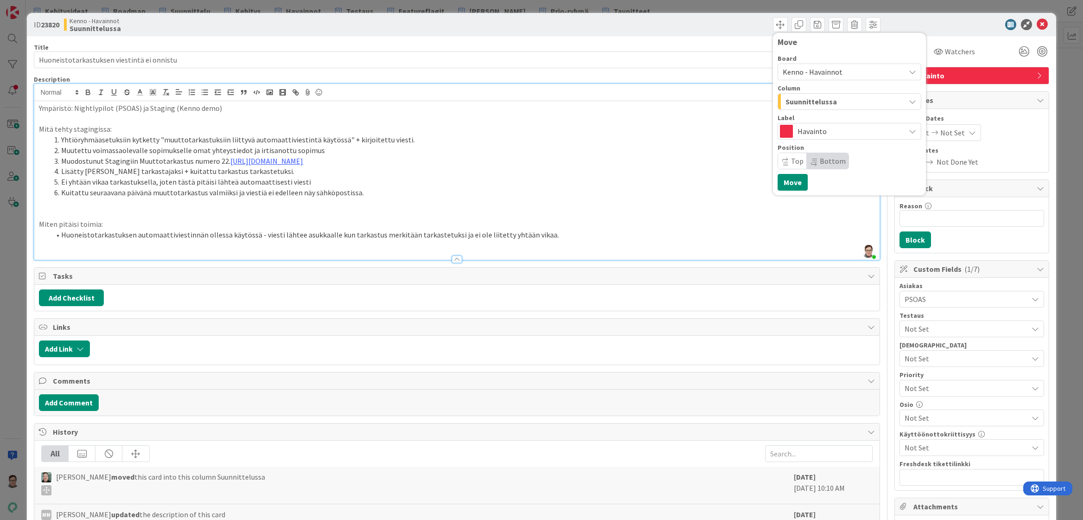
click at [816, 72] on span "Kenno - Havainnot" at bounding box center [813, 71] width 60 height 9
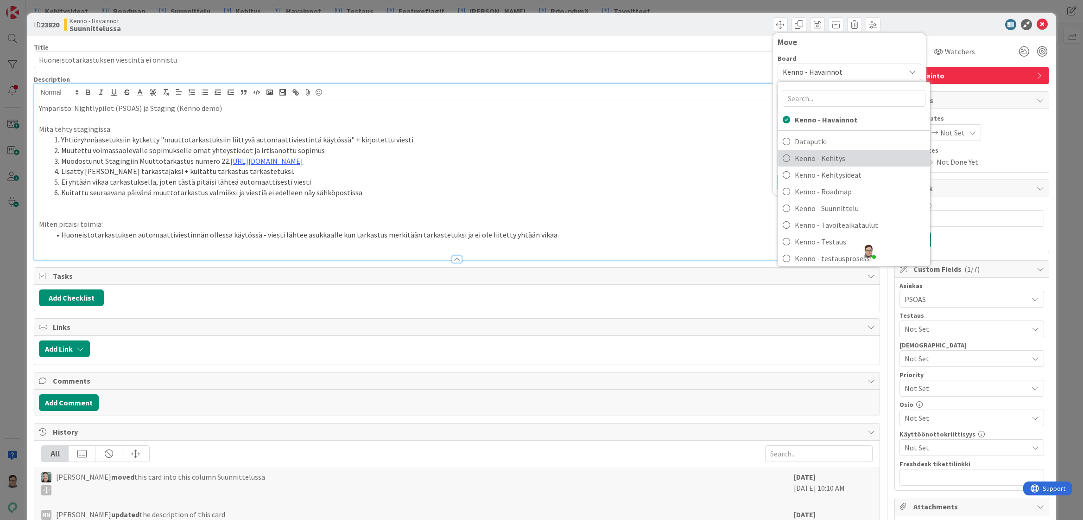
click at [818, 155] on span "Kenno - Kehitys" at bounding box center [860, 158] width 131 height 14
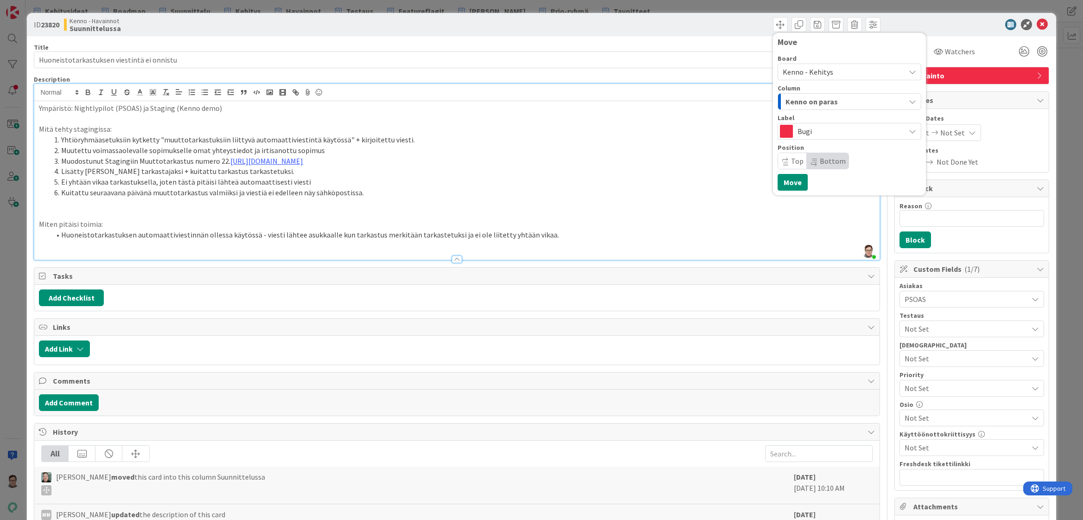
click at [818, 101] on span "Kenno on paras" at bounding box center [812, 101] width 52 height 12
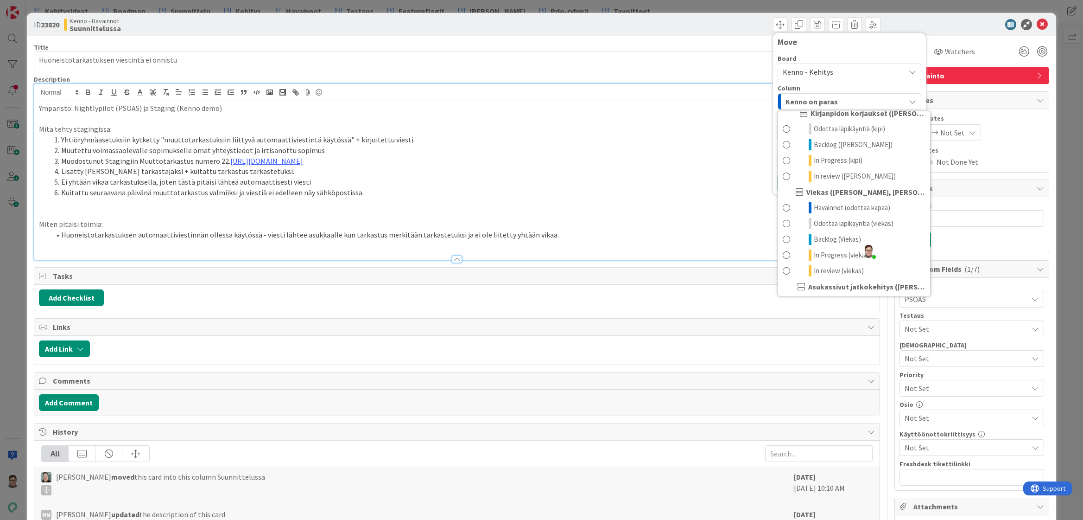
scroll to position [510, 0]
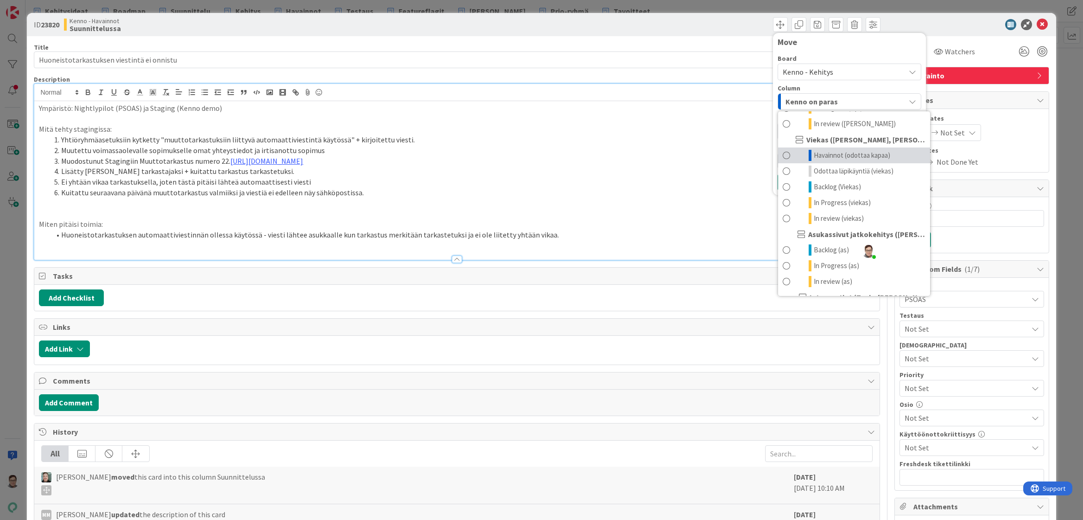
click at [825, 154] on span "Havainnot (odottaa kapaa)" at bounding box center [852, 155] width 76 height 11
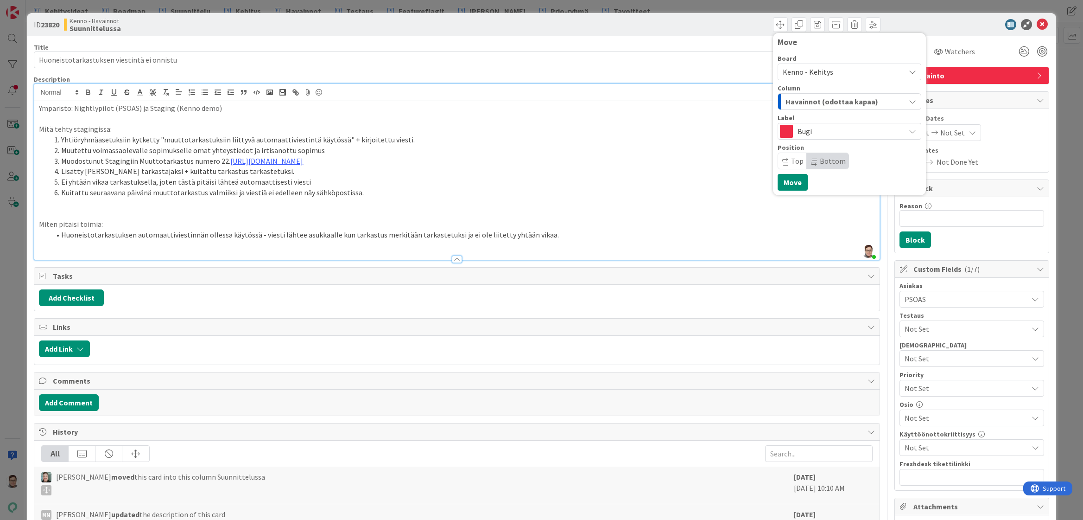
click at [791, 160] on span "Top" at bounding box center [797, 160] width 13 height 9
click at [783, 184] on button "Move" at bounding box center [793, 182] width 30 height 17
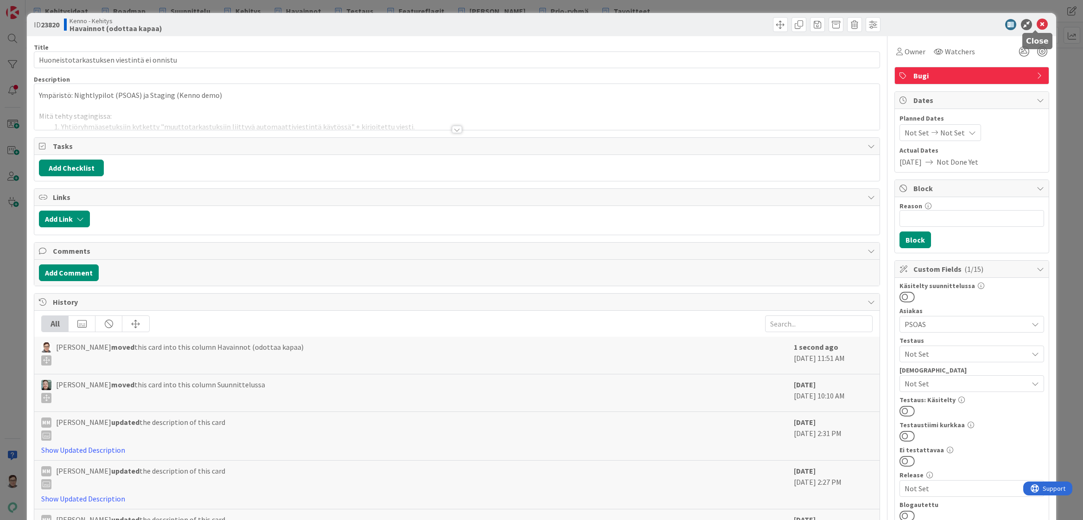
click at [1037, 26] on icon at bounding box center [1042, 24] width 11 height 11
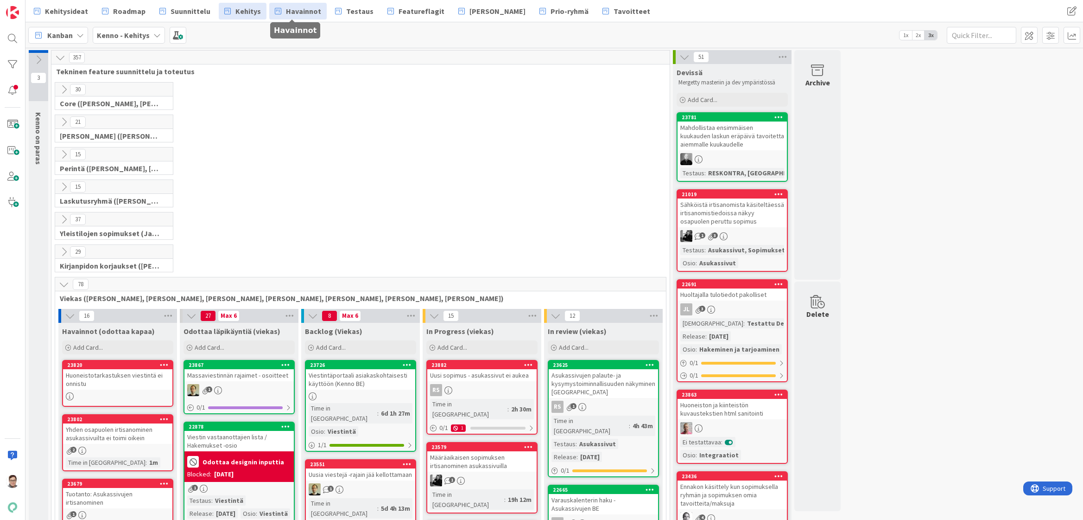
click at [293, 12] on span "Havainnot" at bounding box center [303, 11] width 35 height 11
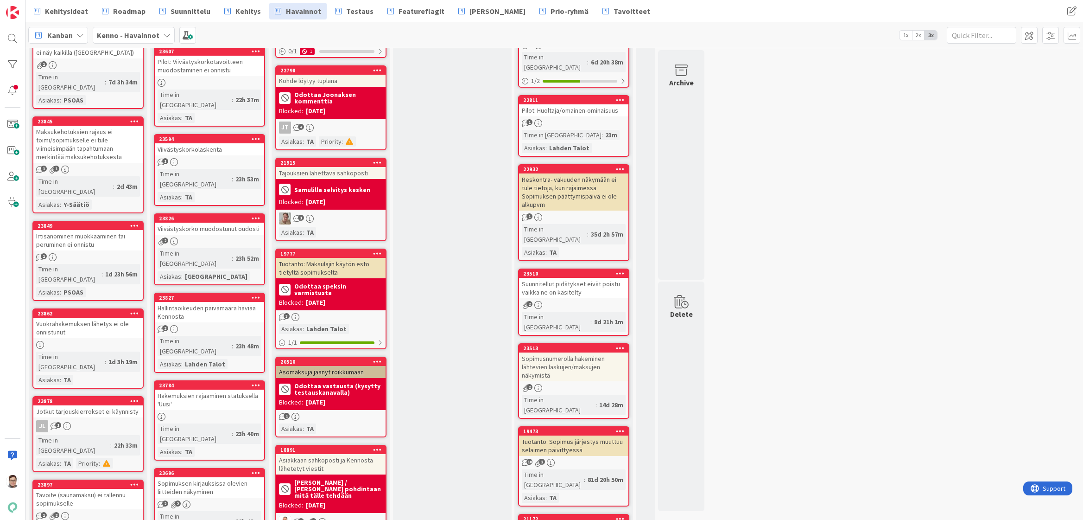
scroll to position [742, 0]
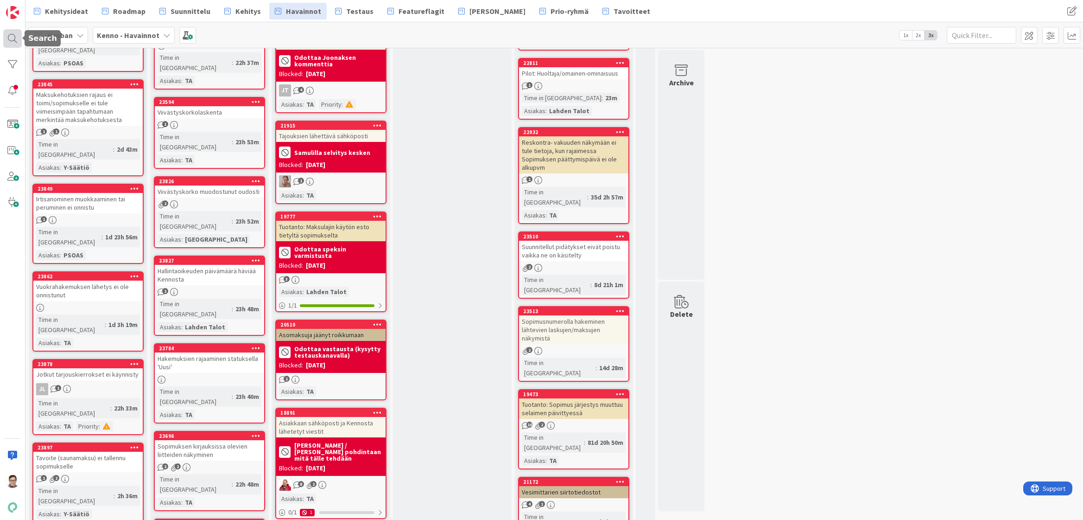
click at [10, 39] on div at bounding box center [12, 38] width 19 height 19
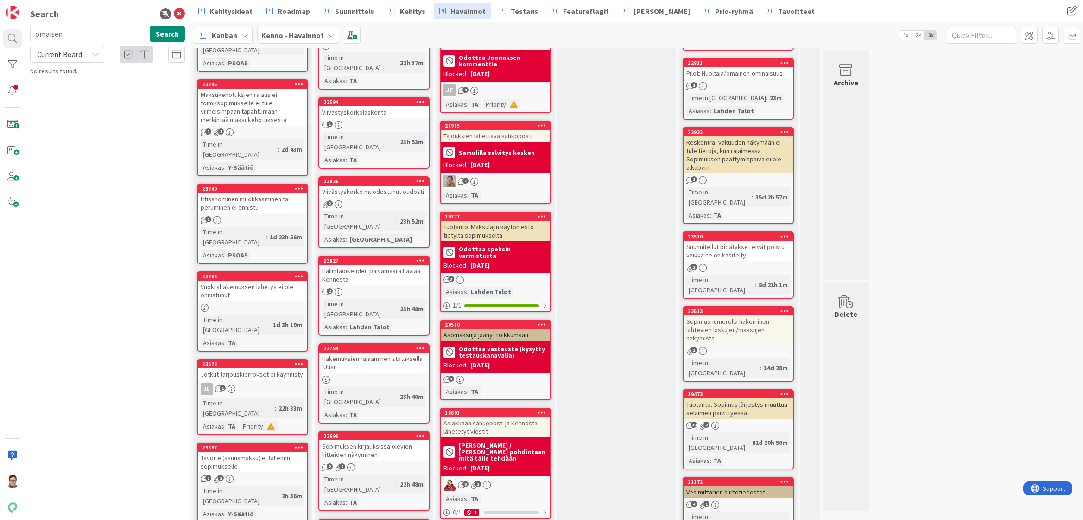
click at [73, 33] on input "omaisen" at bounding box center [88, 33] width 116 height 17
type input "uusi"
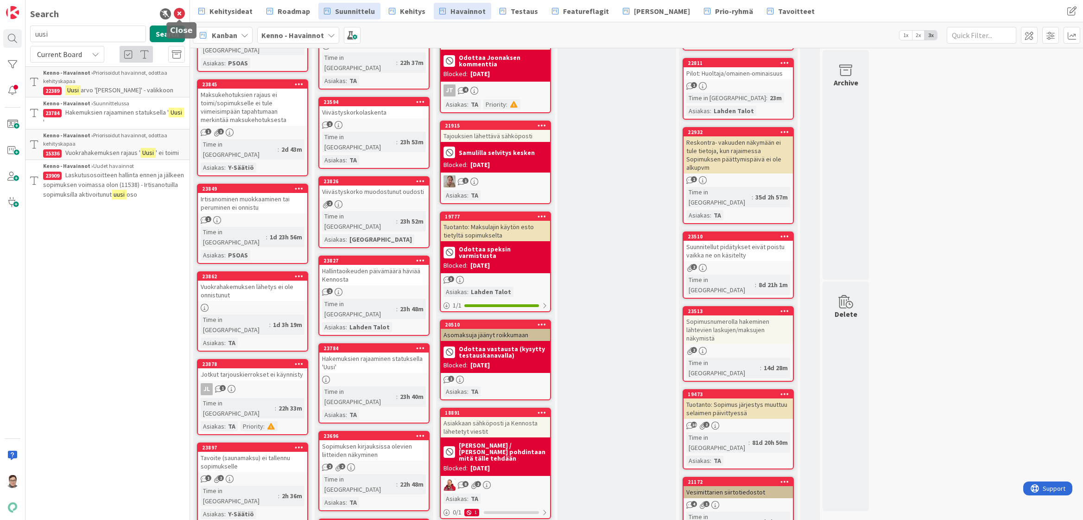
click at [181, 13] on icon at bounding box center [179, 13] width 11 height 11
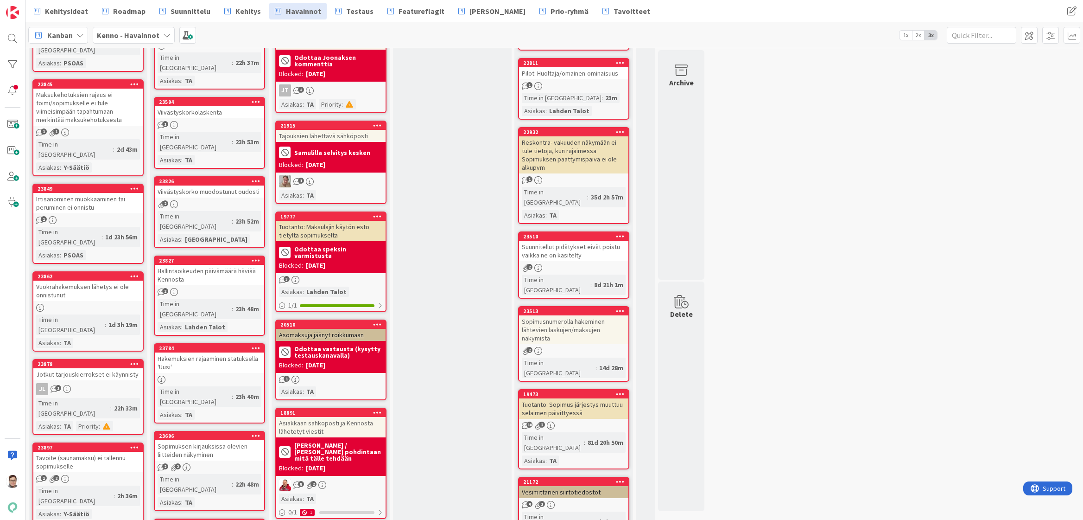
click at [216, 352] on div "Hakemuksien rajaaminen statuksella 'Uusi'" at bounding box center [209, 362] width 109 height 20
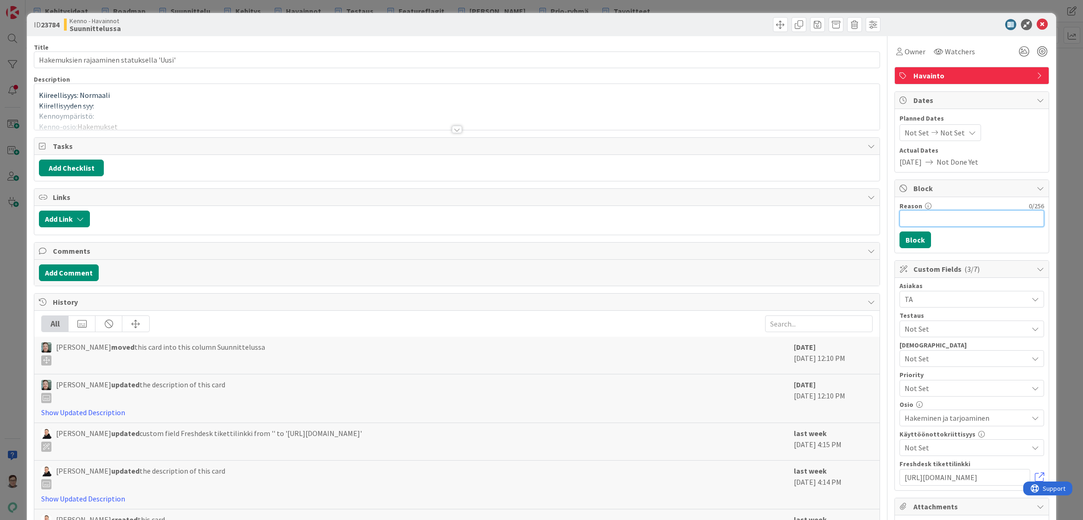
click at [925, 214] on input "Reason" at bounding box center [972, 218] width 145 height 17
click at [900, 220] on input "15336" at bounding box center [972, 218] width 145 height 17
type input "Onko sama kuin 15336"
click at [912, 238] on button "Block" at bounding box center [916, 239] width 32 height 17
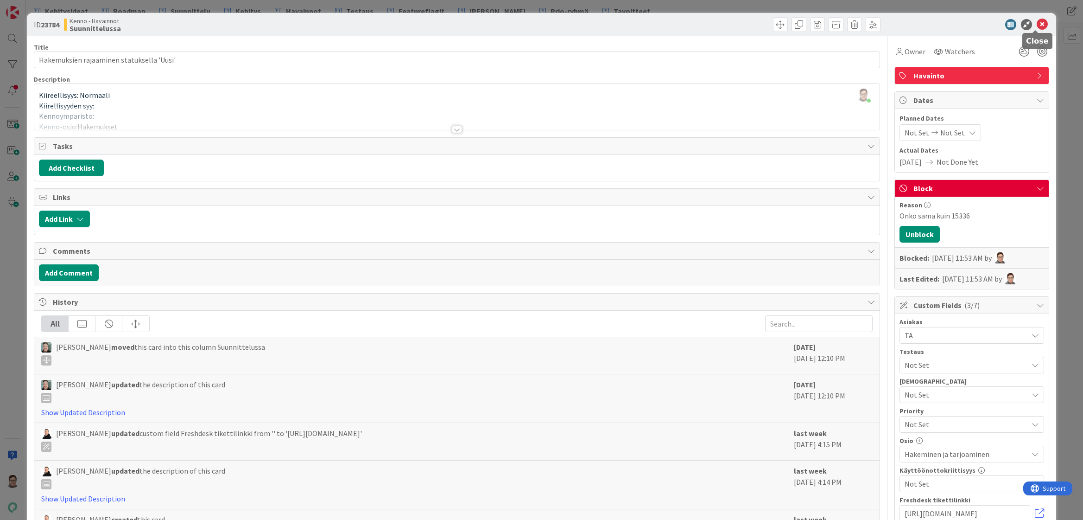
drag, startPoint x: 1033, startPoint y: 24, endPoint x: 1027, endPoint y: 43, distance: 19.5
click at [1037, 24] on icon at bounding box center [1042, 24] width 11 height 11
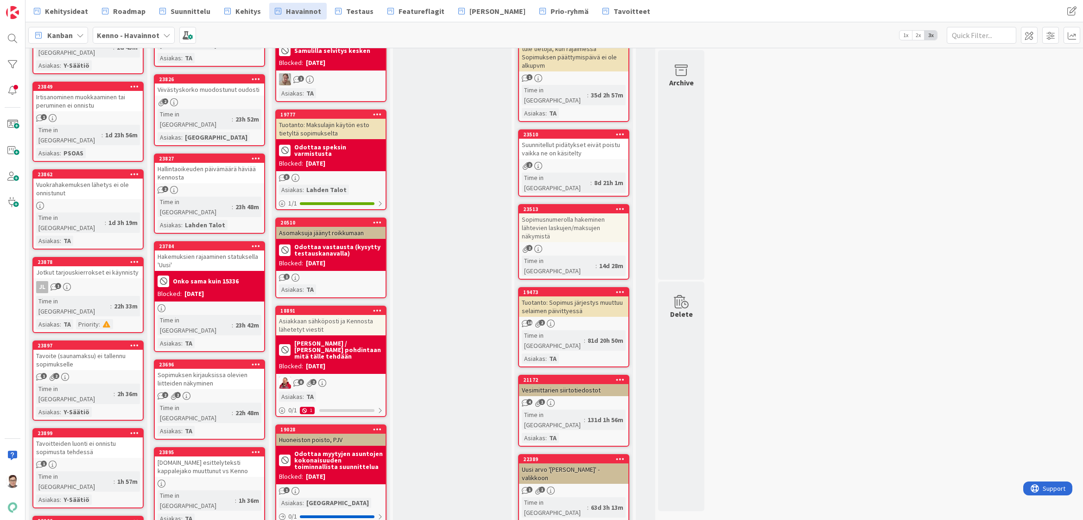
scroll to position [881, 0]
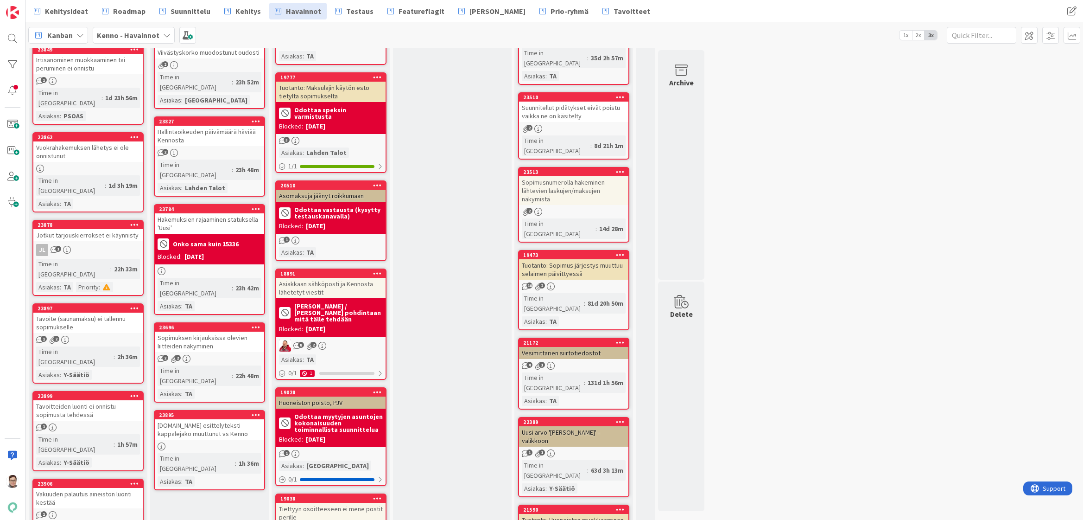
click at [253, 411] on icon at bounding box center [256, 414] width 9 height 6
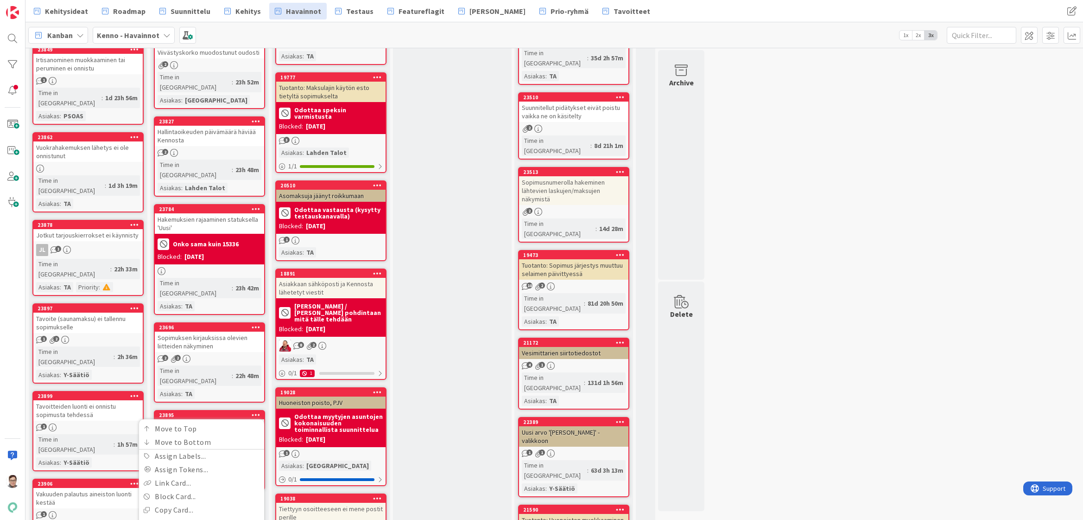
click at [183, 449] on span "Kenno - Havainnot" at bounding box center [167, 453] width 64 height 9
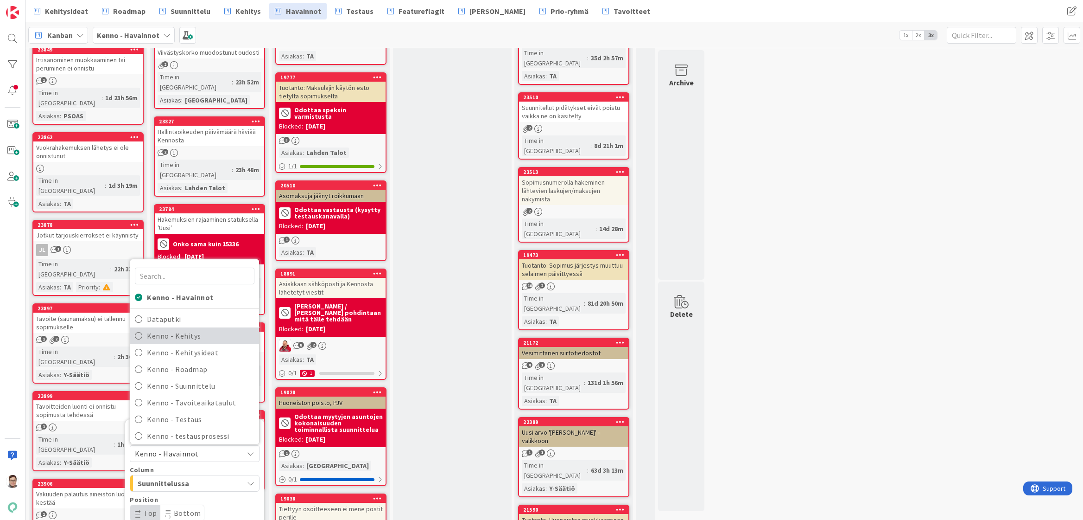
click at [190, 329] on span "Kenno - Kehitys" at bounding box center [201, 336] width 108 height 14
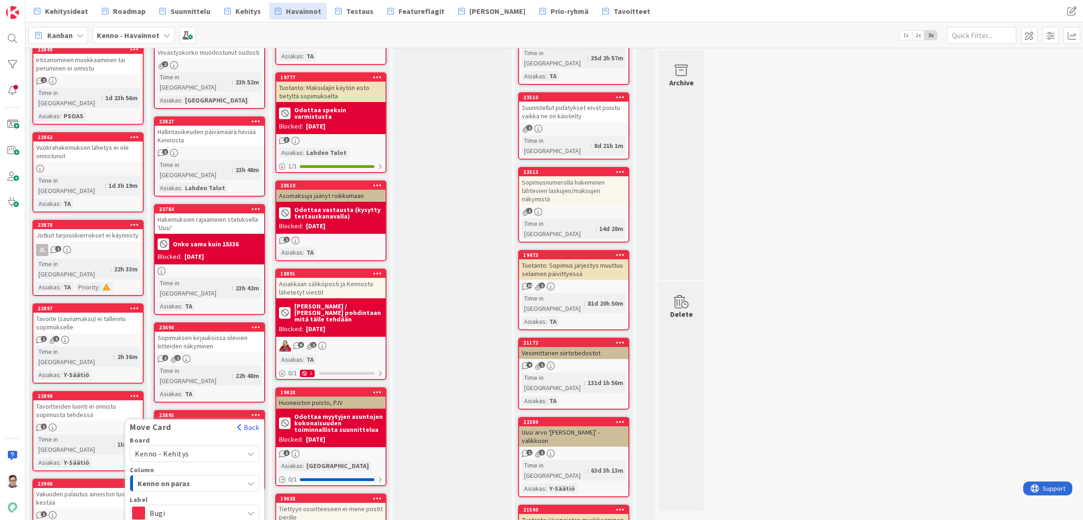
click at [178, 477] on span "Kenno on paras" at bounding box center [173, 483] width 70 height 12
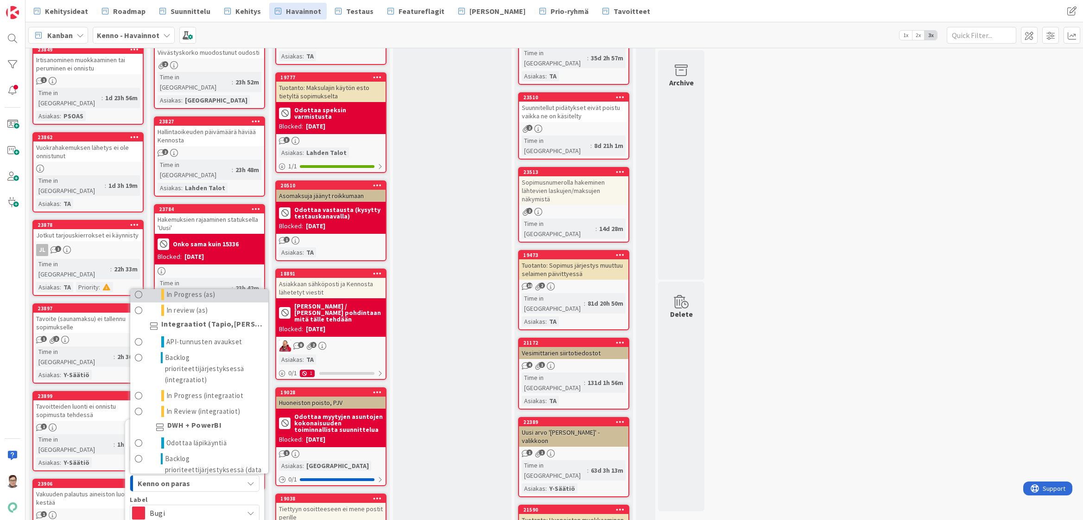
scroll to position [695, 0]
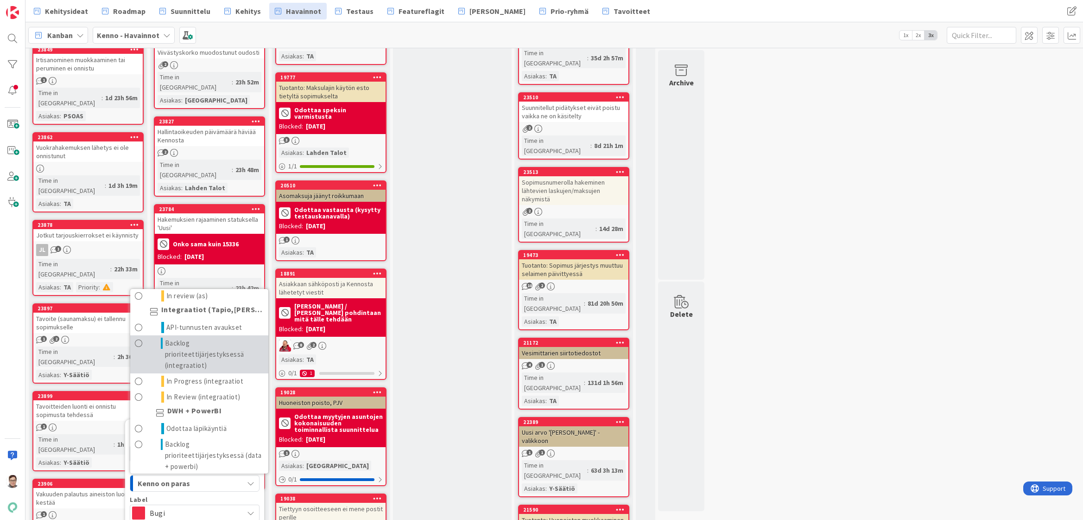
click at [179, 337] on span "Backlog prioriteettijärjestyksessä (integraatiot)" at bounding box center [214, 353] width 99 height 33
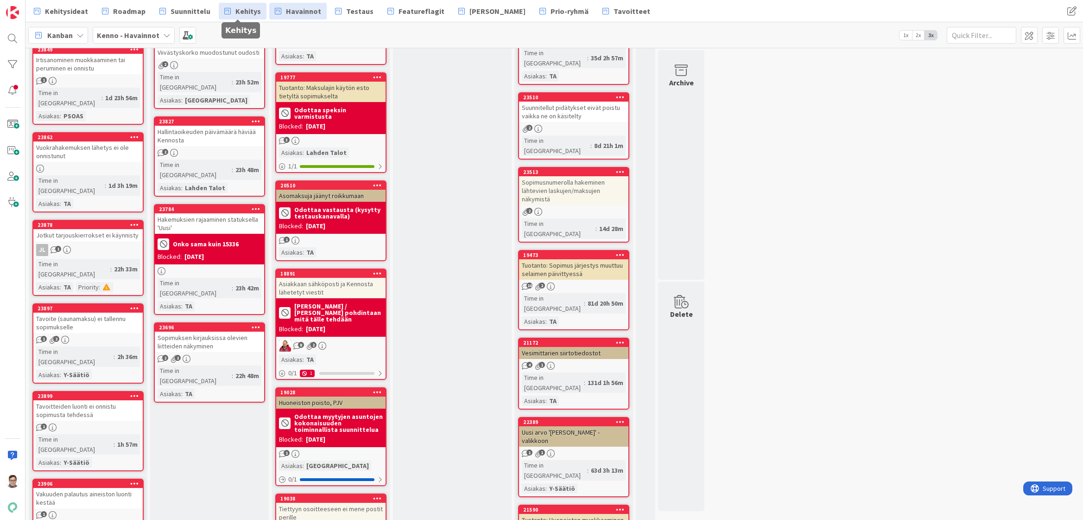
click at [242, 10] on span "Kehitys" at bounding box center [247, 11] width 25 height 11
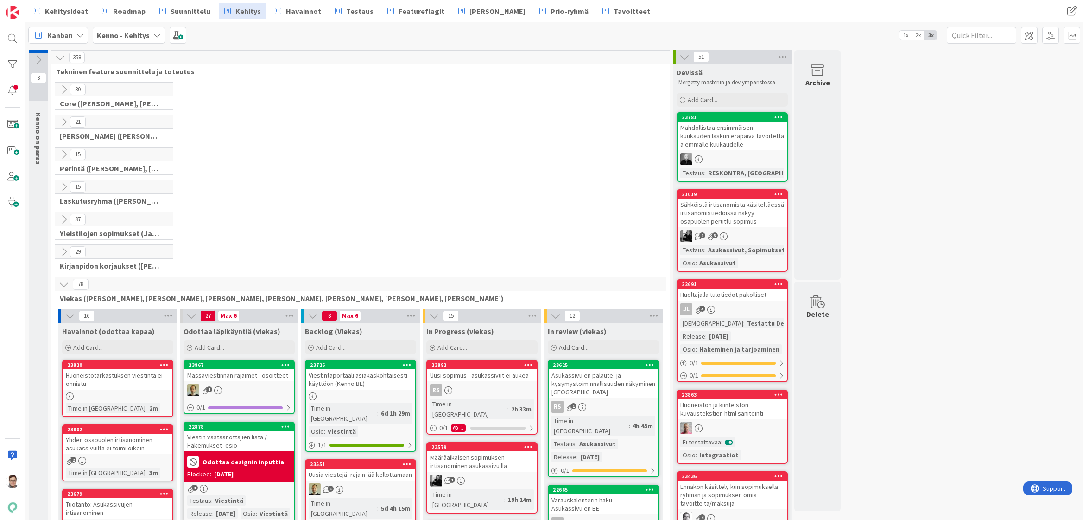
click at [63, 283] on icon at bounding box center [64, 284] width 10 height 10
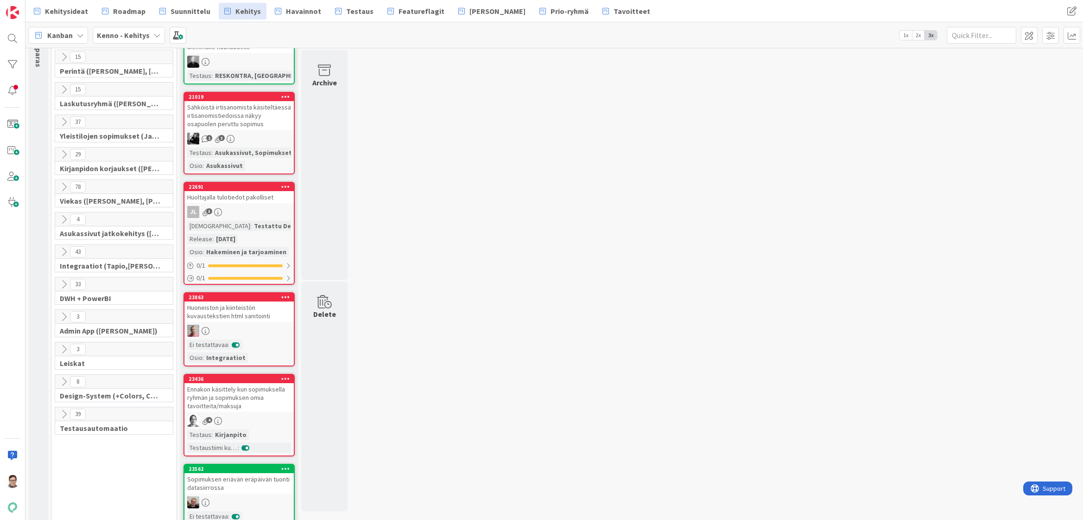
scroll to position [139, 0]
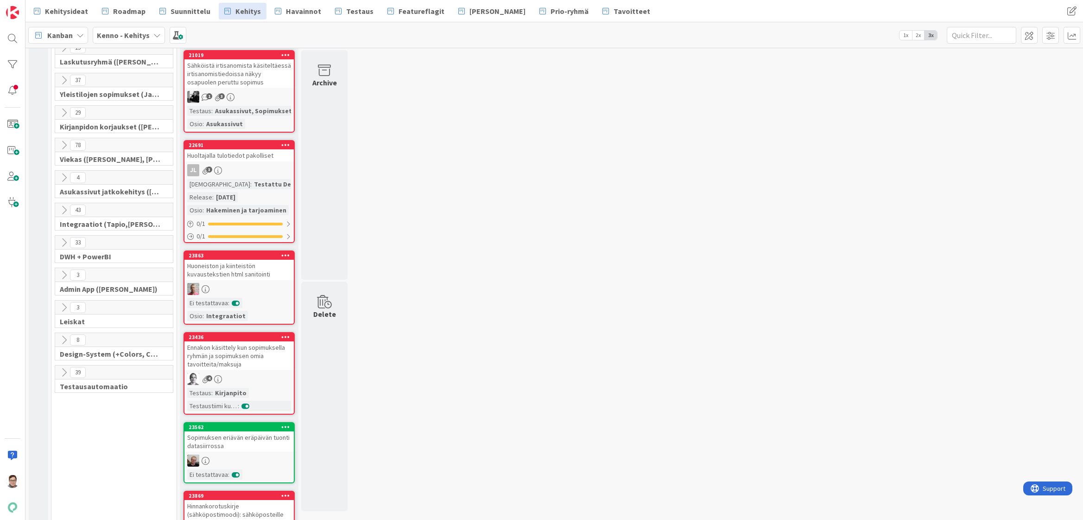
click at [63, 209] on icon at bounding box center [64, 210] width 10 height 10
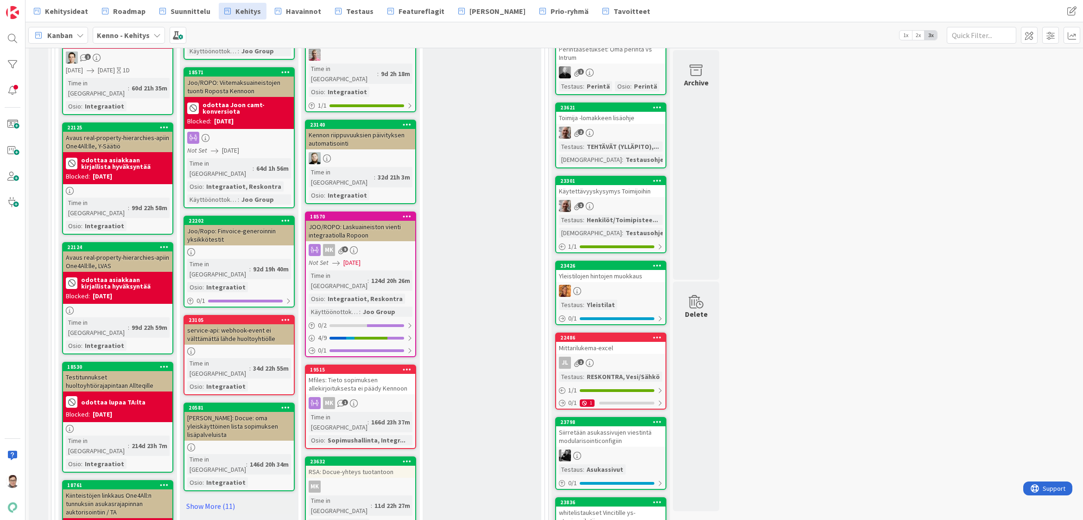
scroll to position [881, 0]
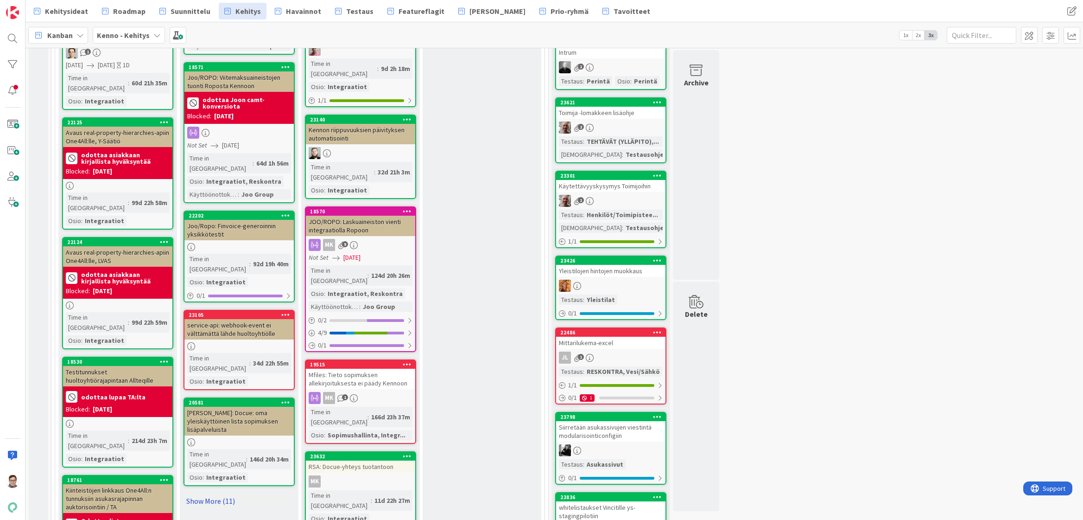
click at [211, 493] on link "Show More (11)" at bounding box center [239, 500] width 111 height 15
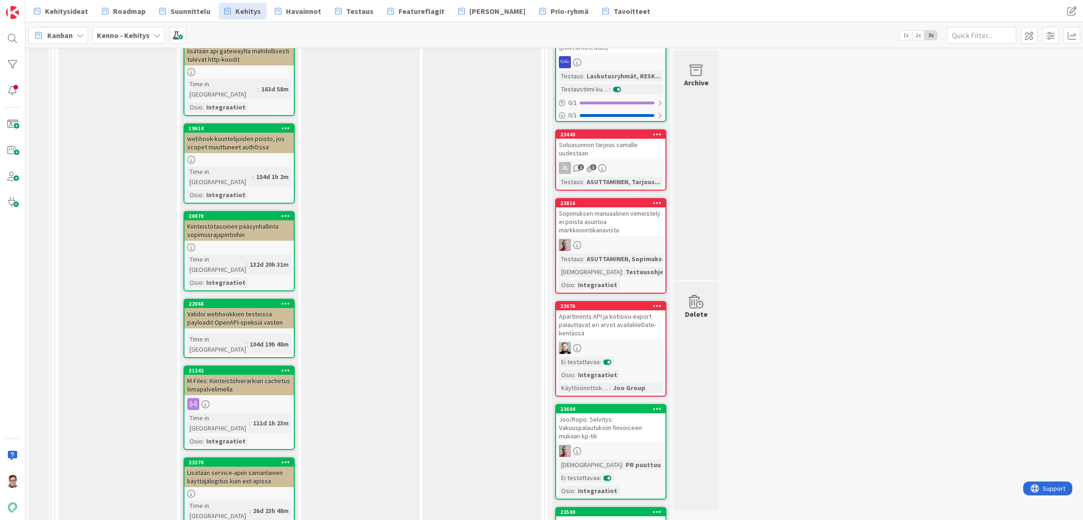
scroll to position [1808, 0]
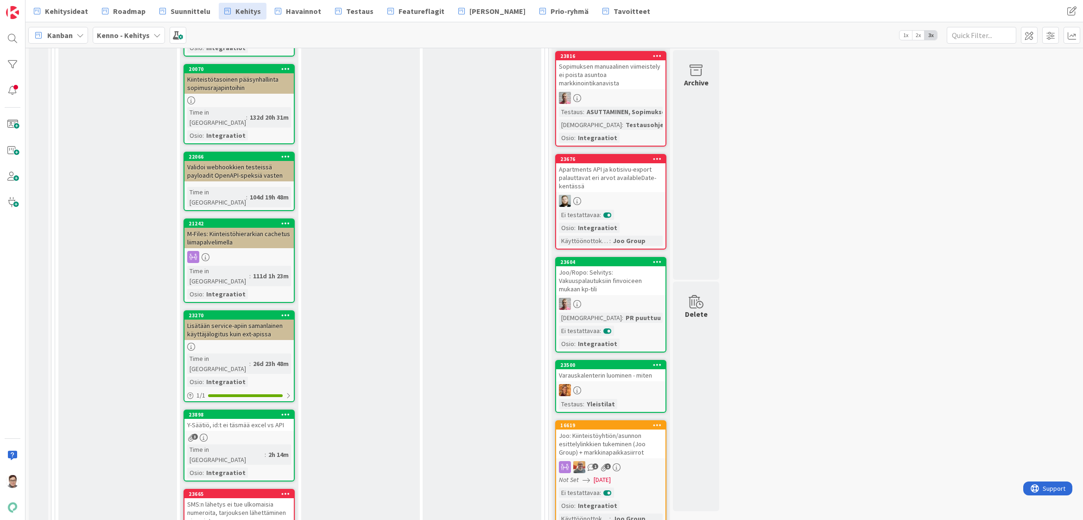
click at [286, 490] on icon at bounding box center [285, 493] width 9 height 6
click at [218, 501] on link "Move to Top" at bounding box center [231, 507] width 125 height 13
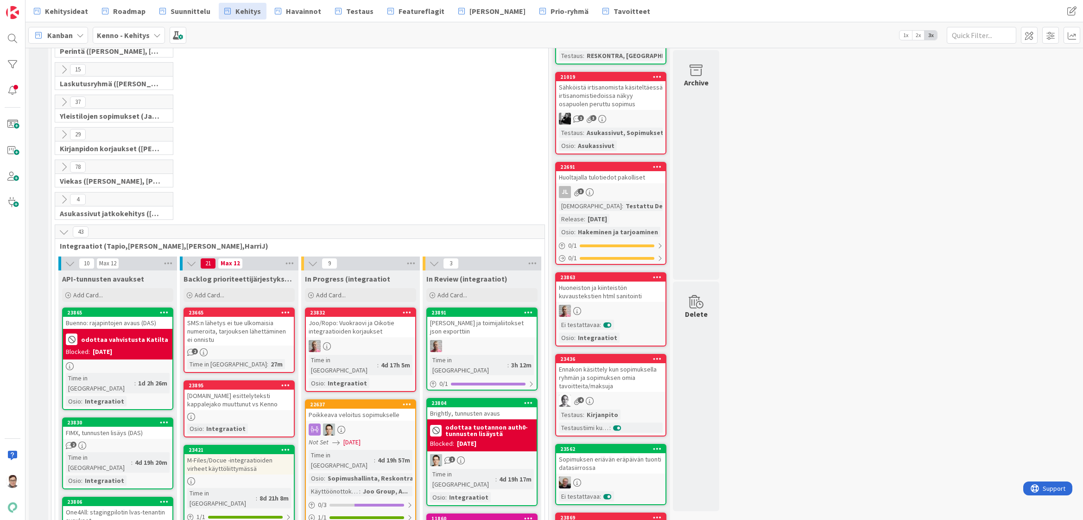
scroll to position [0, 0]
